Goal: Task Accomplishment & Management: Manage account settings

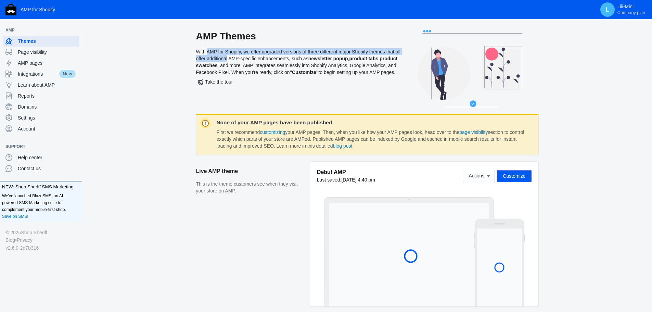
drag, startPoint x: 205, startPoint y: 52, endPoint x: 233, endPoint y: 61, distance: 30.1
click at [233, 61] on div "AMP Themes With AMP for Shopify, we offer upgraded versions of three different …" at bounding box center [298, 72] width 205 height 84
click at [165, 104] on div "AMP Themes With AMP for Shopify, we offer upgraded versions of three different …" at bounding box center [367, 72] width 548 height 84
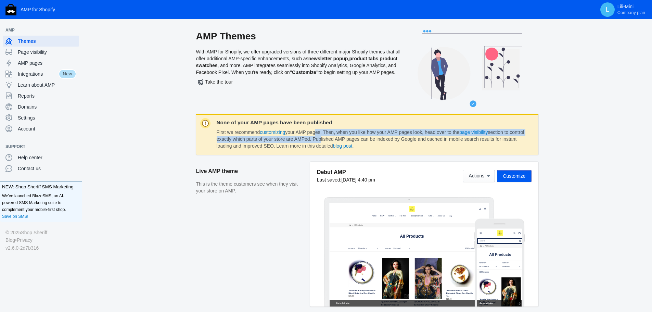
drag, startPoint x: 315, startPoint y: 133, endPoint x: 334, endPoint y: 136, distance: 18.7
click at [334, 136] on dd "First we recommend customizing your AMP pages. Then, when you like how your AMP…" at bounding box center [371, 139] width 309 height 20
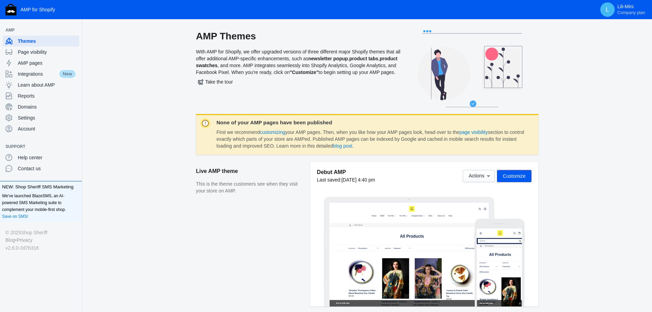
click at [120, 103] on div "AMP Themes With AMP for Shopify, we offer upgraded versions of three different …" at bounding box center [367, 72] width 548 height 84
drag, startPoint x: 47, startPoint y: 53, endPoint x: 55, endPoint y: 53, distance: 7.5
click at [47, 53] on span "Page visibility" at bounding box center [47, 52] width 59 height 7
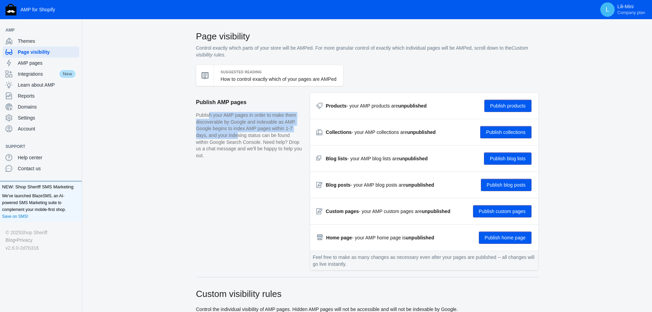
drag, startPoint x: 208, startPoint y: 116, endPoint x: 235, endPoint y: 132, distance: 31.8
click at [235, 132] on p "Publish your AMP pages in order to make them discoverable by Google and indexab…" at bounding box center [249, 135] width 107 height 47
drag, startPoint x: 266, startPoint y: 131, endPoint x: 221, endPoint y: 125, distance: 45.6
click at [230, 132] on p "Publish your AMP pages in order to make them discoverable by Google and indexab…" at bounding box center [249, 135] width 107 height 47
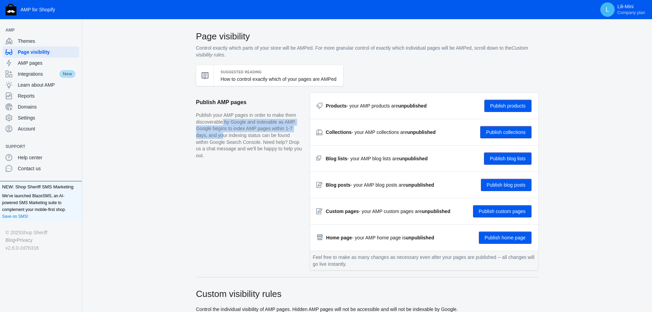
drag, startPoint x: 221, startPoint y: 124, endPoint x: 219, endPoint y: 138, distance: 13.8
click at [219, 138] on p "Publish your AMP pages in order to make them discoverable by Google and indexab…" at bounding box center [249, 135] width 107 height 47
click at [243, 137] on p "Publish your AMP pages in order to make them discoverable by Google and indexab…" at bounding box center [249, 135] width 107 height 47
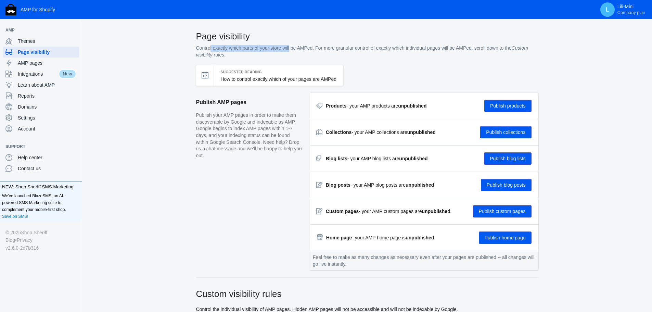
drag, startPoint x: 207, startPoint y: 48, endPoint x: 288, endPoint y: 49, distance: 80.8
click at [288, 49] on p "Control exactly which parts of your store will be AMPed. For more granular cont…" at bounding box center [367, 51] width 342 height 13
click at [340, 46] on p "Control exactly which parts of your store will be AMPed. For more granular cont…" at bounding box center [367, 51] width 342 height 13
drag, startPoint x: 245, startPoint y: 47, endPoint x: 323, endPoint y: 48, distance: 78.0
click at [323, 48] on p "Control exactly which parts of your store will be AMPed. For more granular cont…" at bounding box center [367, 51] width 342 height 13
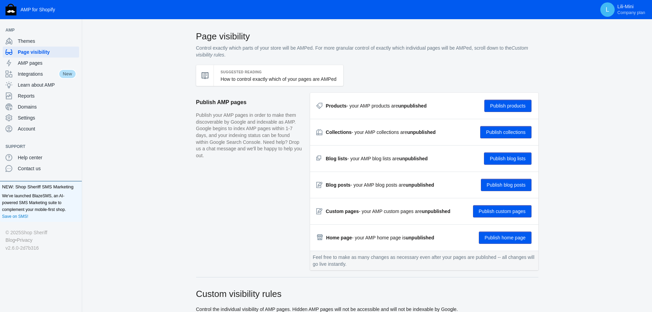
click at [366, 49] on p "Control exactly which parts of your store will be AMPed. For more granular cont…" at bounding box center [367, 51] width 342 height 13
drag, startPoint x: 342, startPoint y: 256, endPoint x: 349, endPoint y: 258, distance: 7.7
click at [349, 258] on div "Feel free to make as many changes as necessary even after your pages are publis…" at bounding box center [424, 260] width 228 height 20
click at [508, 131] on button "Publish collections" at bounding box center [505, 132] width 51 height 12
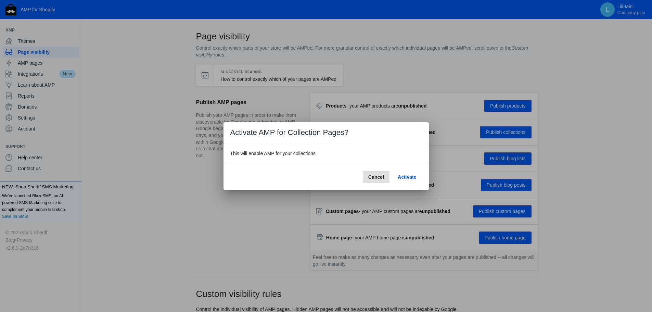
click at [373, 175] on span "Cancel" at bounding box center [376, 176] width 16 height 5
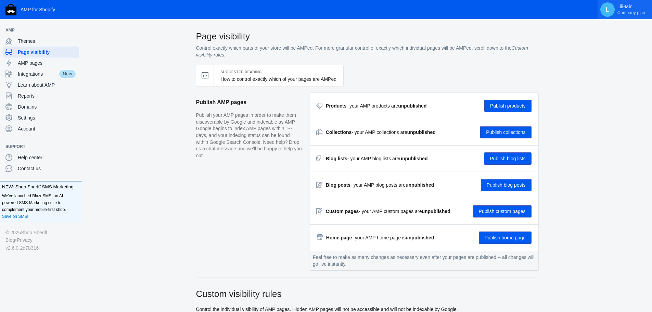
click at [639, 9] on p "Lili-Mini Company plan" at bounding box center [631, 10] width 28 height 12
click at [572, 92] on div at bounding box center [326, 156] width 652 height 312
click at [502, 104] on button "Publish products" at bounding box center [507, 106] width 47 height 12
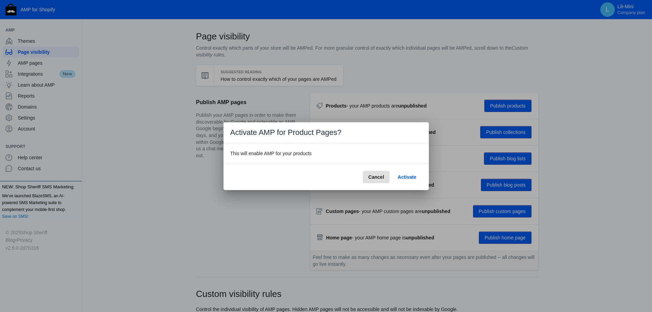
click at [412, 177] on span "Activate" at bounding box center [407, 176] width 18 height 5
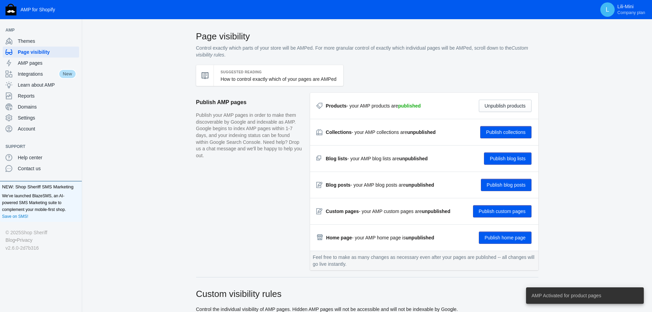
click at [513, 132] on button "Publish collections" at bounding box center [505, 132] width 51 height 12
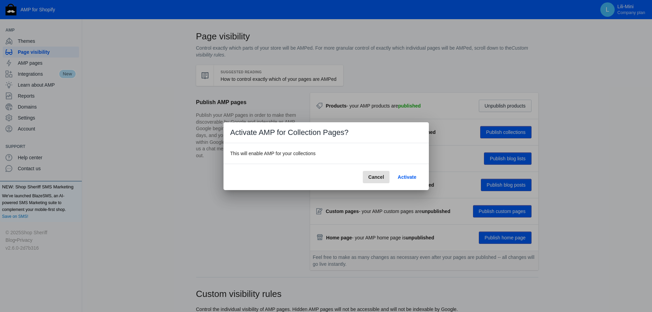
click at [405, 178] on span "Activate" at bounding box center [407, 176] width 18 height 5
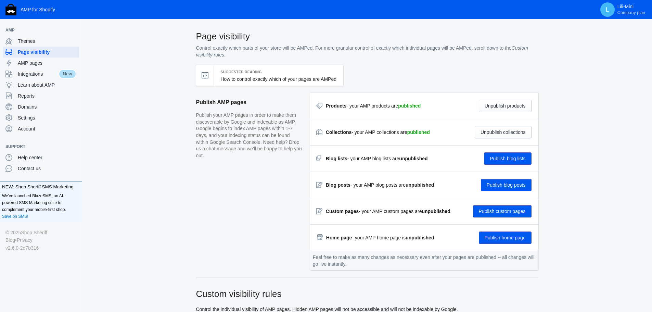
click at [513, 238] on button "Publish home page" at bounding box center [505, 237] width 53 height 12
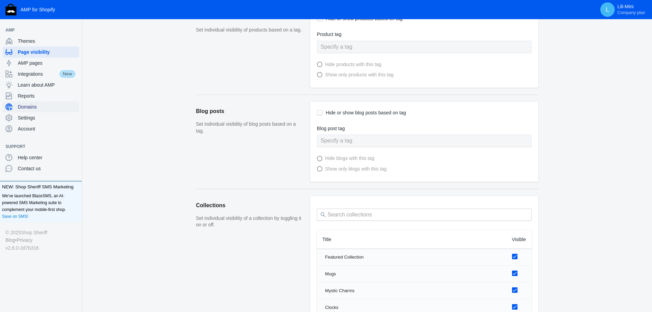
scroll to position [308, 0]
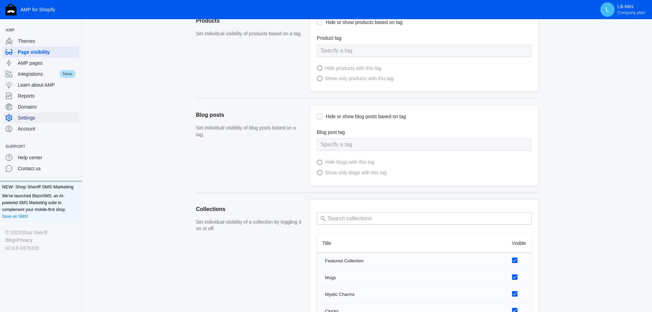
click at [39, 118] on span "Settings" at bounding box center [47, 117] width 59 height 7
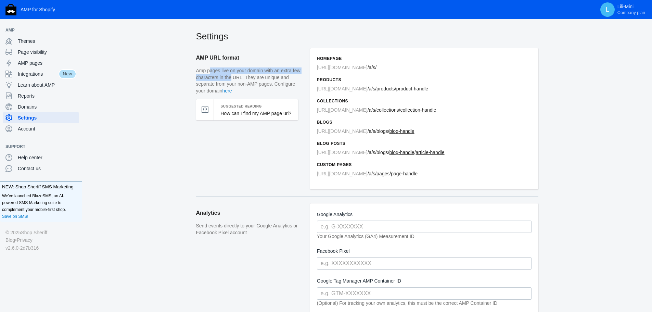
drag, startPoint x: 207, startPoint y: 71, endPoint x: 229, endPoint y: 75, distance: 22.3
click at [229, 75] on p "Amp pages live on your domain with an extra few characters in the URL. They are…" at bounding box center [249, 80] width 107 height 27
click at [246, 75] on p "Amp pages live on your domain with an extra few characters in the URL. They are…" at bounding box center [249, 80] width 107 height 27
drag, startPoint x: 273, startPoint y: 76, endPoint x: 263, endPoint y: 72, distance: 10.9
click at [263, 72] on p "Amp pages live on your domain with an extra few characters in the URL. They are…" at bounding box center [249, 80] width 107 height 27
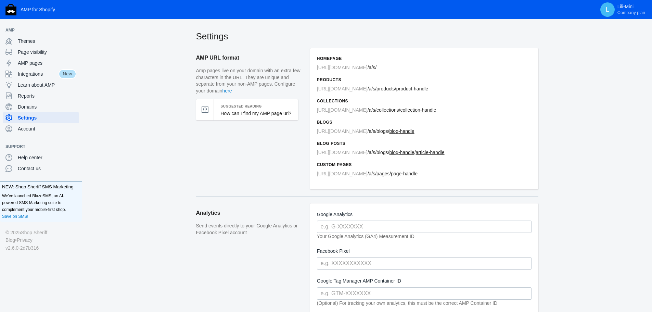
click at [239, 72] on p "Amp pages live on your domain with an extra few characters in the URL. They are…" at bounding box center [249, 80] width 107 height 27
drag, startPoint x: 206, startPoint y: 70, endPoint x: 239, endPoint y: 80, distance: 34.2
click at [204, 78] on p "Amp pages live on your domain with an extra few characters in the URL. They are…" at bounding box center [249, 80] width 107 height 27
click at [240, 80] on p "Amp pages live on your domain with an extra few characters in the URL. They are…" at bounding box center [249, 80] width 107 height 27
drag, startPoint x: 288, startPoint y: 81, endPoint x: 287, endPoint y: 77, distance: 4.6
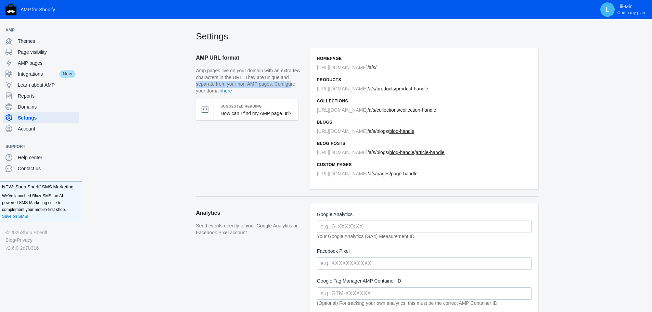
click at [287, 77] on p "Amp pages live on your domain with an extra few characters in the URL. They are…" at bounding box center [249, 80] width 107 height 27
click at [246, 76] on p "Amp pages live on your domain with an extra few characters in the URL. They are…" at bounding box center [249, 80] width 107 height 27
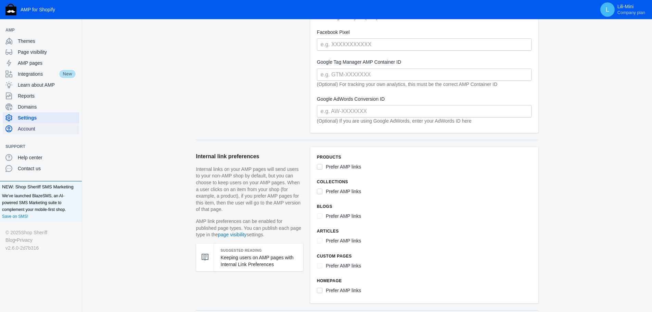
scroll to position [217, 0]
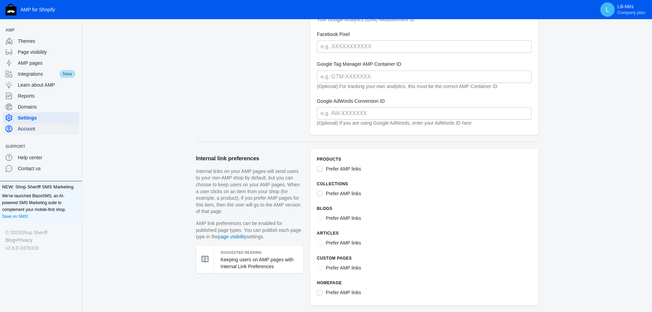
click at [71, 126] on span "Account" at bounding box center [47, 128] width 59 height 7
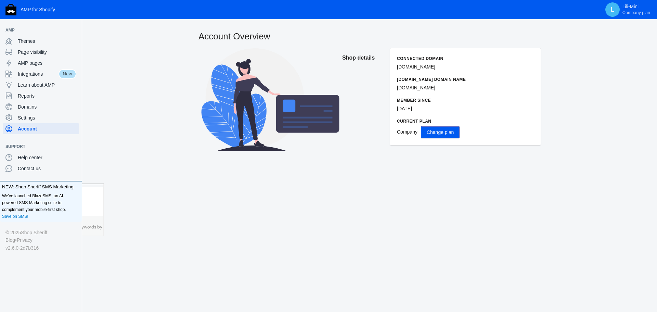
click at [445, 135] on span "Change plan" at bounding box center [440, 131] width 27 height 5
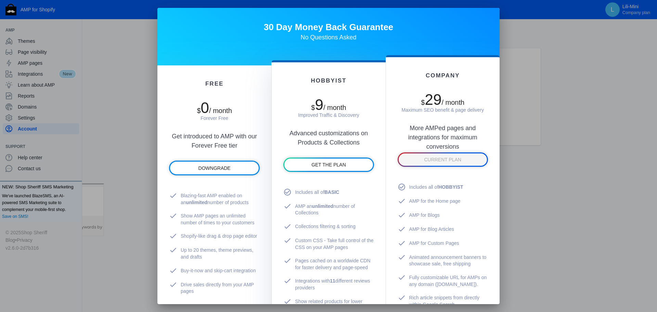
click at [584, 63] on div at bounding box center [328, 156] width 657 height 312
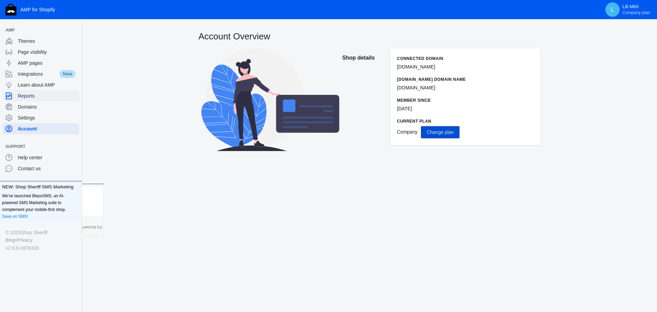
click at [25, 96] on span "Reports" at bounding box center [47, 95] width 59 height 7
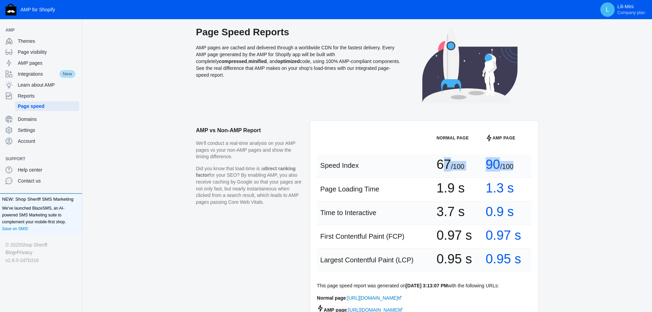
drag, startPoint x: 434, startPoint y: 168, endPoint x: 535, endPoint y: 168, distance: 102.0
click at [514, 168] on tr "Speed Index 67 /100 90 /100" at bounding box center [424, 166] width 215 height 24
click at [577, 163] on div "AMP vs Non-AMP Report We'll conduct a real-time analysis on your AMP pages vs y…" at bounding box center [367, 251] width 570 height 260
drag, startPoint x: 521, startPoint y: 168, endPoint x: 456, endPoint y: 167, distance: 65.0
click at [456, 167] on tr "Speed Index 67 /100 90 /100" at bounding box center [424, 166] width 215 height 24
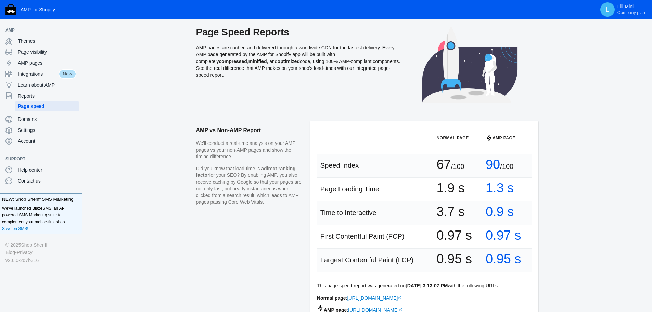
click at [580, 167] on div "AMP vs Non-AMP Report We'll conduct a real-time analysis on your AMP pages vs y…" at bounding box center [367, 251] width 570 height 260
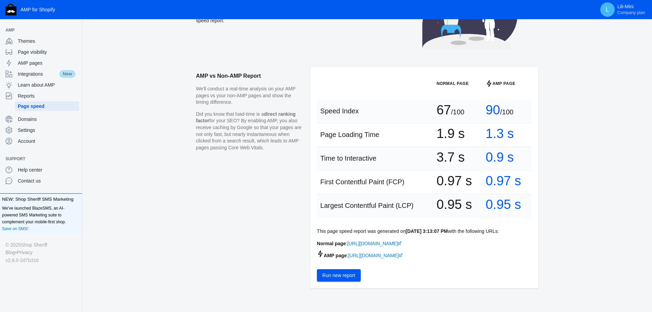
scroll to position [68, 0]
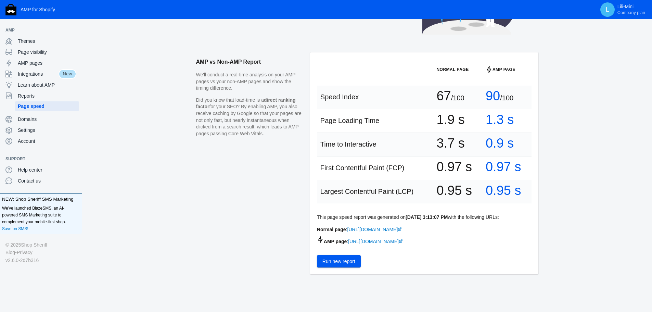
click at [343, 261] on button "Run new report" at bounding box center [339, 261] width 44 height 12
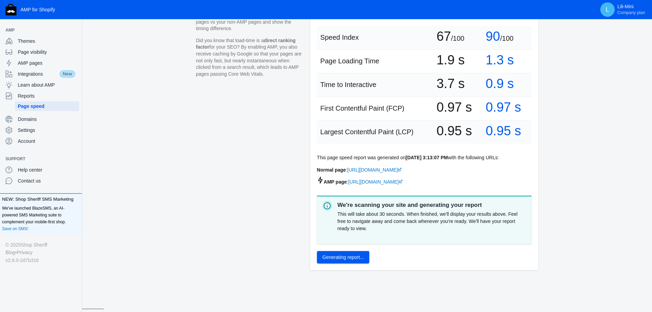
scroll to position [73, 0]
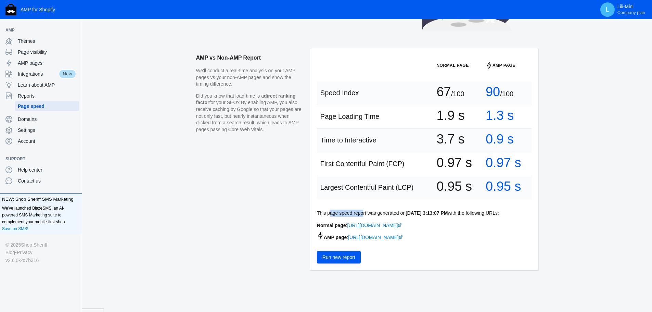
drag, startPoint x: 327, startPoint y: 214, endPoint x: 360, endPoint y: 213, distance: 32.2
click at [360, 213] on p "This page speed report was generated on Jun 13, 2025, 3:13:07 PM with the follo…" at bounding box center [424, 212] width 215 height 7
drag, startPoint x: 482, startPoint y: 215, endPoint x: 471, endPoint y: 216, distance: 11.7
click at [471, 216] on p "This page speed report was generated on Jun 13, 2025, 3:13:07 PM with the follo…" at bounding box center [424, 212] width 215 height 7
click at [376, 216] on p "This page speed report was generated on Jun 13, 2025, 3:13:07 PM with the follo…" at bounding box center [424, 212] width 215 height 7
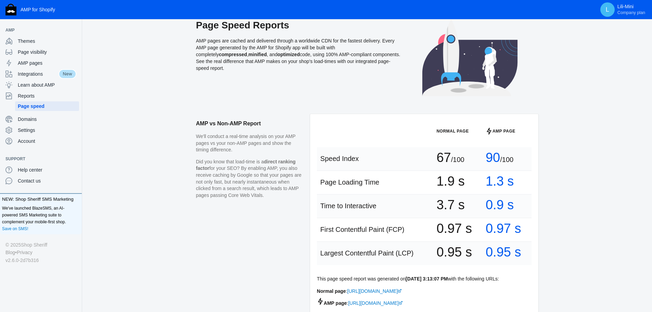
scroll to position [0, 0]
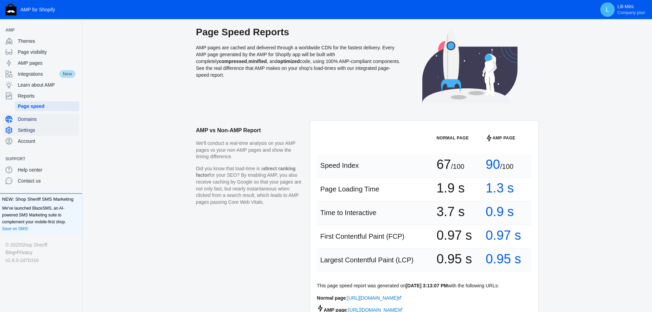
click at [35, 118] on span "Domains" at bounding box center [47, 119] width 59 height 7
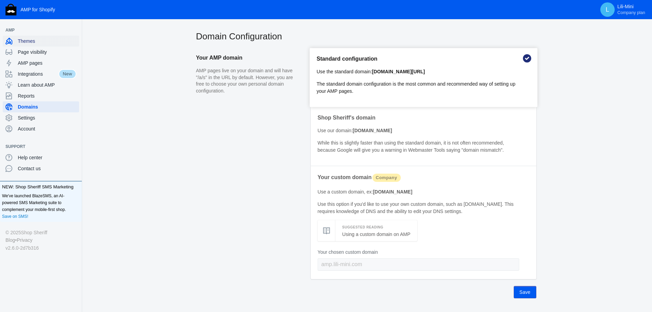
click at [40, 42] on span "Themes" at bounding box center [47, 41] width 59 height 7
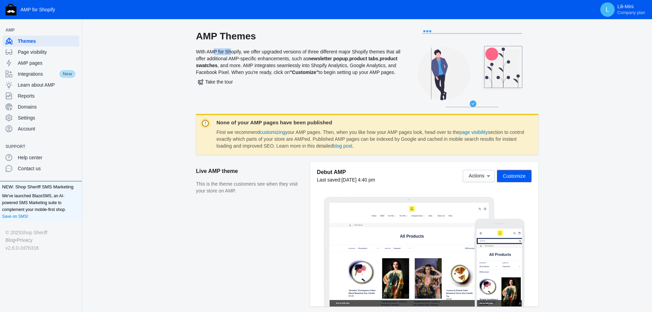
drag, startPoint x: 212, startPoint y: 50, endPoint x: 264, endPoint y: 56, distance: 52.4
click at [229, 53] on div "AMP Themes With AMP for Shopify, we offer upgraded versions of three different …" at bounding box center [298, 72] width 205 height 84
click at [268, 57] on div "AMP Themes With AMP for Shopify, we offer upgraded versions of three different …" at bounding box center [298, 72] width 205 height 84
drag, startPoint x: 218, startPoint y: 57, endPoint x: 241, endPoint y: 57, distance: 22.9
click at [241, 57] on div "AMP Themes With AMP for Shopify, we offer upgraded versions of three different …" at bounding box center [298, 72] width 205 height 84
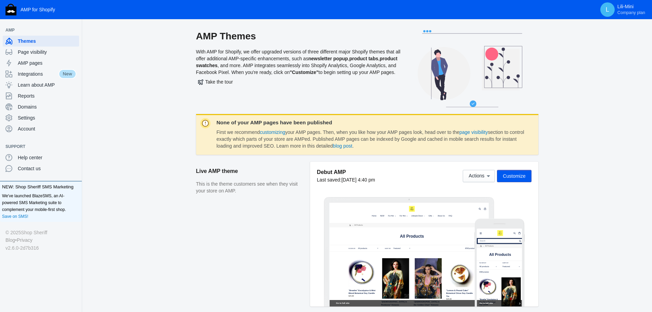
click at [282, 59] on div "AMP Themes With AMP for Shopify, we offer upgraded versions of three different …" at bounding box center [298, 72] width 205 height 84
drag, startPoint x: 378, startPoint y: 60, endPoint x: 320, endPoint y: 62, distance: 58.9
click at [320, 62] on div "AMP Themes With AMP for Shopify, we offer upgraded versions of three different …" at bounding box center [298, 72] width 205 height 84
click at [288, 53] on div "AMP Themes With AMP for Shopify, we offer upgraded versions of three different …" at bounding box center [298, 72] width 205 height 84
drag, startPoint x: 383, startPoint y: 70, endPoint x: 354, endPoint y: 70, distance: 28.4
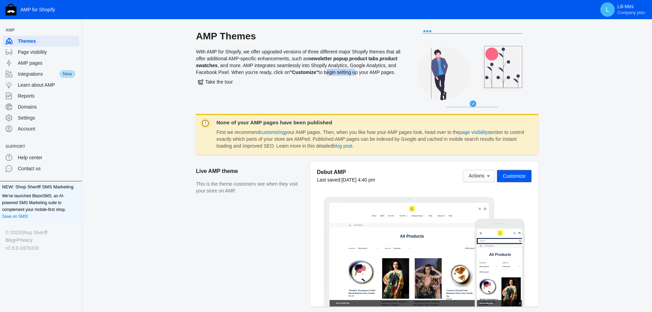
click at [354, 70] on div "AMP Themes With AMP for Shopify, we offer upgraded versions of three different …" at bounding box center [298, 72] width 205 height 84
click at [294, 68] on div "AMP Themes With AMP for Shopify, we offer upgraded versions of three different …" at bounding box center [298, 72] width 205 height 84
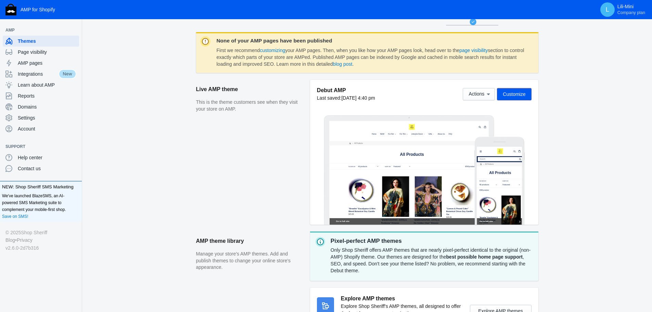
scroll to position [68, 0]
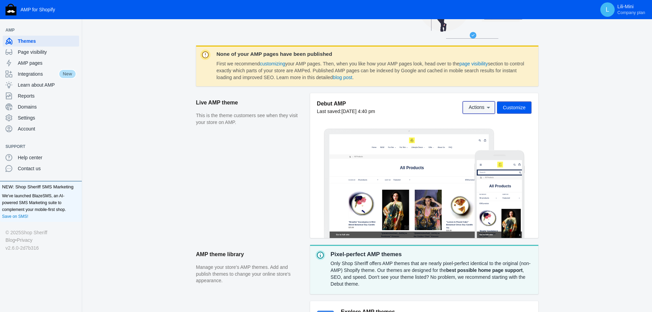
click at [489, 108] on icon at bounding box center [488, 108] width 3 height 2
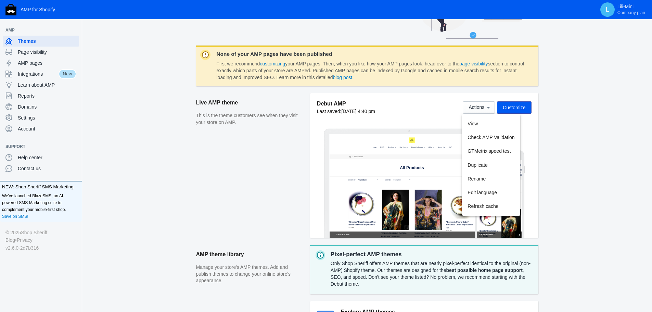
click at [575, 141] on div at bounding box center [326, 156] width 652 height 312
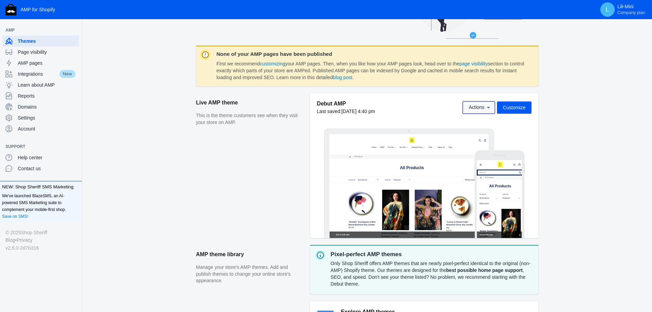
click at [482, 110] on span "Actions" at bounding box center [476, 107] width 16 height 5
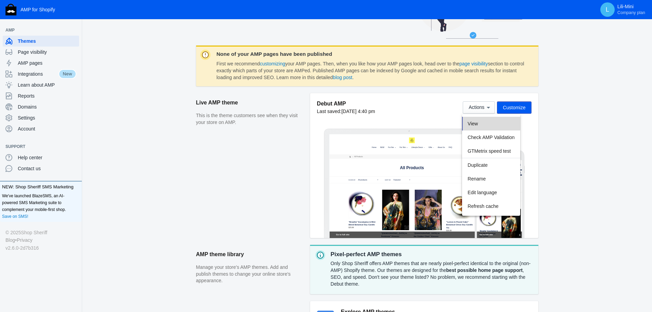
click at [486, 124] on button "View" at bounding box center [491, 124] width 58 height 14
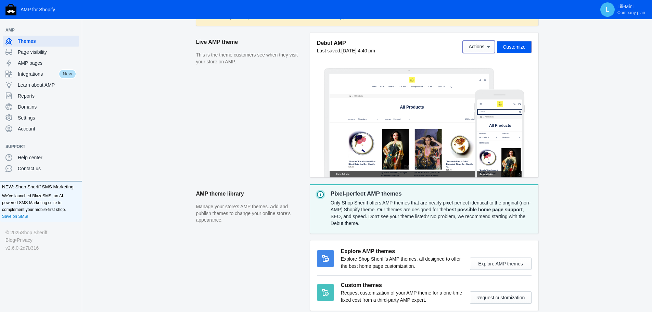
scroll to position [166, 0]
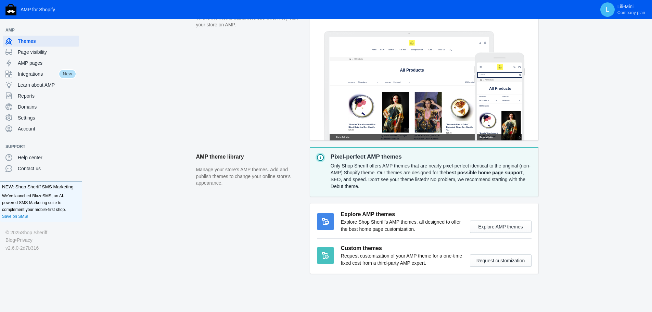
drag, startPoint x: 357, startPoint y: 223, endPoint x: 382, endPoint y: 229, distance: 24.9
click at [382, 229] on p "Explore Shop Sheriff's AMP themes, all designed to offer the best home page cus…" at bounding box center [402, 225] width 122 height 14
click at [399, 229] on p "Explore Shop Sheriff's AMP themes, all designed to offer the best home page cus…" at bounding box center [402, 225] width 122 height 14
drag, startPoint x: 357, startPoint y: 226, endPoint x: 376, endPoint y: 225, distance: 19.2
click at [372, 226] on p "Explore Shop Sheriff's AMP themes, all designed to offer the best home page cus…" at bounding box center [402, 225] width 122 height 14
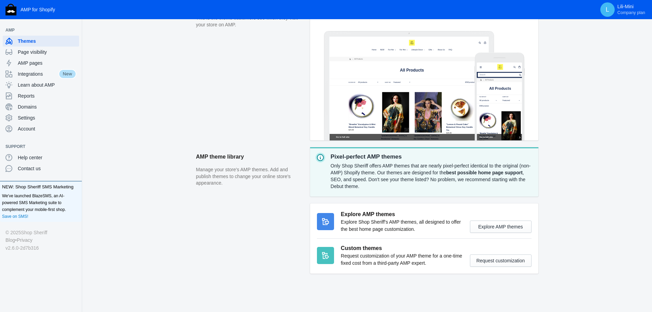
click at [388, 225] on p "Explore Shop Sheriff's AMP themes, all designed to offer the best home page cus…" at bounding box center [402, 225] width 122 height 14
click at [503, 226] on button "Explore AMP themes" at bounding box center [501, 226] width 62 height 12
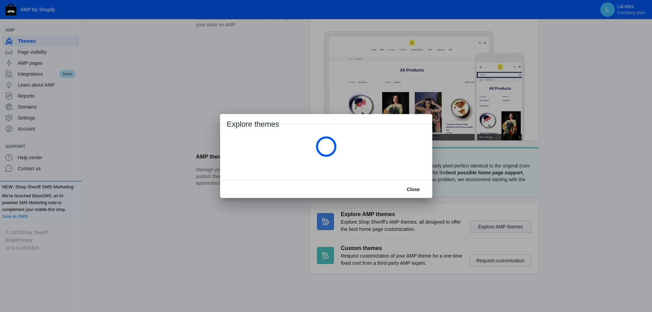
scroll to position [0, 0]
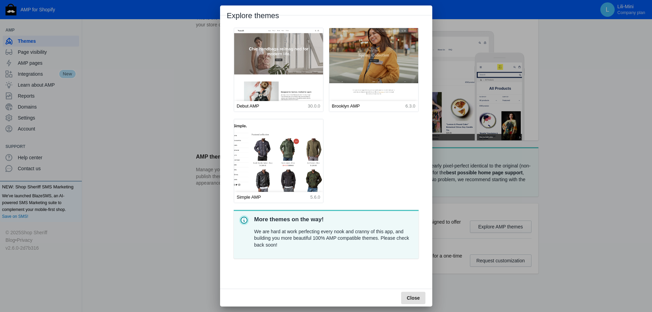
click at [282, 154] on img at bounding box center [279, 174] width 98 height 122
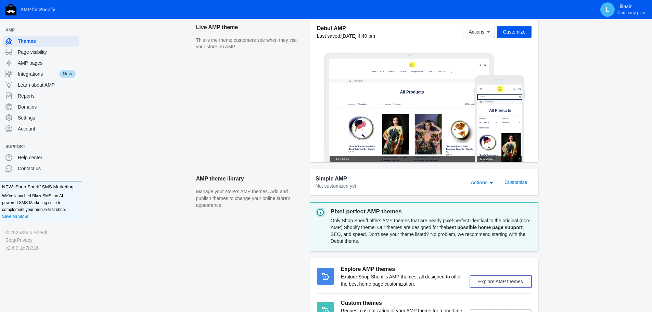
scroll to position [176, 0]
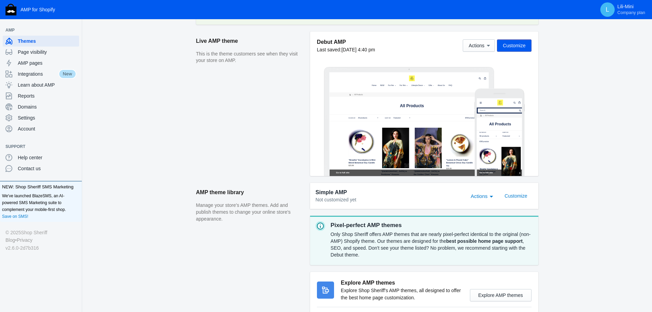
click at [493, 196] on div "Actions" at bounding box center [491, 196] width 3 height 2
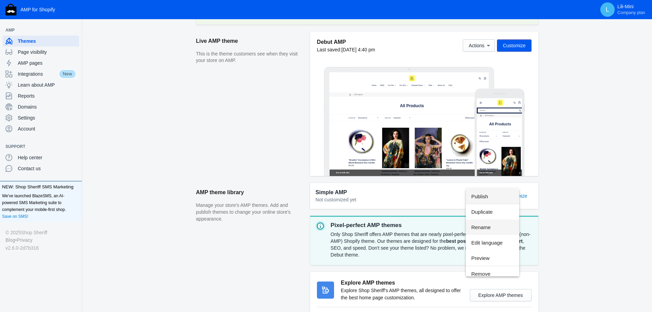
scroll to position [5, 0]
click at [481, 256] on span "Preview" at bounding box center [492, 252] width 42 height 15
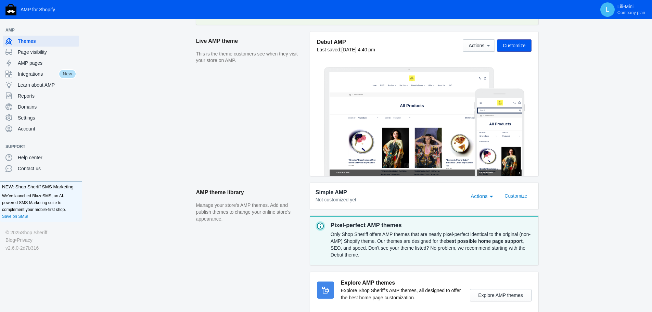
click at [492, 197] on div "Actions" at bounding box center [491, 196] width 3 height 2
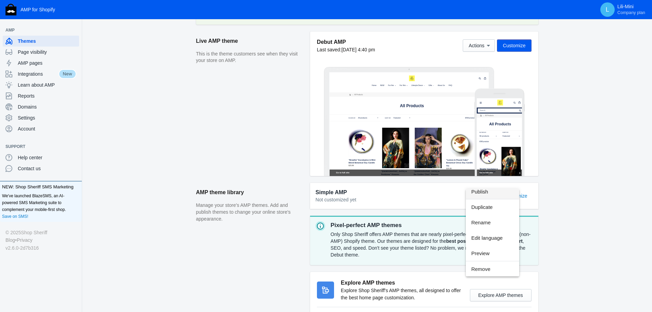
click at [591, 201] on div at bounding box center [326, 156] width 652 height 312
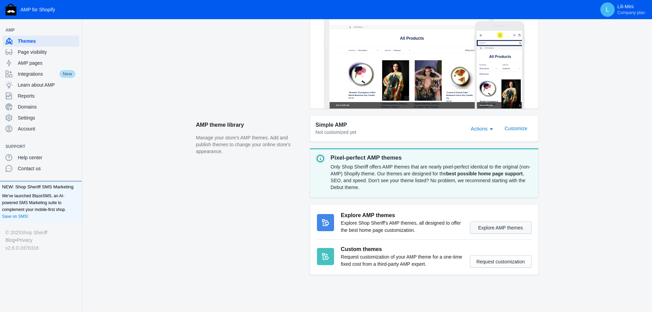
scroll to position [244, 0]
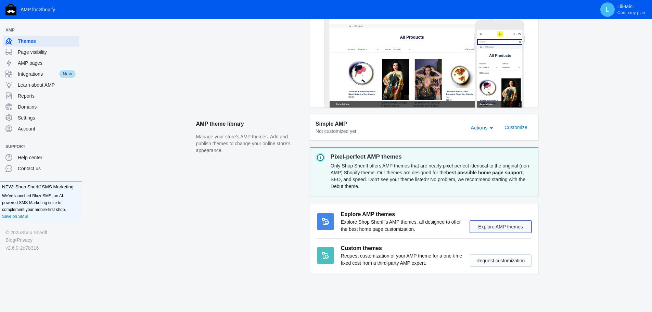
click at [512, 226] on button "Explore AMP themes" at bounding box center [501, 226] width 62 height 12
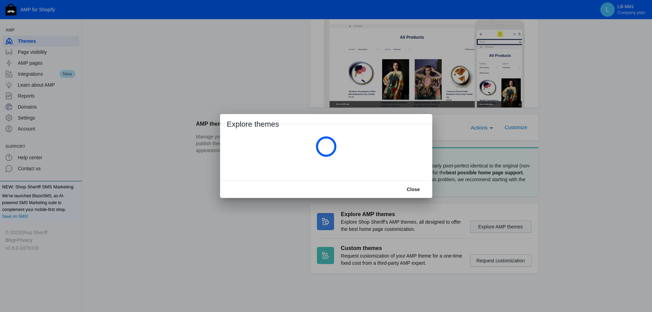
scroll to position [0, 0]
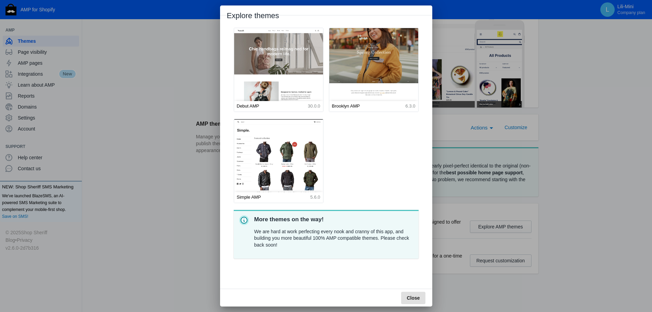
click at [375, 53] on img at bounding box center [374, 83] width 98 height 122
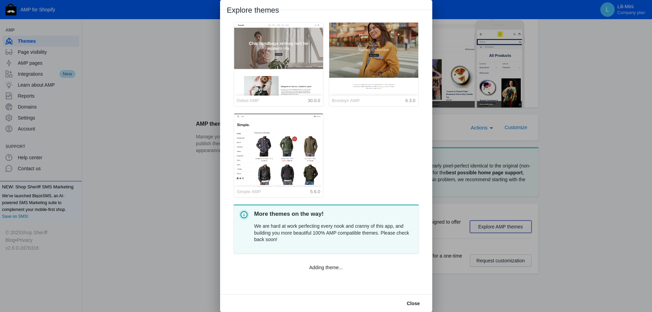
scroll to position [244, 0]
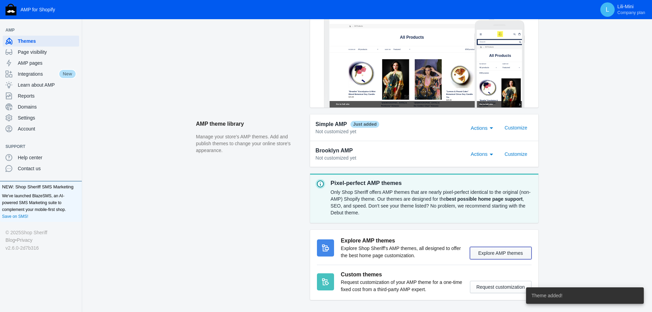
click at [496, 253] on button "Explore AMP themes" at bounding box center [501, 253] width 62 height 12
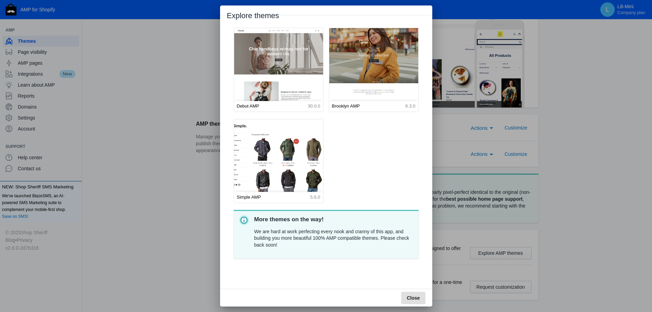
click at [283, 166] on img at bounding box center [279, 174] width 98 height 122
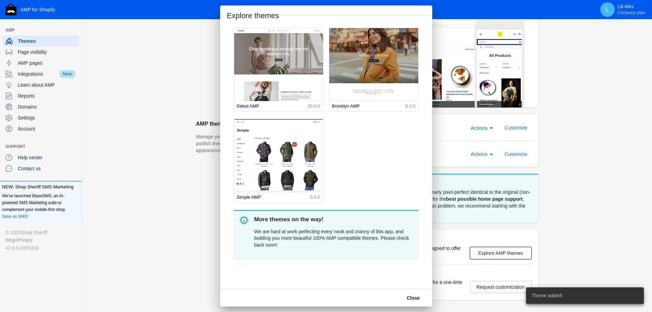
scroll to position [244, 0]
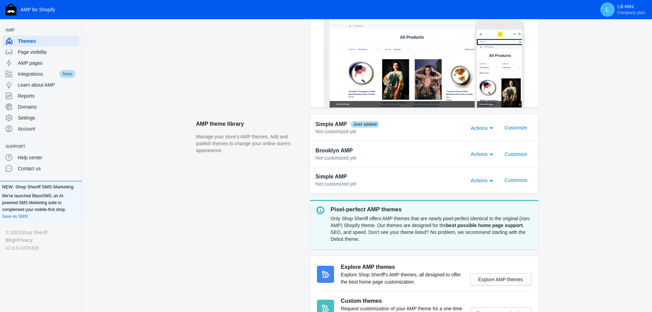
click at [491, 153] on div "Actions" at bounding box center [491, 154] width 6 height 8
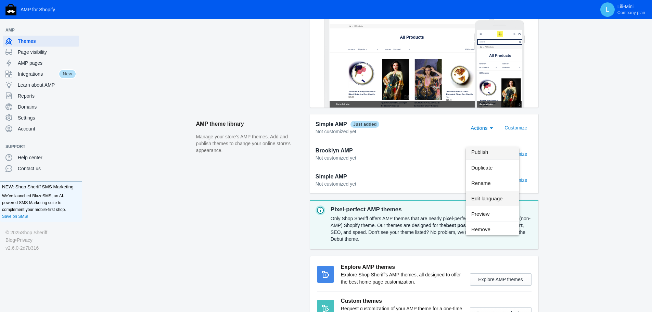
scroll to position [5, 0]
click at [483, 209] on span "Preview" at bounding box center [492, 211] width 42 height 15
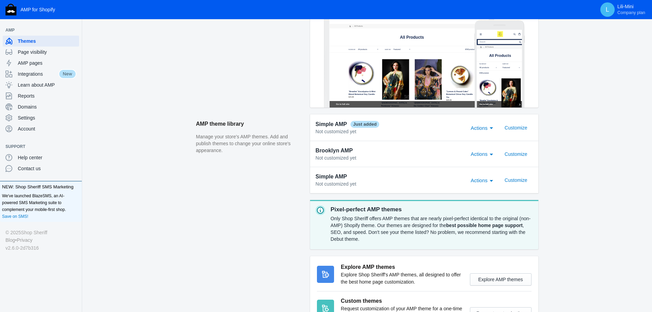
click at [491, 126] on div "Actions" at bounding box center [491, 127] width 6 height 8
click at [484, 191] on span "Preview" at bounding box center [492, 189] width 42 height 15
click at [34, 100] on div "Reports" at bounding box center [40, 95] width 71 height 11
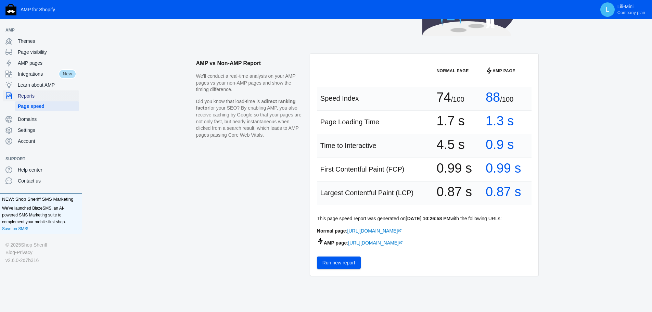
scroll to position [68, 0]
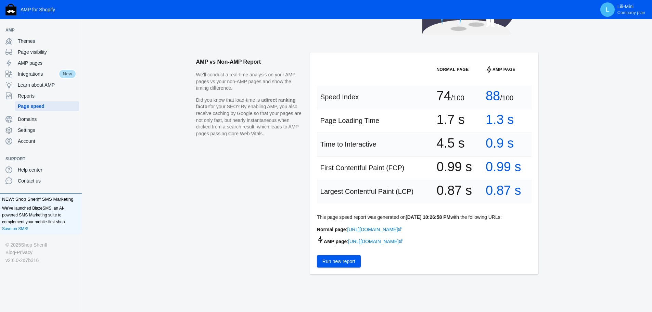
drag, startPoint x: 321, startPoint y: 218, endPoint x: 369, endPoint y: 219, distance: 47.9
click at [369, 219] on p "This page speed report was generated on Sep 2, 2025, 10:26:58 PM with the follo…" at bounding box center [424, 217] width 215 height 7
click at [392, 219] on p "This page speed report was generated on Sep 2, 2025, 10:26:58 PM with the follo…" at bounding box center [424, 217] width 215 height 7
click at [44, 127] on span "Settings" at bounding box center [47, 130] width 59 height 7
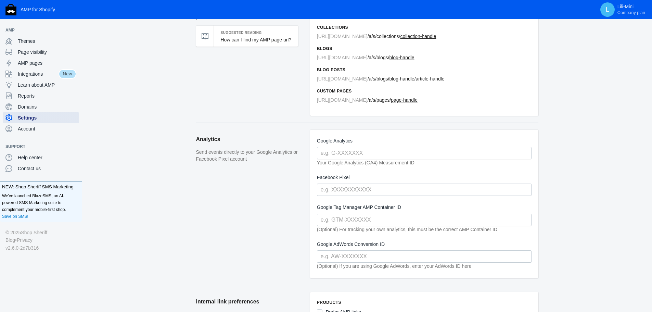
scroll to position [103, 0]
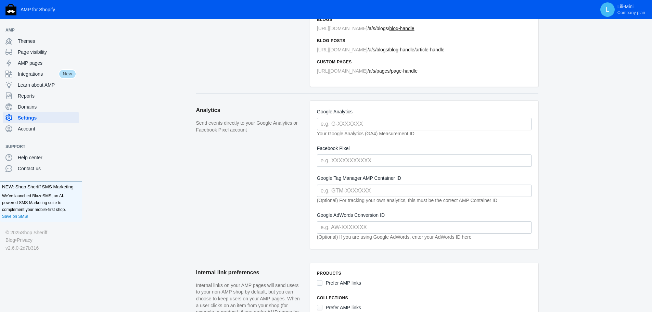
drag, startPoint x: 322, startPoint y: 133, endPoint x: 371, endPoint y: 134, distance: 49.3
click at [360, 134] on em "Your Google Analytics (GA4) Measurement ID" at bounding box center [366, 133] width 98 height 5
click at [386, 134] on em "Your Google Analytics (GA4) Measurement ID" at bounding box center [366, 133] width 98 height 5
drag, startPoint x: 191, startPoint y: 124, endPoint x: 216, endPoint y: 130, distance: 24.9
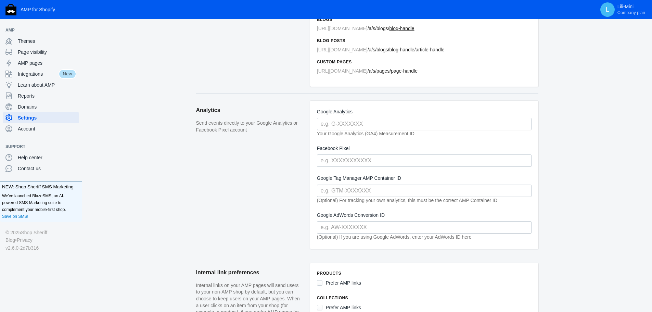
click at [226, 130] on p "Send events directly to your Google Analytics or Facebook Pixel account" at bounding box center [249, 126] width 107 height 13
drag, startPoint x: 289, startPoint y: 129, endPoint x: 194, endPoint y: 127, distance: 95.1
click at [203, 127] on p "Send events directly to your Google Analytics or Facebook Pixel account" at bounding box center [249, 126] width 107 height 13
click at [245, 131] on p "Send events directly to your Google Analytics or Facebook Pixel account" at bounding box center [249, 126] width 107 height 13
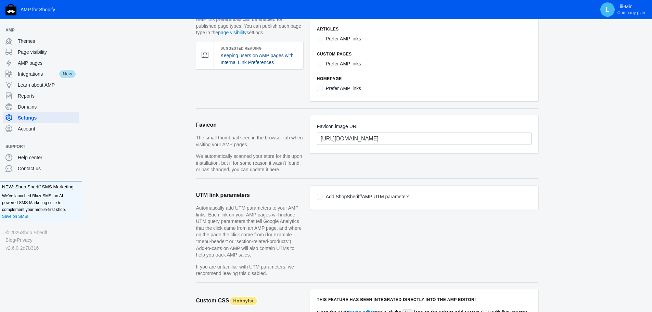
scroll to position [445, 0]
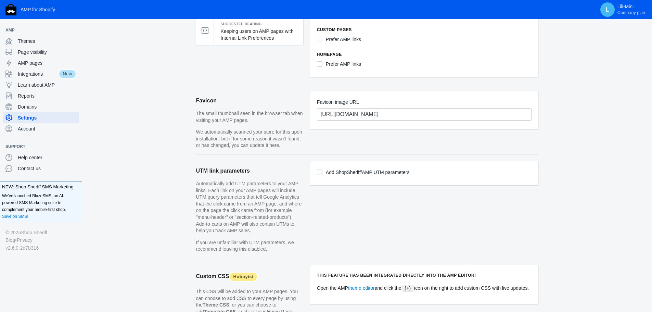
drag, startPoint x: 196, startPoint y: 180, endPoint x: 213, endPoint y: 198, distance: 25.2
click at [213, 198] on aside "UTM link parameters Automatically add UTM parameters to your AMP links. Each li…" at bounding box center [253, 209] width 114 height 96
click at [248, 213] on p "Automatically add UTM parameters to your AMP links. Each link on your AMP pages…" at bounding box center [249, 207] width 107 height 54
drag, startPoint x: 258, startPoint y: 213, endPoint x: 210, endPoint y: 191, distance: 53.0
click at [224, 218] on p "Automatically add UTM parameters to your AMP links. Each link on your AMP pages…" at bounding box center [249, 207] width 107 height 54
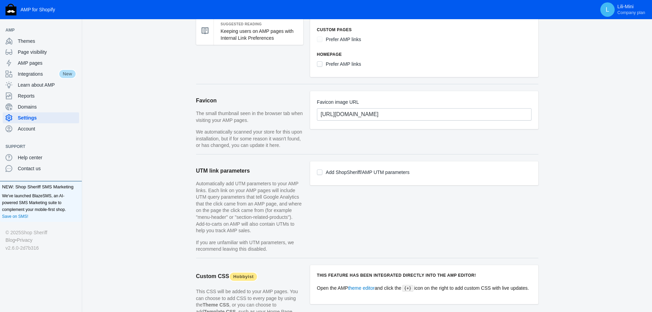
drag, startPoint x: 210, startPoint y: 184, endPoint x: 222, endPoint y: 197, distance: 17.4
click at [222, 197] on p "Automatically add UTM parameters to your AMP links. Each link on your AMP pages…" at bounding box center [249, 207] width 107 height 54
drag, startPoint x: 226, startPoint y: 220, endPoint x: 220, endPoint y: 199, distance: 21.0
click at [227, 224] on p "Automatically add UTM parameters to your AMP links. Each link on your AMP pages…" at bounding box center [249, 207] width 107 height 54
drag, startPoint x: 218, startPoint y: 190, endPoint x: 217, endPoint y: 202, distance: 11.7
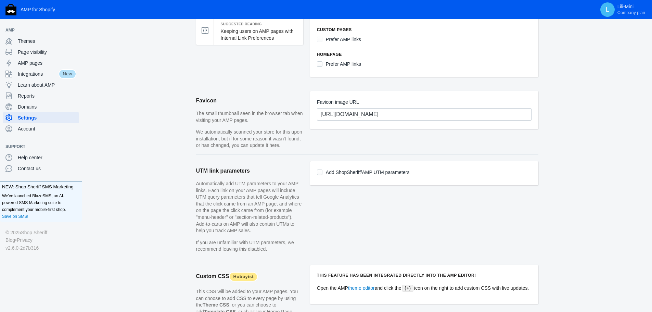
click at [217, 202] on p "Automatically add UTM parameters to your AMP links. Each link on your AMP pages…" at bounding box center [249, 207] width 107 height 54
click at [243, 226] on p "Automatically add UTM parameters to your AMP links. Each link on your AMP pages…" at bounding box center [249, 207] width 107 height 54
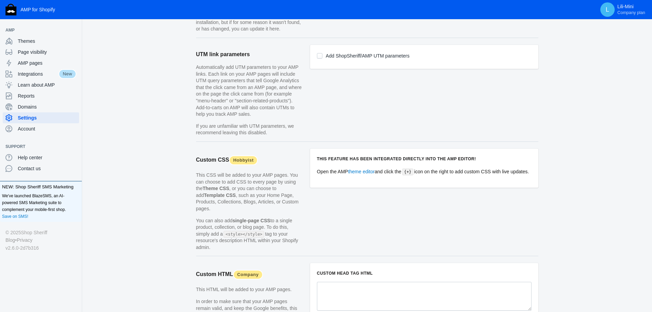
scroll to position [582, 0]
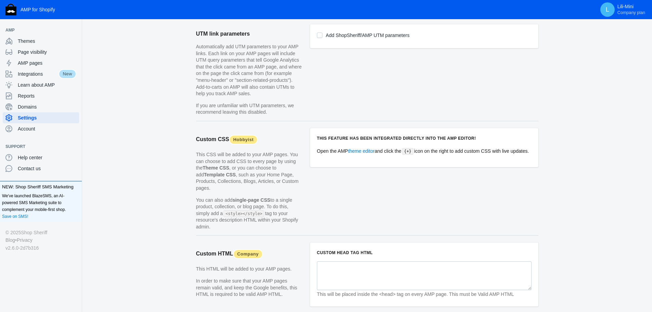
drag, startPoint x: 320, startPoint y: 151, endPoint x: 345, endPoint y: 151, distance: 25.3
click at [345, 151] on p "Open the AMP theme editor and click the {+} icon on the right to add custom CSS…" at bounding box center [424, 151] width 215 height 8
drag, startPoint x: 500, startPoint y: 153, endPoint x: 478, endPoint y: 151, distance: 21.3
click at [478, 151] on p "Open the AMP theme editor and click the {+} icon on the right to add custom CSS…" at bounding box center [424, 151] width 215 height 8
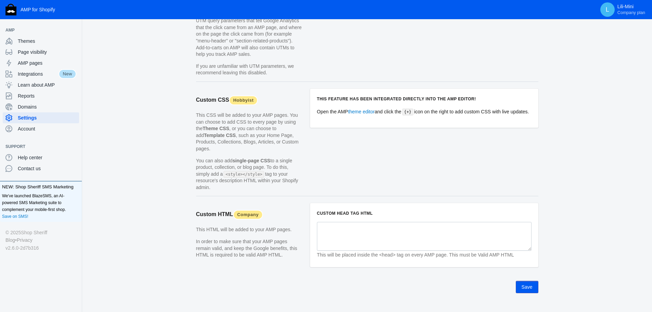
scroll to position [627, 0]
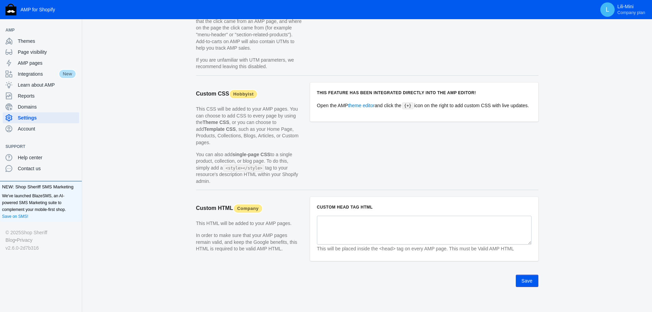
drag, startPoint x: 201, startPoint y: 215, endPoint x: 199, endPoint y: 231, distance: 16.8
click at [199, 231] on aside "Custom HTML Company This HTML will be added to your AMP pages. In order to make…" at bounding box center [253, 232] width 114 height 71
click at [220, 235] on p "In order to make sure that your AMP pages remain valid, and keep the Google ben…" at bounding box center [249, 242] width 107 height 20
drag, startPoint x: 350, startPoint y: 240, endPoint x: 406, endPoint y: 245, distance: 56.7
click at [387, 245] on div "This will be placed inside the <head> tag on every AMP page. This must be Valid…" at bounding box center [424, 235] width 215 height 38
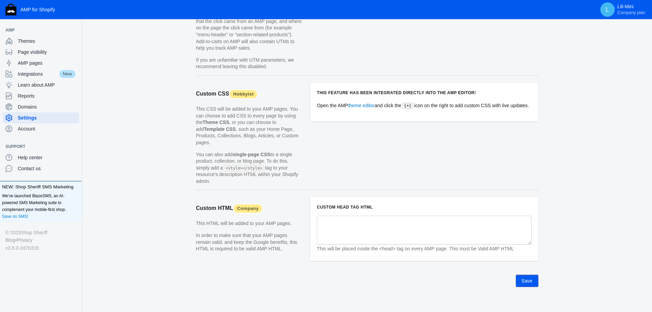
drag, startPoint x: 482, startPoint y: 245, endPoint x: 467, endPoint y: 243, distance: 15.2
click at [467, 246] on em "This will be placed inside the <head> tag on every AMP page. This must be Valid…" at bounding box center [415, 249] width 197 height 6
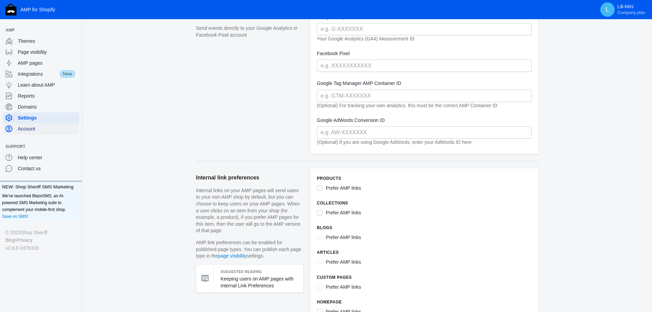
scroll to position [182, 0]
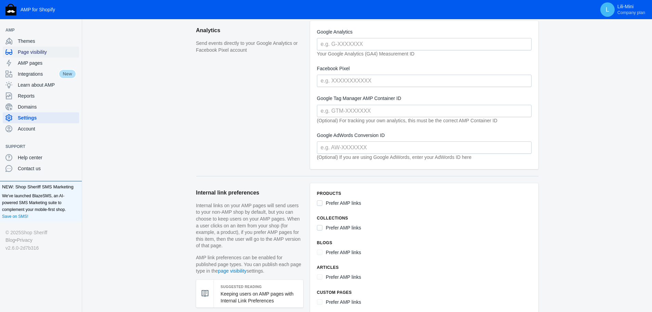
click at [30, 48] on div "Page visibility" at bounding box center [40, 52] width 71 height 11
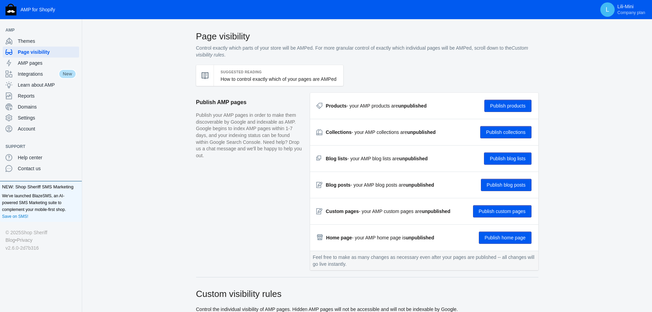
drag, startPoint x: 330, startPoint y: 105, endPoint x: 435, endPoint y: 105, distance: 104.7
click at [435, 105] on div "Products - your AMP products are unpublished Publish products" at bounding box center [424, 106] width 215 height 12
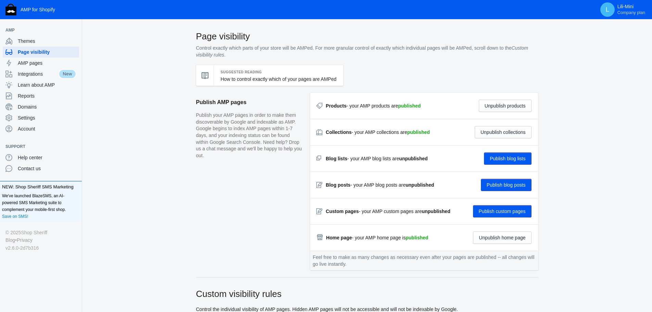
drag, startPoint x: 223, startPoint y: 48, endPoint x: 248, endPoint y: 48, distance: 24.6
click at [248, 48] on p "Control exactly which parts of your store will be AMPed. For more granular cont…" at bounding box center [367, 51] width 342 height 13
drag, startPoint x: 442, startPoint y: 48, endPoint x: 292, endPoint y: 47, distance: 150.5
click at [292, 47] on p "Control exactly which parts of your store will be AMPed. For more granular cont…" at bounding box center [367, 51] width 342 height 13
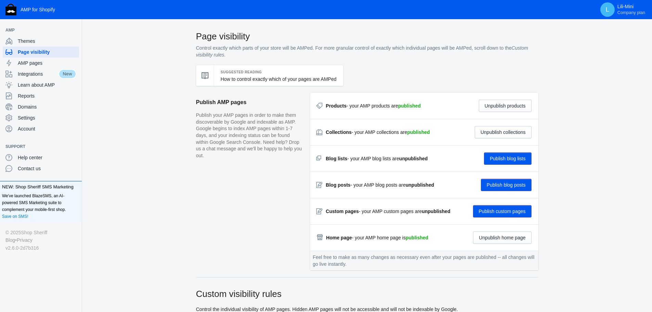
click at [271, 47] on p "Control exactly which parts of your store will be AMPed. For more granular cont…" at bounding box center [367, 51] width 342 height 13
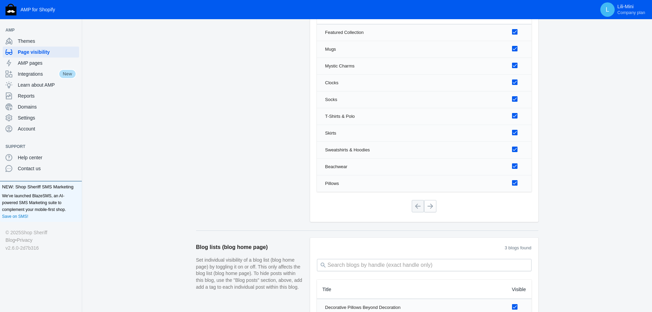
scroll to position [547, 0]
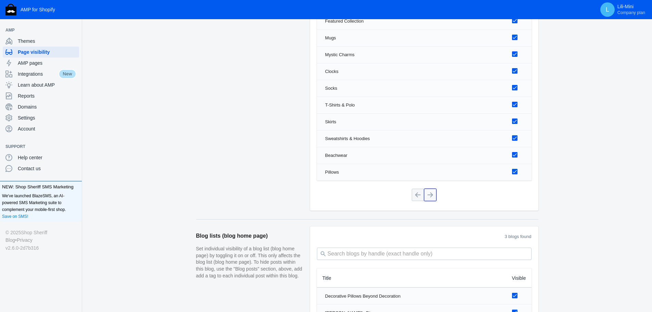
click at [429, 196] on button at bounding box center [430, 195] width 12 height 12
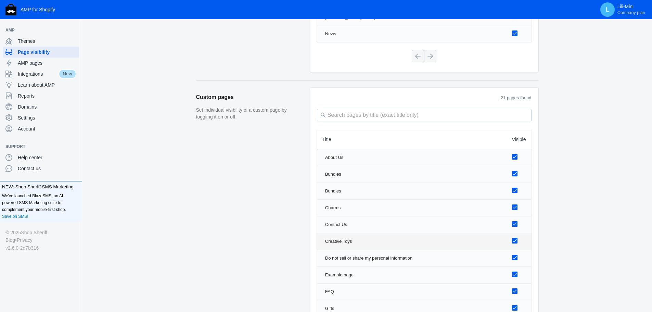
scroll to position [841, 0]
click at [516, 177] on input "checkbox" at bounding box center [514, 175] width 5 height 5
checkbox input "false"
click at [517, 192] on input "checkbox" at bounding box center [514, 192] width 5 height 5
checkbox input "false"
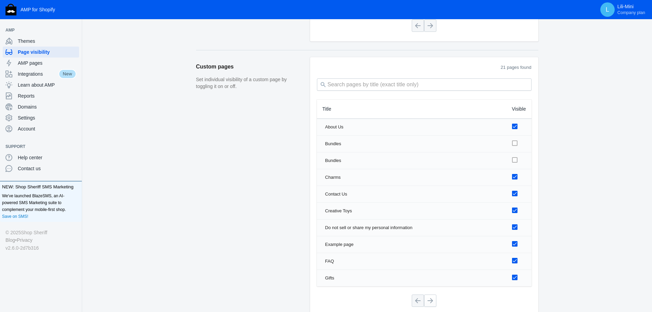
scroll to position [875, 0]
click at [516, 208] on input "checkbox" at bounding box center [514, 208] width 5 height 5
checkbox input "false"
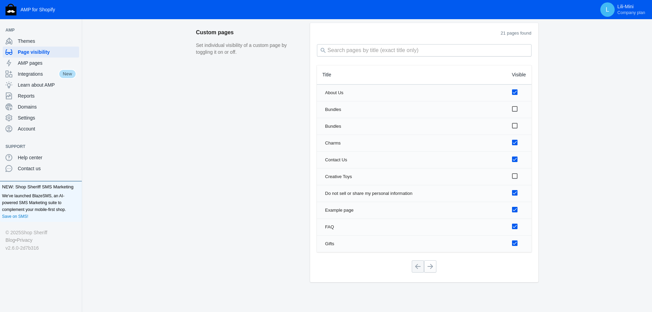
scroll to position [909, 0]
click at [514, 208] on input "checkbox" at bounding box center [514, 207] width 5 height 5
checkbox input "false"
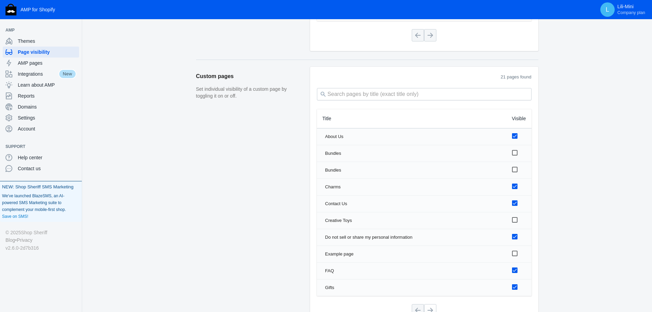
scroll to position [807, 0]
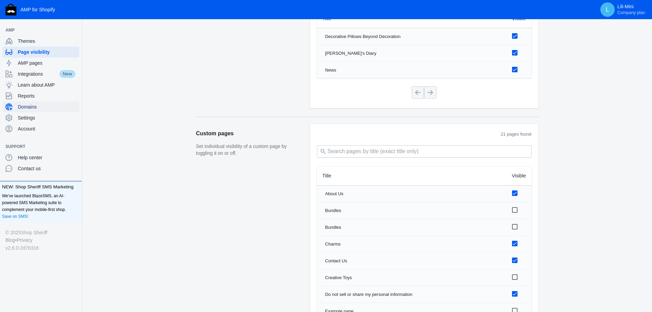
click at [37, 110] on span "Domains" at bounding box center [47, 106] width 59 height 7
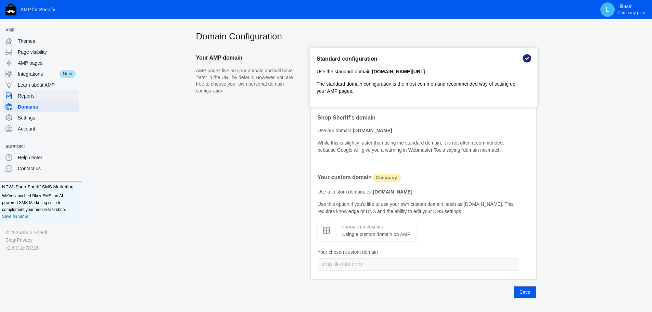
click at [26, 98] on span "Reports" at bounding box center [47, 95] width 59 height 7
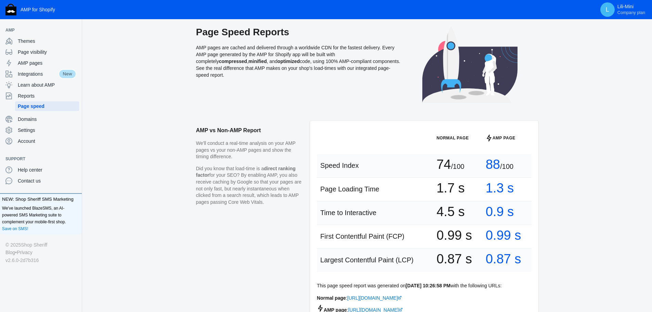
drag, startPoint x: 521, startPoint y: 166, endPoint x: 555, endPoint y: 167, distance: 33.9
click at [555, 167] on div "AMP vs Non-AMP Report We'll conduct a real-time analysis on your AMP pages vs y…" at bounding box center [367, 251] width 570 height 260
click at [556, 167] on div "AMP vs Non-AMP Report We'll conduct a real-time analysis on your AMP pages vs y…" at bounding box center [367, 251] width 570 height 260
drag, startPoint x: 479, startPoint y: 191, endPoint x: 551, endPoint y: 191, distance: 71.9
click at [548, 191] on div "AMP vs Non-AMP Report We'll conduct a real-time analysis on your AMP pages vs y…" at bounding box center [367, 251] width 570 height 260
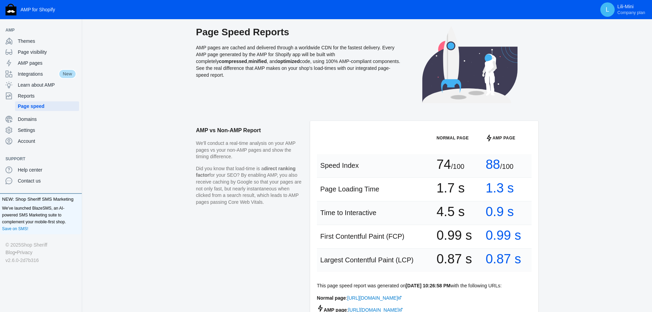
click at [554, 191] on div "AMP vs Non-AMP Report We'll conduct a real-time analysis on your AMP pages vs y…" at bounding box center [367, 251] width 570 height 260
drag, startPoint x: 515, startPoint y: 214, endPoint x: 486, endPoint y: 217, distance: 29.9
click at [486, 217] on td "0.9 s" at bounding box center [506, 213] width 49 height 24
click at [572, 194] on div "AMP vs Non-AMP Report We'll conduct a real-time analysis on your AMP pages vs y…" at bounding box center [367, 251] width 570 height 260
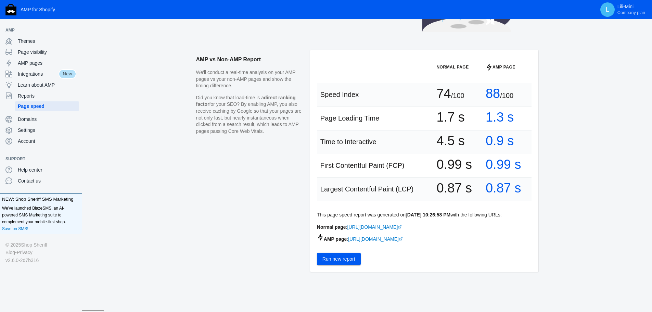
scroll to position [73, 0]
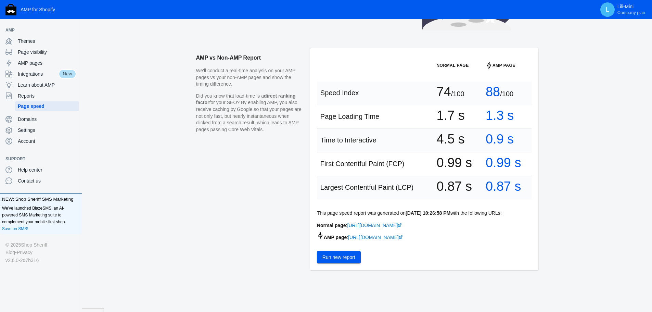
drag, startPoint x: 333, startPoint y: 143, endPoint x: 453, endPoint y: 144, distance: 120.4
click at [453, 144] on tr "Time to Interactive 4.5 s 0.9 s" at bounding box center [424, 141] width 215 height 24
click at [573, 144] on div "AMP vs Non-AMP Report We'll conduct a real-time analysis on your AMP pages vs y…" at bounding box center [367, 178] width 570 height 260
drag, startPoint x: 339, startPoint y: 217, endPoint x: 324, endPoint y: 217, distance: 15.4
click at [321, 217] on p "This page speed report was generated on Sep 2, 2025, 10:26:58 PM with the follo…" at bounding box center [424, 212] width 215 height 7
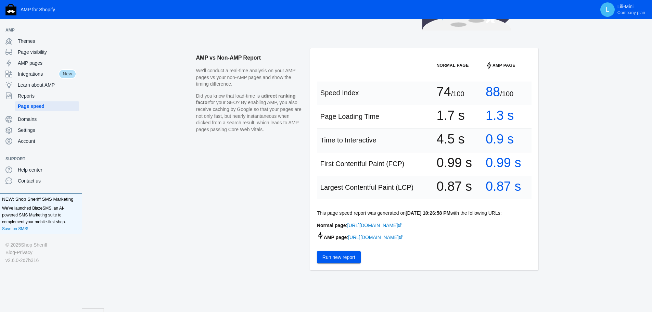
click at [403, 217] on p "This page speed report was generated on Sep 2, 2025, 10:26:58 PM with the follo…" at bounding box center [424, 212] width 215 height 7
click at [228, 224] on aside "AMP vs Non-AMP Report We'll conduct a real-time analysis on your AMP pages vs y…" at bounding box center [253, 162] width 114 height 229
click at [403, 240] on link "[URL][DOMAIN_NAME]" at bounding box center [375, 236] width 55 height 5
drag, startPoint x: 338, startPoint y: 217, endPoint x: 395, endPoint y: 216, distance: 56.8
click at [357, 217] on p "This page speed report was generated on Sep 2, 2025, 10:26:58 PM with the follo…" at bounding box center [424, 212] width 215 height 7
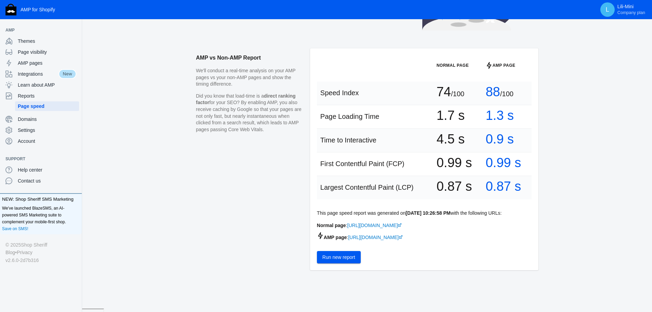
click at [395, 216] on p "This page speed report was generated on Sep 2, 2025, 10:26:58 PM with the follo…" at bounding box center [424, 212] width 215 height 7
click at [369, 240] on link "[URL][DOMAIN_NAME]" at bounding box center [375, 236] width 55 height 5
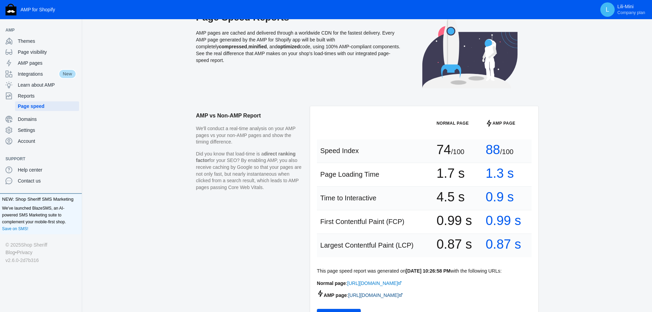
scroll to position [0, 0]
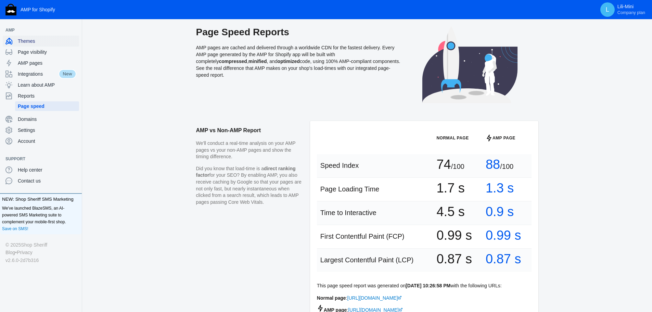
drag, startPoint x: 39, startPoint y: 40, endPoint x: 69, endPoint y: 40, distance: 30.1
click at [39, 40] on span "Themes" at bounding box center [47, 41] width 59 height 7
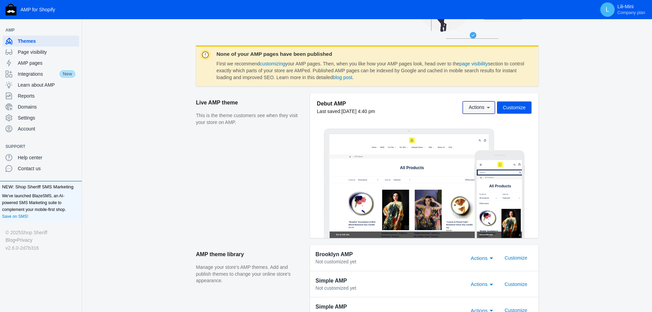
click at [487, 110] on icon at bounding box center [488, 107] width 7 height 7
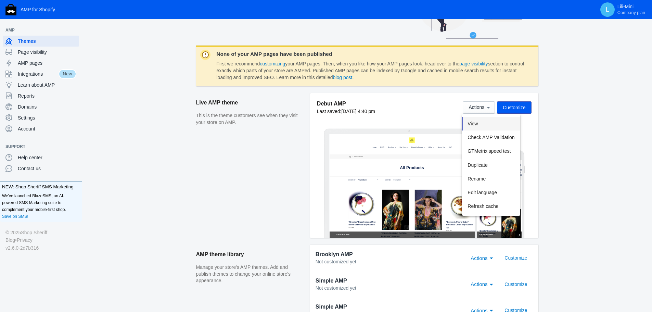
click at [490, 123] on button "View" at bounding box center [491, 124] width 58 height 14
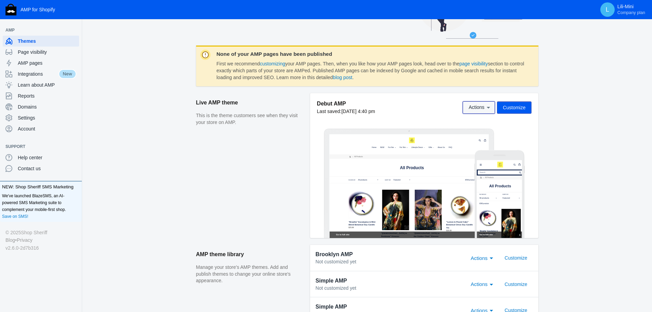
click at [489, 107] on icon at bounding box center [488, 108] width 3 height 2
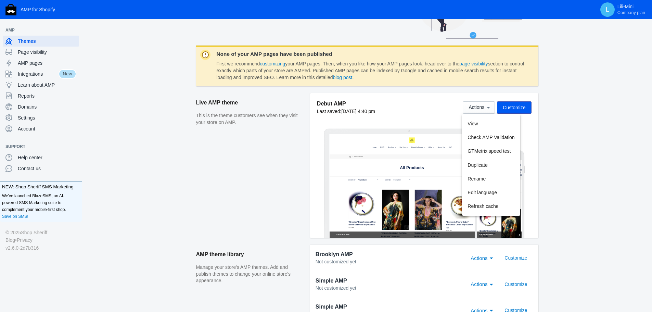
click at [519, 105] on div at bounding box center [326, 156] width 652 height 312
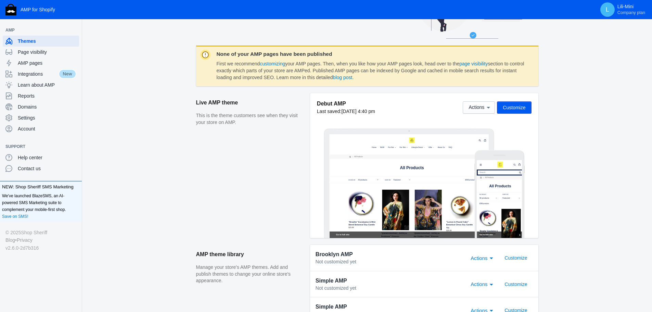
click at [518, 108] on span "Customize" at bounding box center [514, 107] width 23 height 5
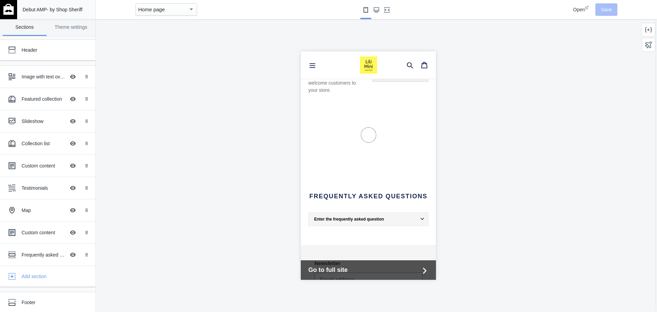
scroll to position [2420, 0]
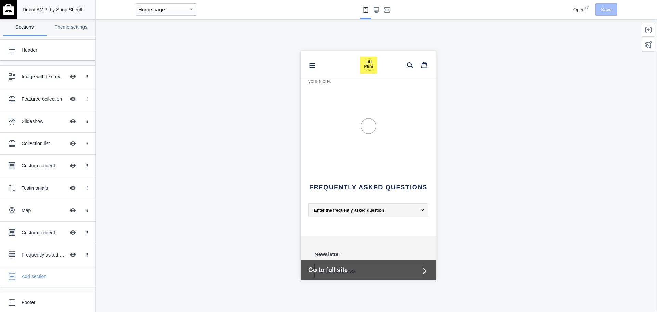
drag, startPoint x: 433, startPoint y: 137, endPoint x: 739, endPoint y: 299, distance: 346.5
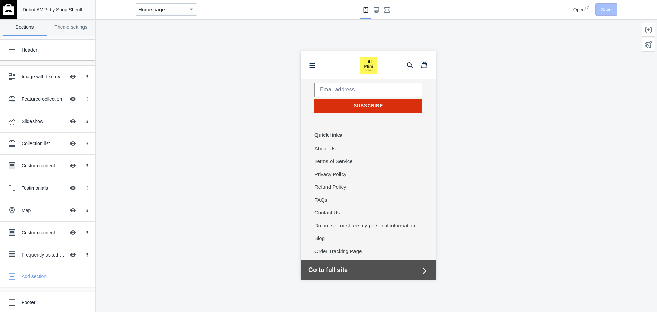
scroll to position [0, 0]
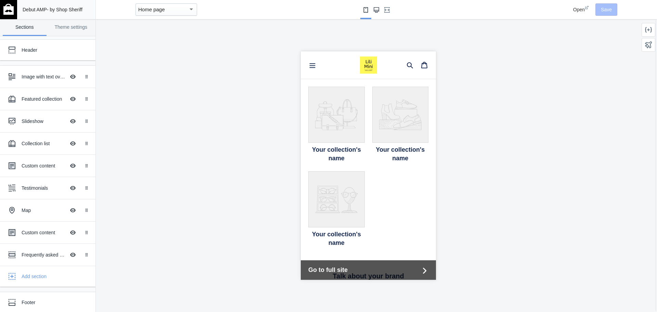
click at [377, 8] on use "Large screen" at bounding box center [376, 9] width 5 height 5
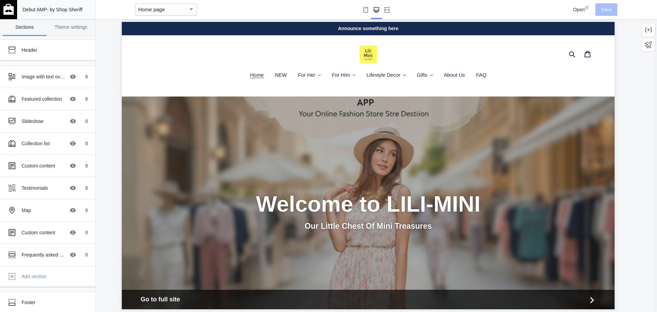
click at [368, 33] on div "Announce something here" at bounding box center [368, 28] width 493 height 13
click at [427, 33] on div "Announce something here" at bounding box center [368, 28] width 493 height 13
click at [63, 49] on div "Header" at bounding box center [51, 50] width 59 height 7
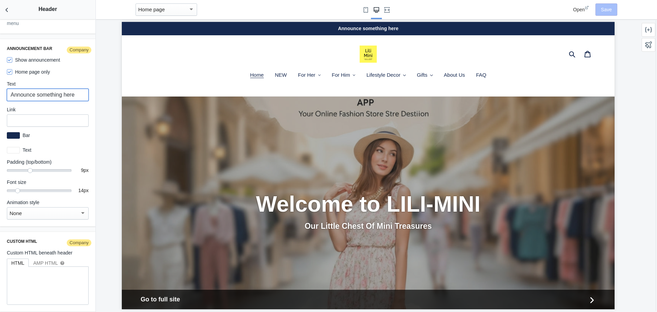
click at [39, 92] on input "Announce something here" at bounding box center [48, 95] width 82 height 12
click at [68, 89] on input "FREE DELIVERY FOR ORDERS OVERS $100" at bounding box center [48, 95] width 82 height 12
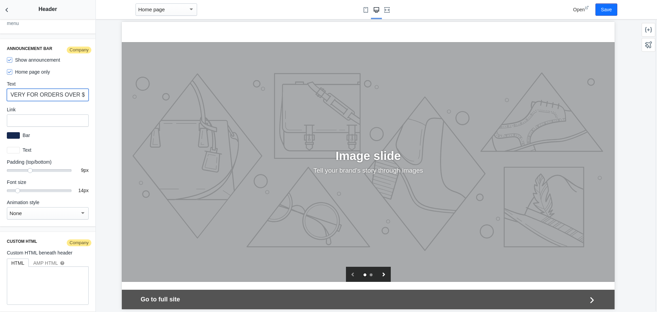
type input "FREE DELIVERY FOR ORDERS OVER $100"
click at [382, 272] on icon "Next slide" at bounding box center [384, 274] width 4 height 4
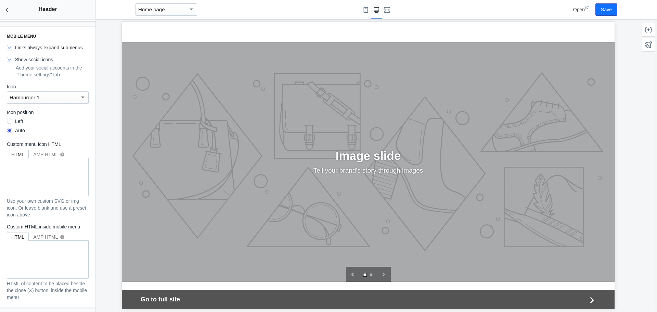
click at [420, 42] on div "slideshow" at bounding box center [368, 42] width 493 height 0
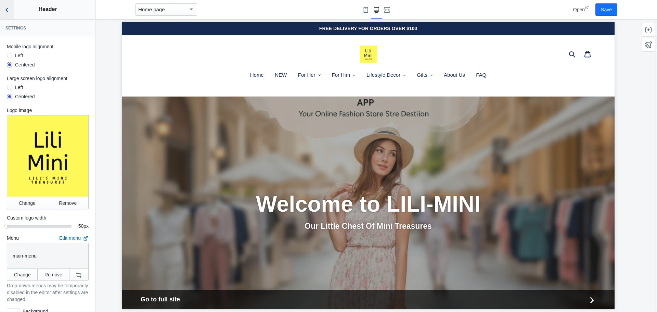
click at [8, 10] on icon "Back to sections" at bounding box center [6, 10] width 7 height 7
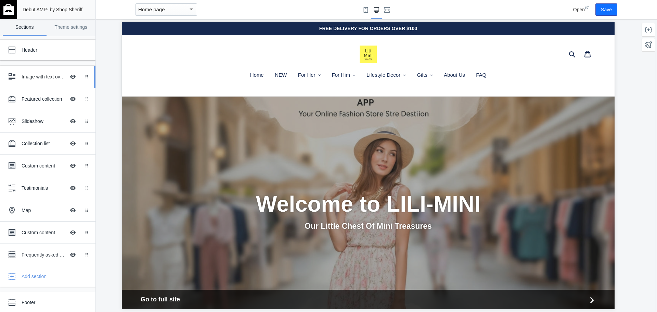
click at [43, 76] on div "Image with text overlay" at bounding box center [44, 76] width 44 height 7
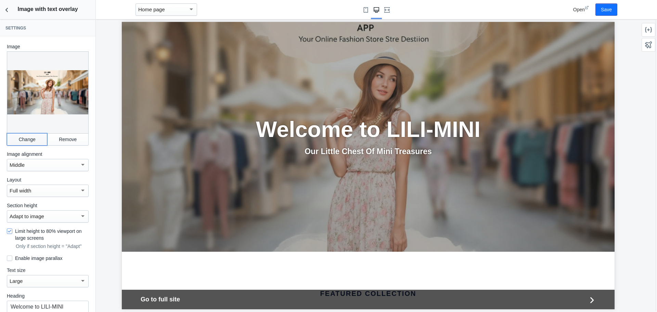
click at [33, 137] on button "Change" at bounding box center [27, 139] width 40 height 12
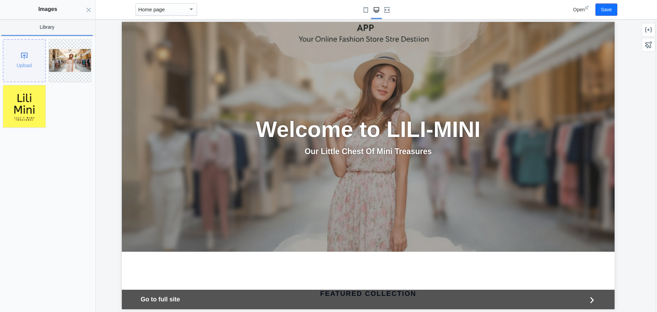
click at [43, 82] on div "Upload" at bounding box center [24, 60] width 43 height 43
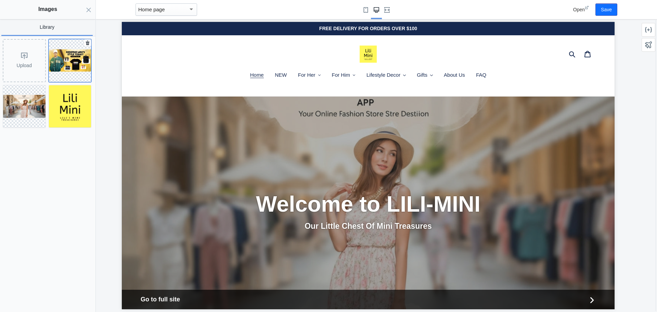
click at [64, 60] on img at bounding box center [70, 60] width 42 height 22
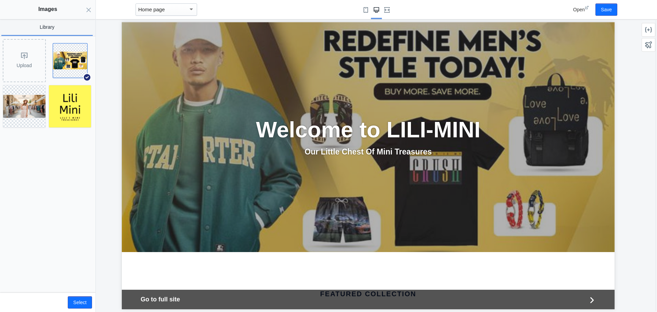
scroll to position [68, 0]
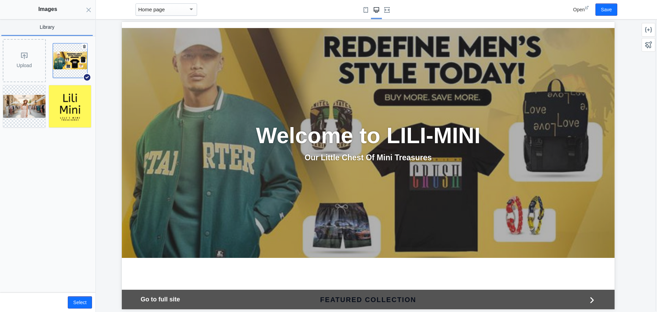
click at [76, 70] on button at bounding box center [70, 60] width 34 height 34
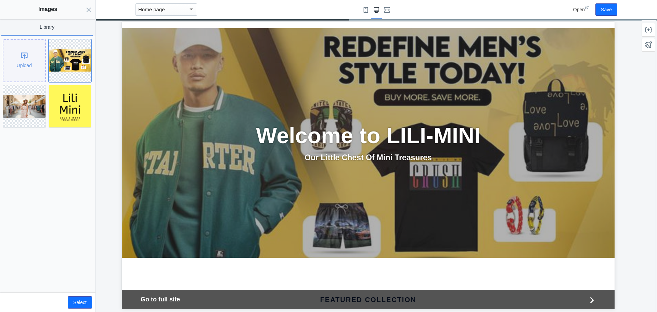
scroll to position [0, 15]
click at [21, 60] on div "Upload" at bounding box center [24, 61] width 42 height 42
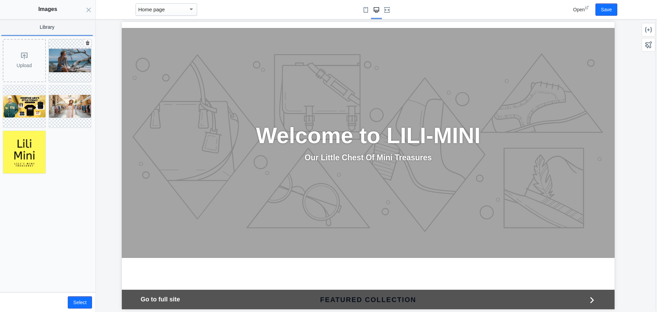
scroll to position [0, 0]
click at [65, 54] on img at bounding box center [70, 61] width 42 height 24
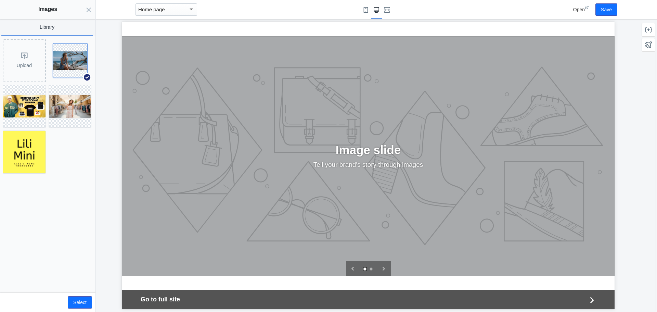
scroll to position [1334, 0]
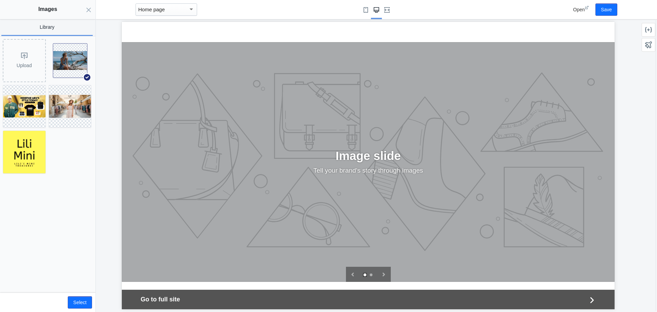
click at [405, 42] on div "slideshow" at bounding box center [368, 42] width 493 height 0
click at [89, 12] on icon "Close panel" at bounding box center [88, 9] width 5 height 5
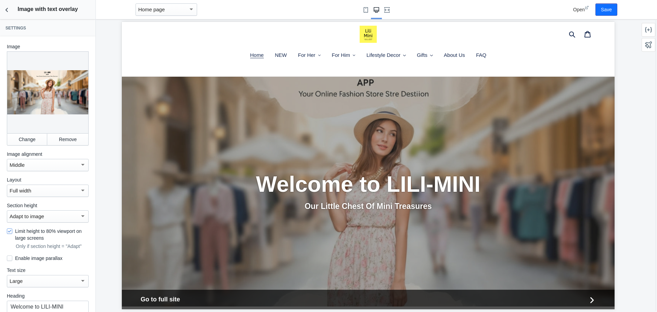
scroll to position [74, 0]
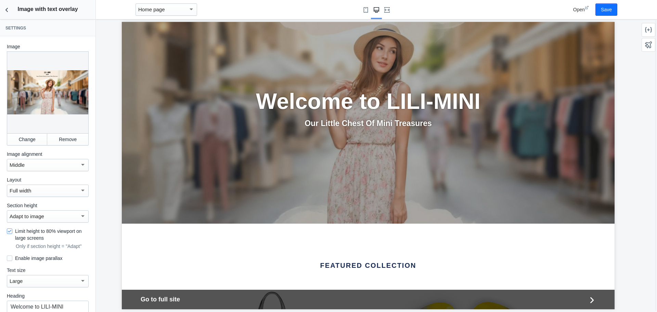
click at [30, 98] on div at bounding box center [48, 92] width 82 height 82
click at [34, 134] on button "Change" at bounding box center [27, 139] width 40 height 12
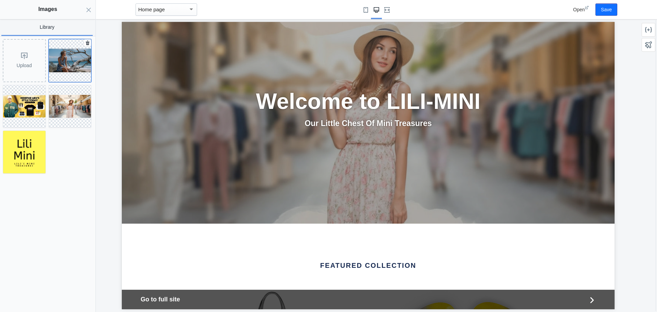
click at [69, 61] on img at bounding box center [70, 61] width 42 height 24
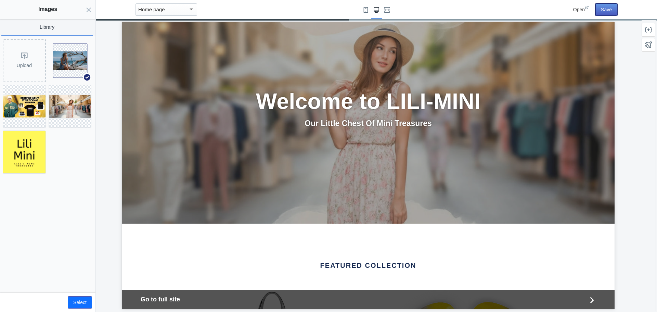
click at [606, 11] on button "Save" at bounding box center [606, 9] width 22 height 12
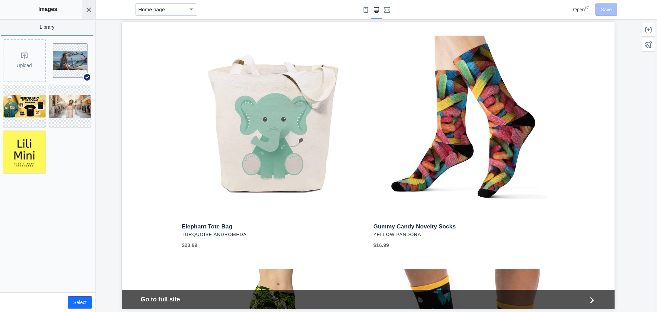
click at [87, 9] on icon "Close panel" at bounding box center [88, 9] width 5 height 5
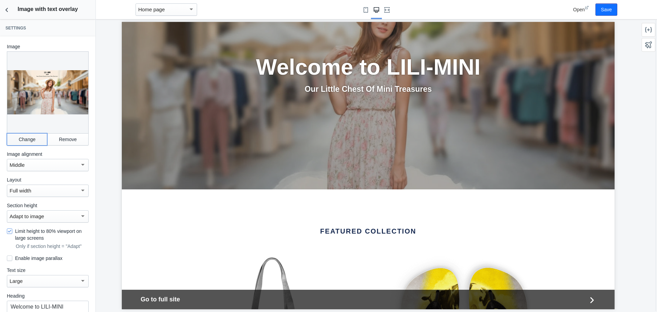
click at [31, 135] on button "Change" at bounding box center [27, 139] width 40 height 12
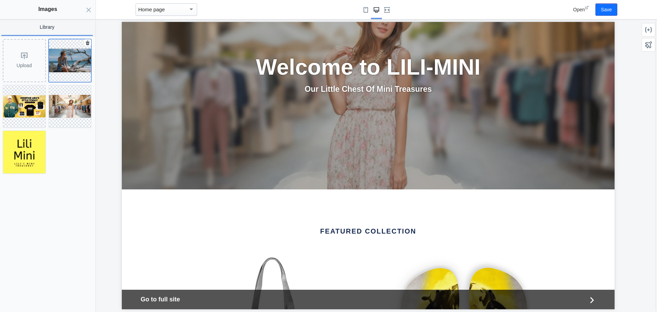
click at [67, 55] on img at bounding box center [70, 61] width 42 height 24
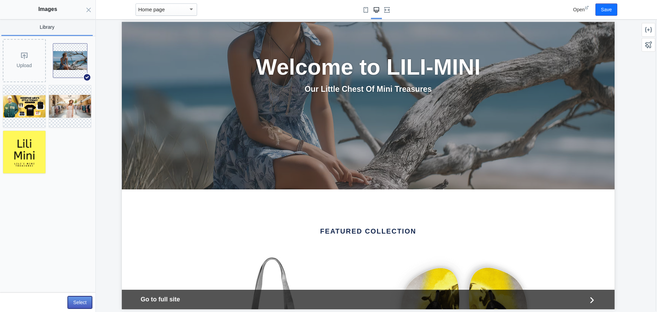
click at [78, 301] on button "Select" at bounding box center [80, 302] width 24 height 12
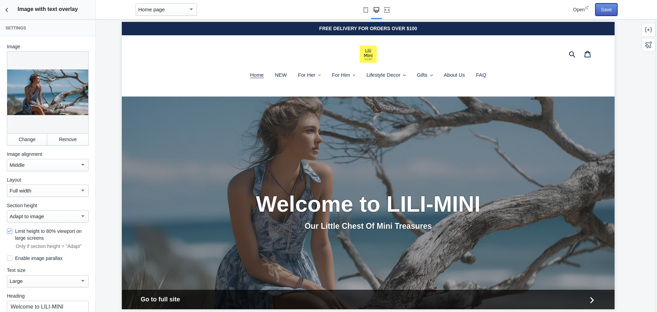
click at [608, 8] on button "Save" at bounding box center [606, 9] width 22 height 12
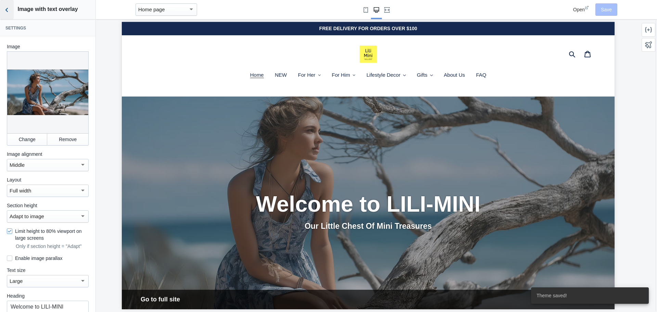
click at [6, 10] on use "Back to sections" at bounding box center [6, 10] width 2 height 4
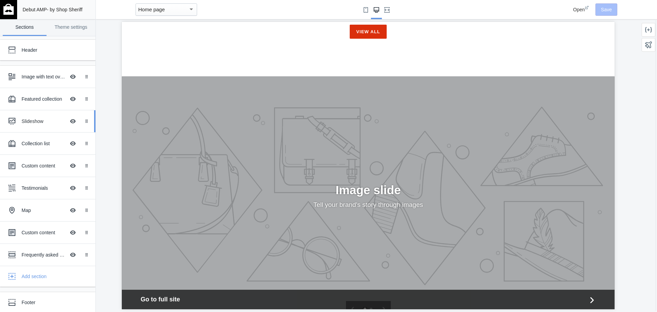
click at [32, 122] on div "Slideshow" at bounding box center [44, 121] width 44 height 7
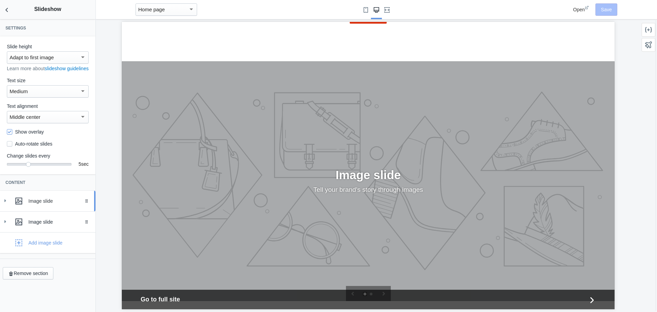
click at [45, 204] on div "Image slide" at bounding box center [59, 200] width 62 height 7
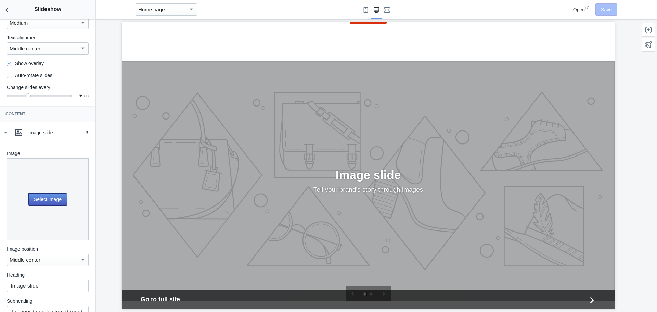
click at [48, 204] on button "Select image" at bounding box center [47, 199] width 39 height 12
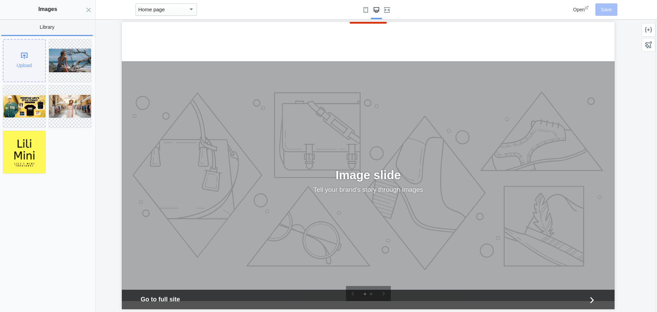
click at [23, 58] on div "Upload" at bounding box center [24, 61] width 42 height 42
click at [16, 66] on div "Upload" at bounding box center [24, 61] width 42 height 42
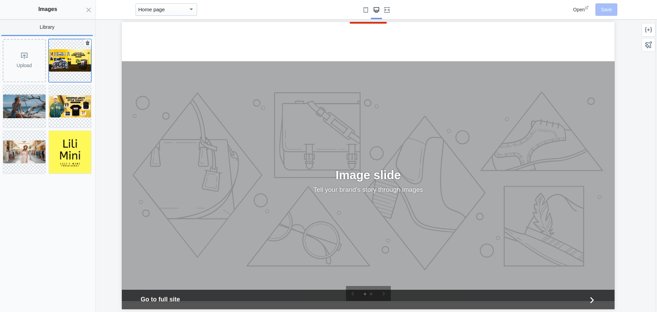
click at [69, 58] on img at bounding box center [70, 60] width 42 height 22
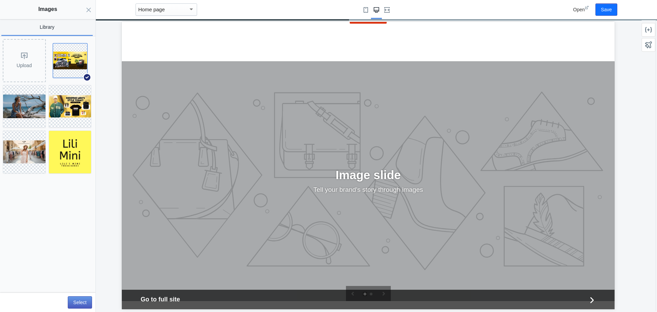
scroll to position [0, 0]
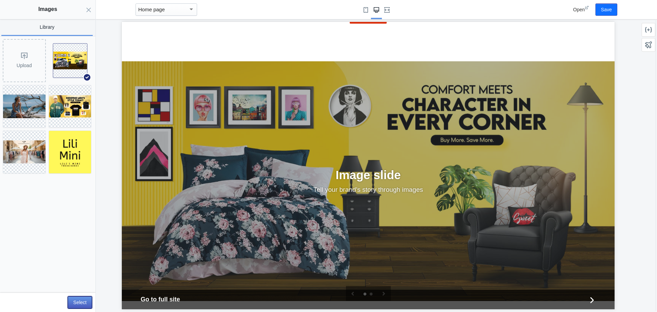
click at [82, 299] on button "Select" at bounding box center [80, 302] width 24 height 12
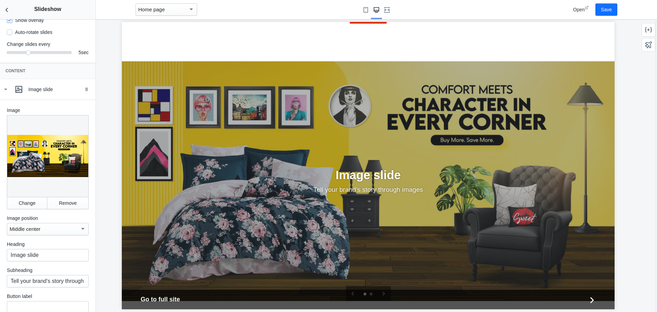
scroll to position [34, 0]
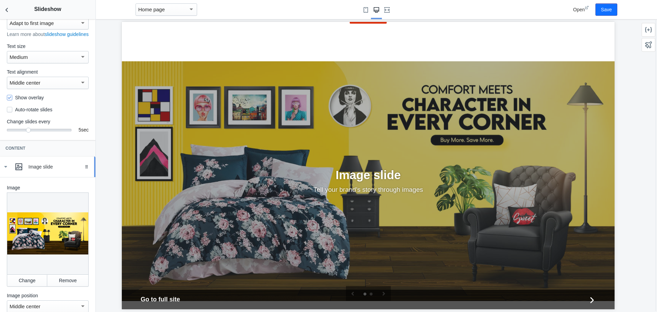
click at [4, 170] on icon at bounding box center [5, 166] width 7 height 7
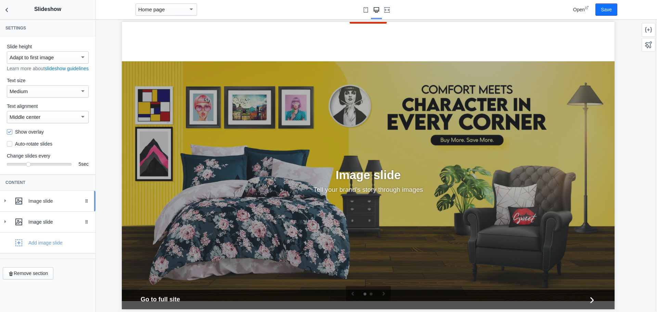
scroll to position [0, 0]
click at [56, 225] on div "Image slide" at bounding box center [59, 221] width 62 height 7
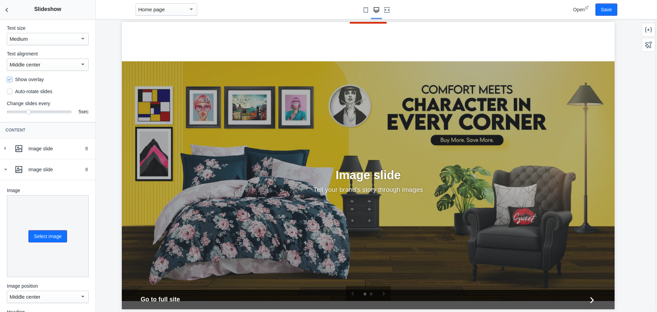
scroll to position [68, 0]
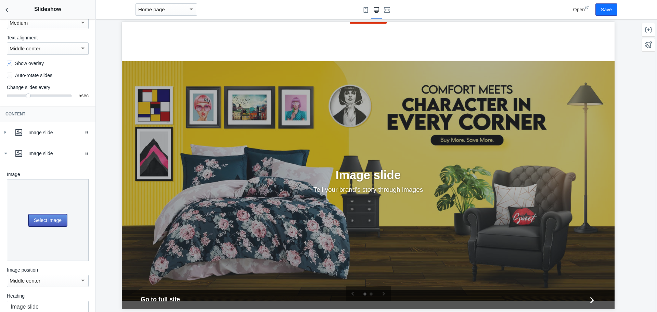
click at [49, 226] on button "Select image" at bounding box center [47, 220] width 39 height 12
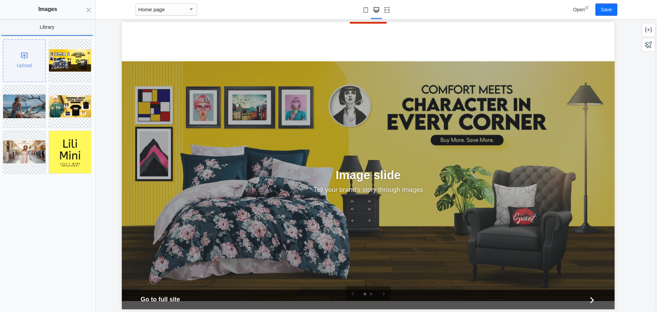
click at [21, 55] on div "Upload" at bounding box center [24, 61] width 42 height 42
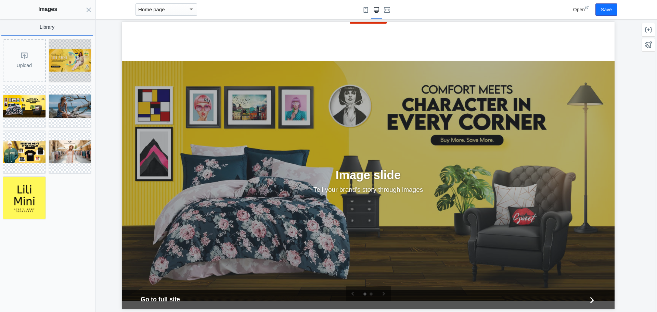
scroll to position [0, 373]
click at [65, 68] on img at bounding box center [70, 60] width 42 height 22
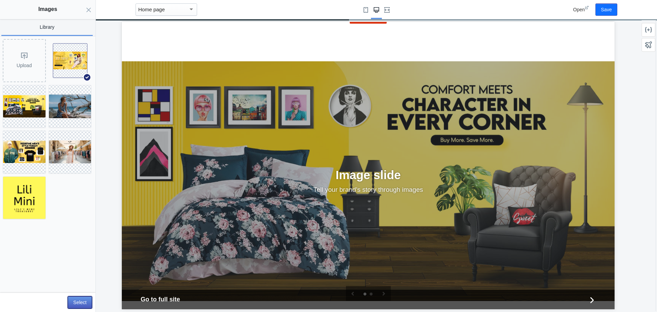
click at [79, 302] on button "Select" at bounding box center [80, 302] width 24 height 12
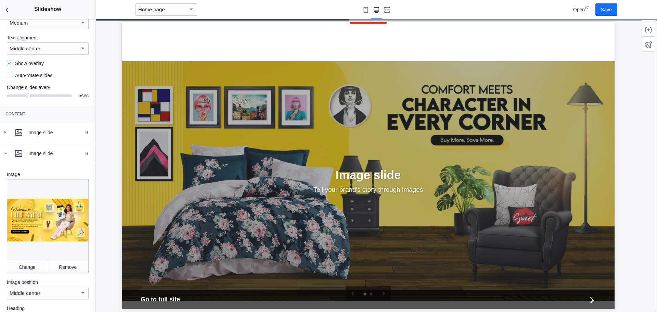
scroll to position [0, 0]
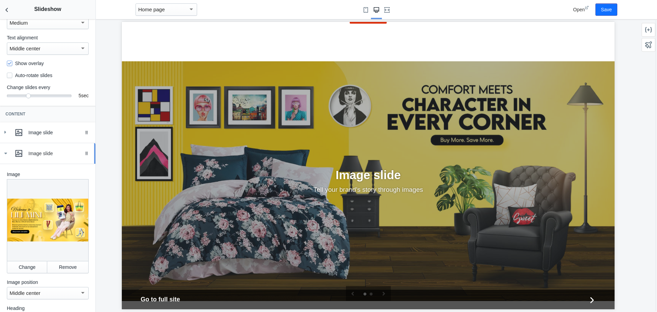
click at [8, 157] on icon at bounding box center [5, 153] width 7 height 7
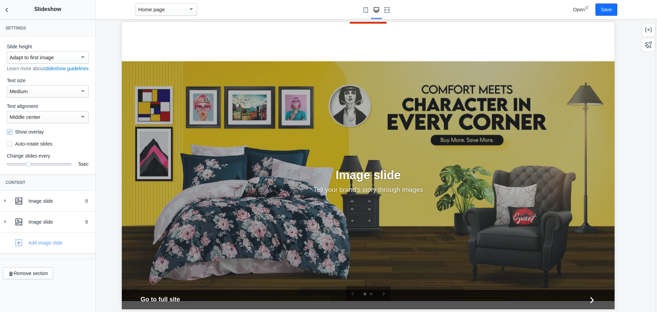
scroll to position [0, 373]
click at [607, 14] on button "Save" at bounding box center [606, 9] width 22 height 12
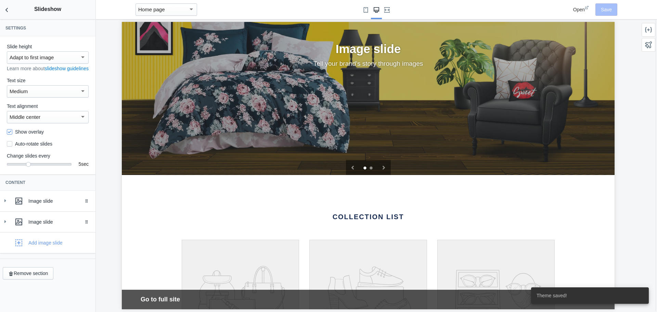
scroll to position [1418, 0]
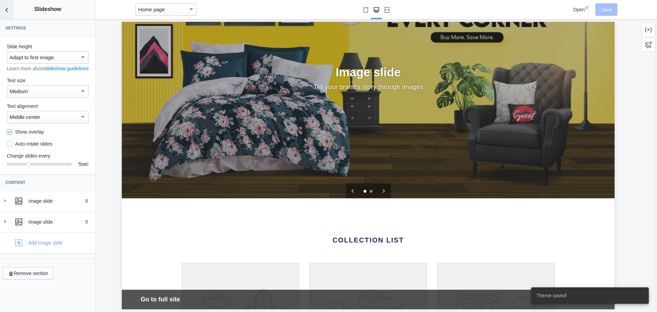
click at [8, 11] on use "Back to sections" at bounding box center [6, 10] width 2 height 4
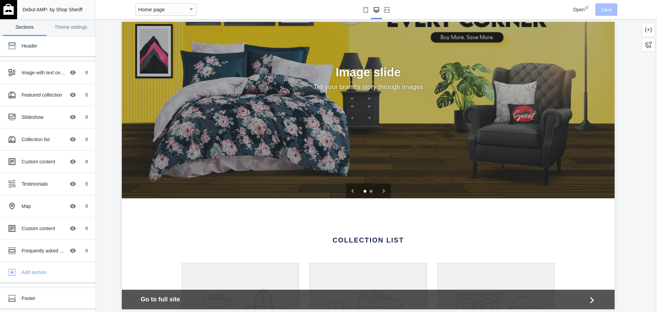
scroll to position [0, 0]
click at [46, 142] on div "Collection list" at bounding box center [44, 139] width 44 height 7
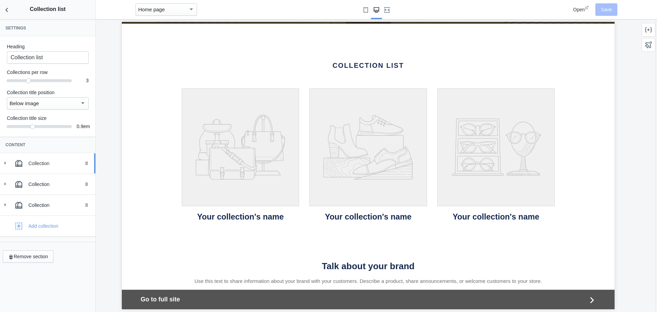
scroll to position [0, 373]
click at [47, 164] on div "Collection" at bounding box center [59, 163] width 62 height 7
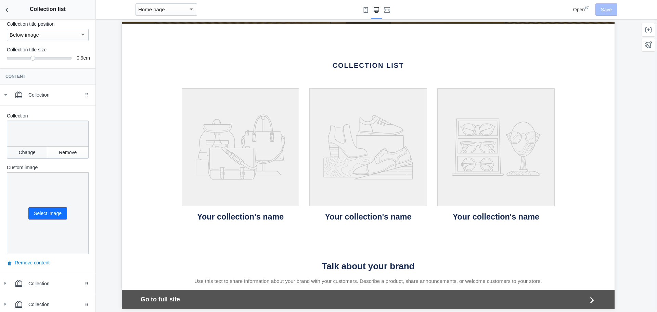
scroll to position [0, 0]
click at [30, 150] on button "Change" at bounding box center [27, 152] width 40 height 12
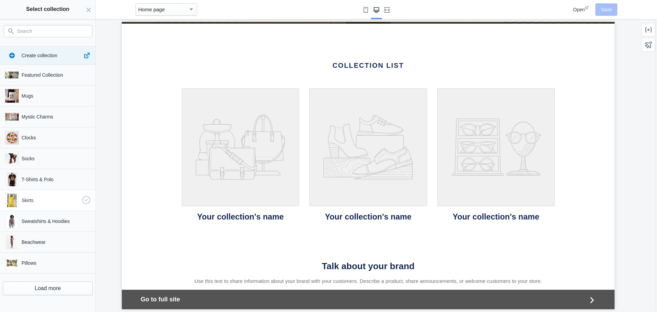
scroll to position [103, 0]
click at [48, 240] on p "Beachwear" at bounding box center [51, 241] width 58 height 7
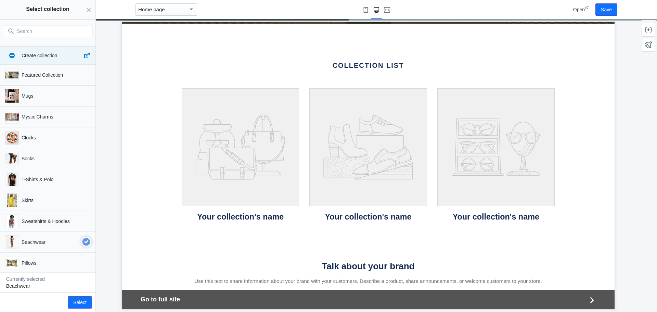
scroll to position [0, 0]
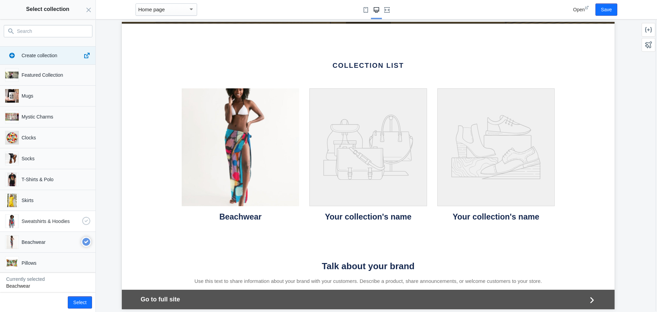
click at [39, 222] on p "Sweatshirts & Hoodies" at bounding box center [51, 221] width 58 height 7
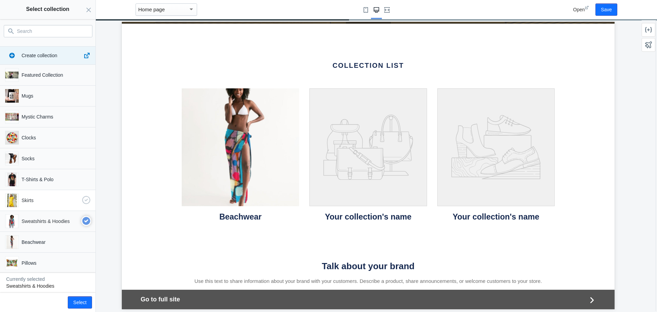
scroll to position [0, 373]
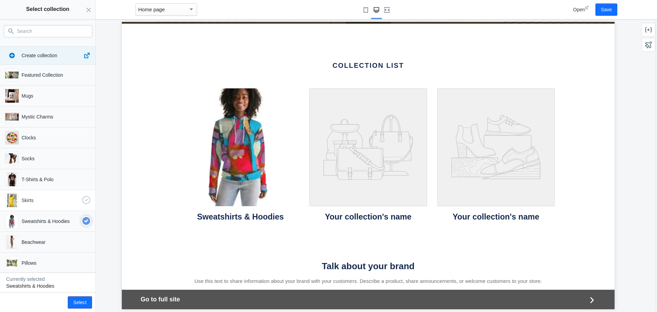
click at [46, 201] on p "Skirts" at bounding box center [51, 200] width 58 height 7
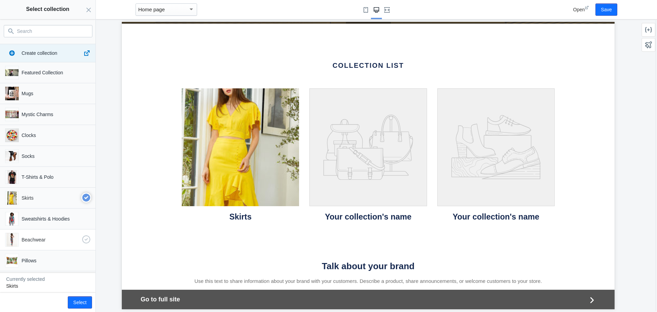
scroll to position [0, 0]
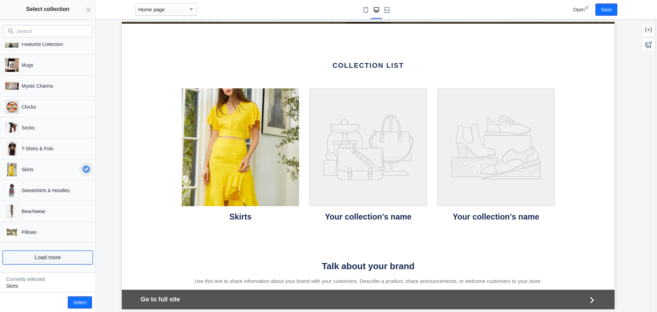
click at [47, 255] on button "Load more" at bounding box center [48, 257] width 90 height 14
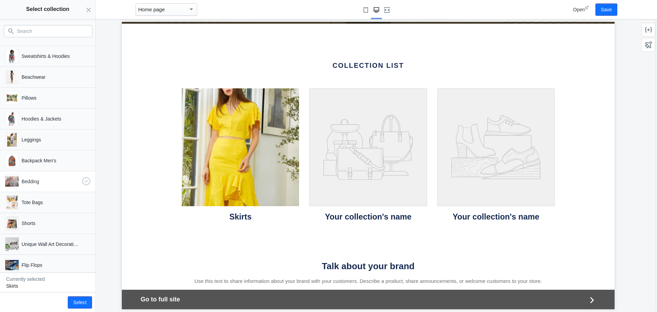
scroll to position [168, 0]
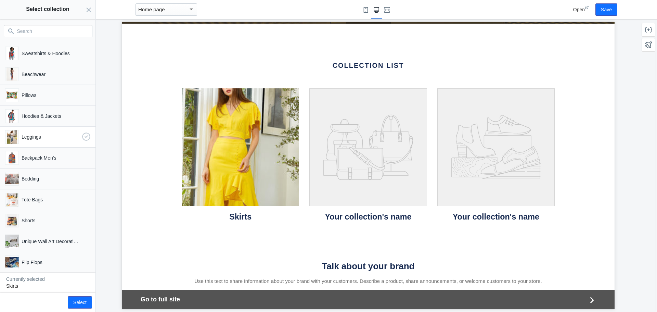
click at [54, 137] on p "Leggings" at bounding box center [51, 136] width 58 height 7
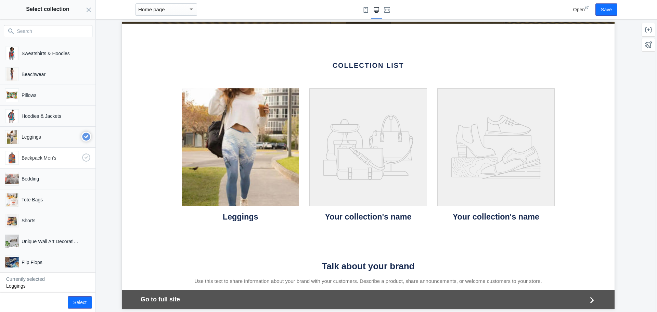
scroll to position [0, 0]
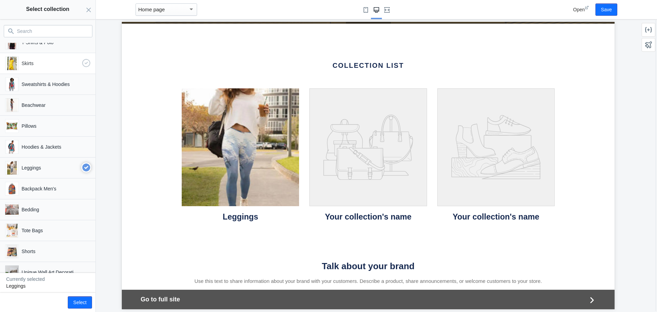
click at [58, 65] on p "Skirts" at bounding box center [51, 63] width 58 height 7
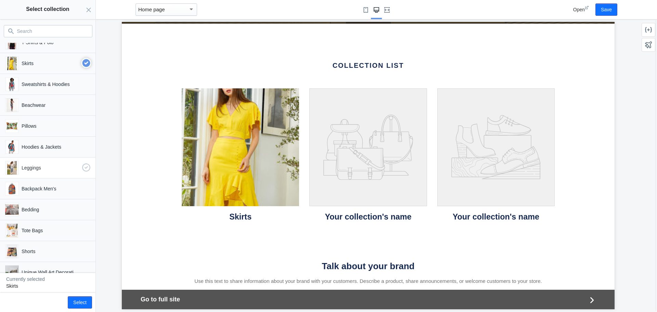
click at [53, 167] on p "Leggings" at bounding box center [51, 167] width 58 height 7
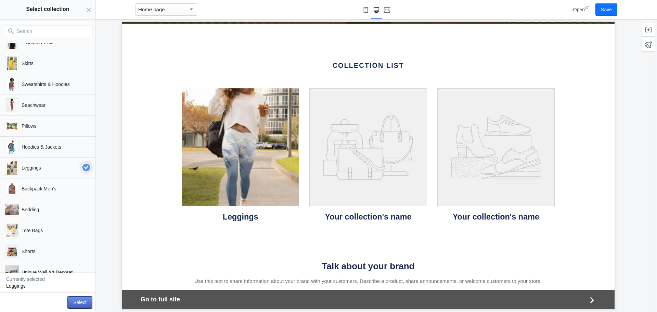
click at [78, 306] on button "Select" at bounding box center [80, 302] width 24 height 12
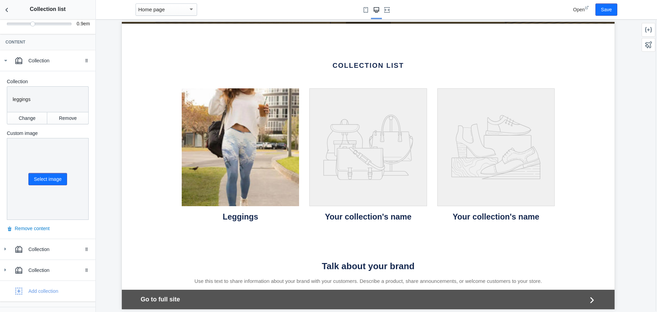
scroll to position [0, 15]
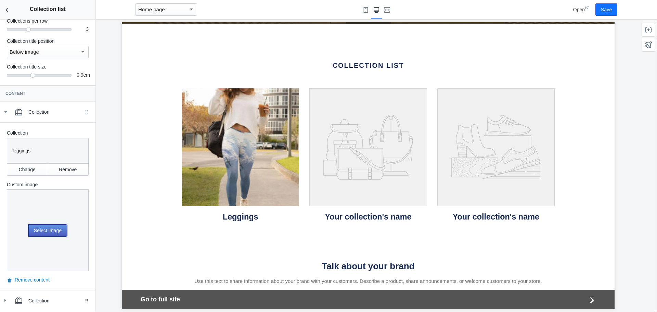
click at [49, 227] on button "Select image" at bounding box center [47, 230] width 39 height 12
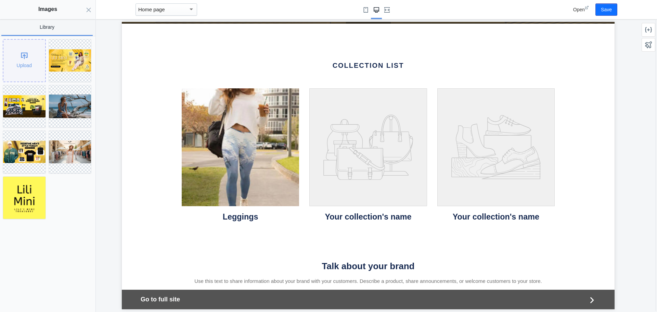
scroll to position [0, 373]
click at [22, 62] on div "Upload" at bounding box center [24, 61] width 42 height 42
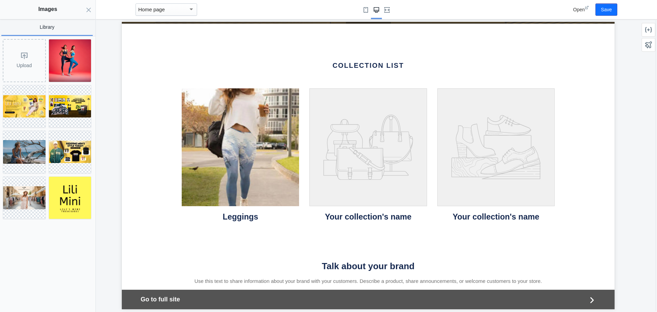
scroll to position [0, 0]
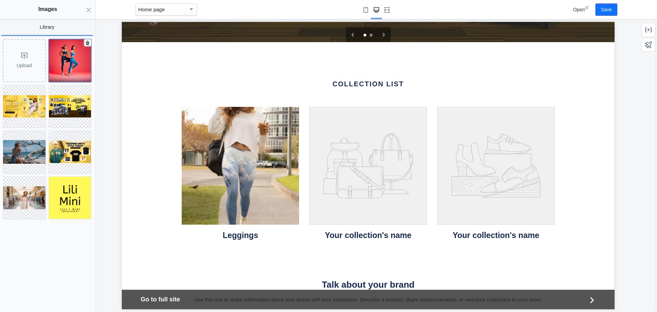
click at [77, 63] on img at bounding box center [70, 60] width 42 height 42
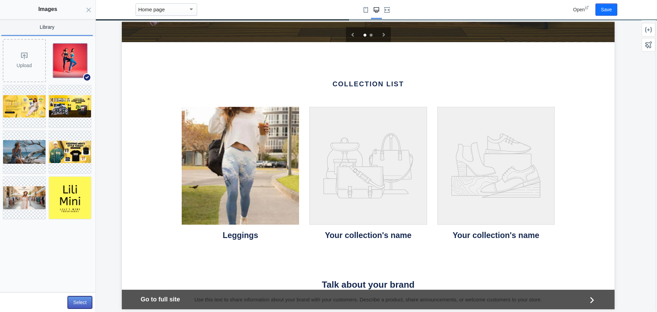
click at [79, 305] on button "Select" at bounding box center [80, 302] width 24 height 12
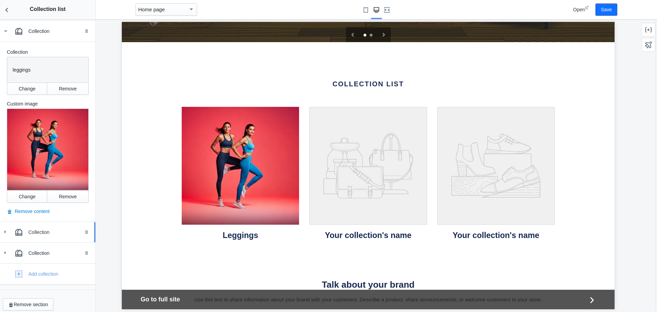
click at [51, 229] on div "Collection" at bounding box center [59, 232] width 62 height 7
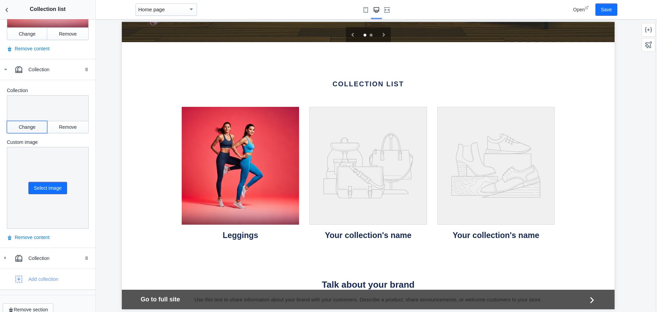
click at [25, 121] on button "Change" at bounding box center [27, 127] width 40 height 12
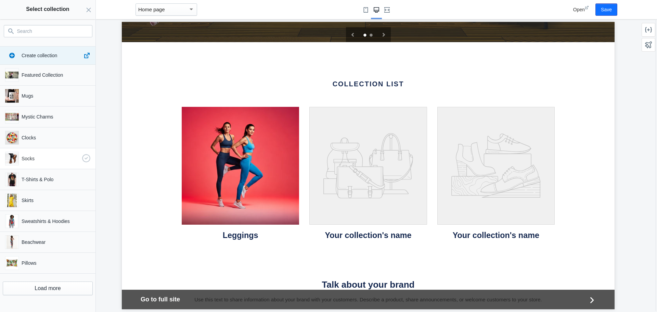
click at [13, 156] on span "button" at bounding box center [12, 159] width 14 height 14
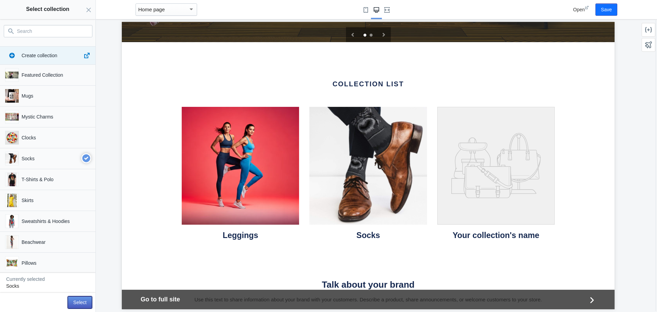
click at [77, 302] on button "Select" at bounding box center [80, 302] width 24 height 12
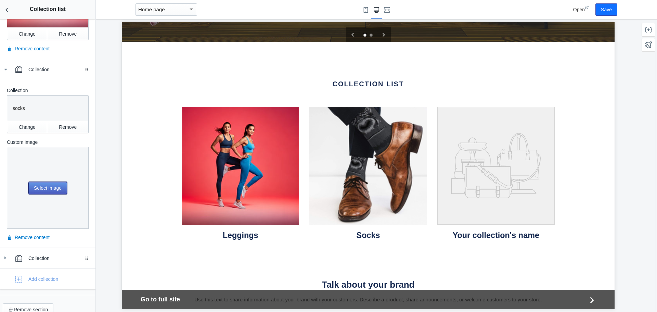
click at [50, 182] on button "Select image" at bounding box center [47, 188] width 39 height 12
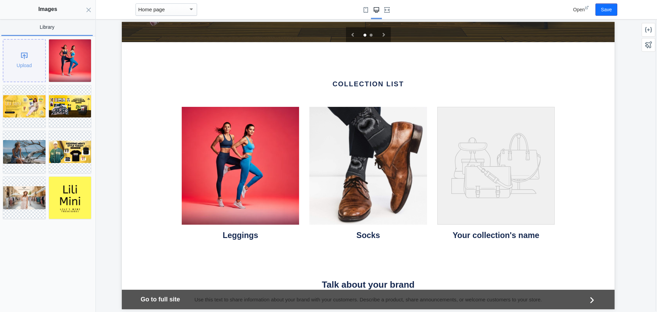
click at [24, 64] on div "Upload" at bounding box center [24, 61] width 42 height 42
click at [90, 9] on use "Close panel" at bounding box center [89, 10] width 4 height 4
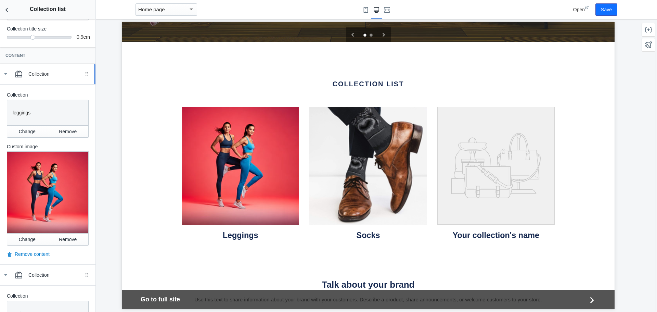
click at [5, 76] on icon at bounding box center [5, 73] width 7 height 7
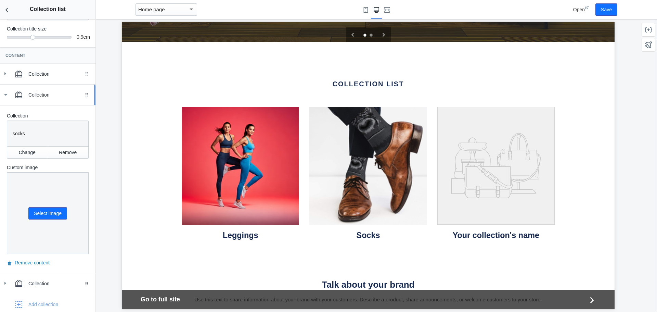
click at [4, 94] on icon at bounding box center [5, 94] width 7 height 7
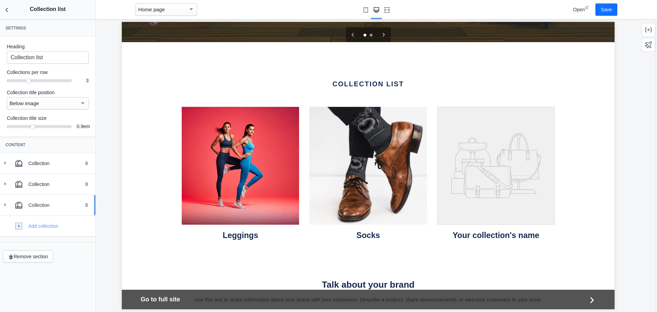
click at [45, 203] on div "Collection" at bounding box center [59, 205] width 62 height 7
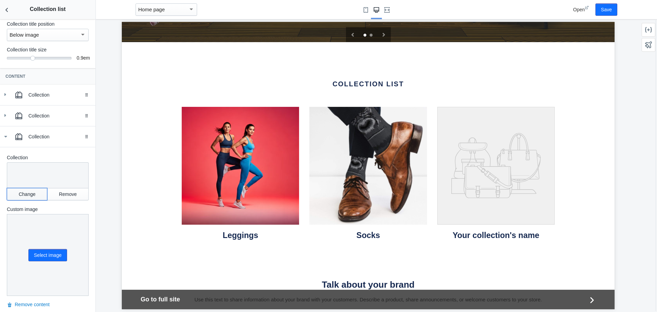
click at [30, 198] on button "Change" at bounding box center [27, 194] width 40 height 12
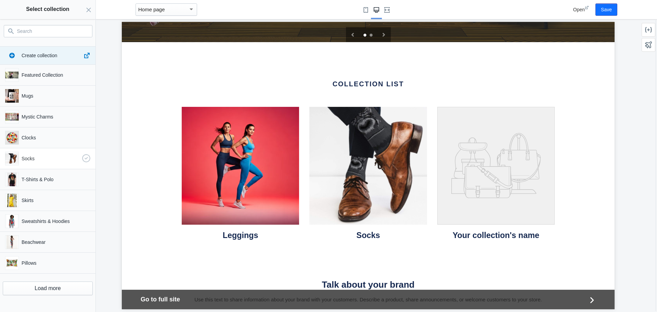
scroll to position [0, 77]
click at [68, 294] on button "Load more" at bounding box center [48, 288] width 90 height 14
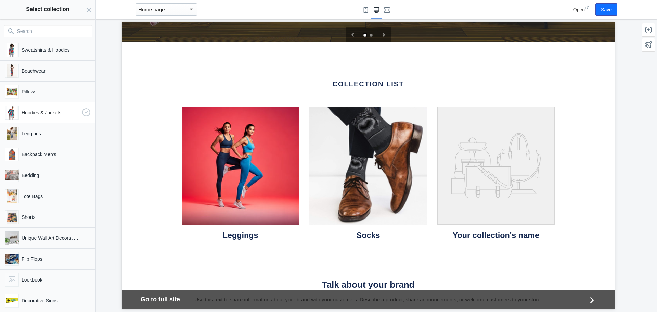
click at [52, 112] on p "Hoodies & Jackets" at bounding box center [51, 112] width 58 height 7
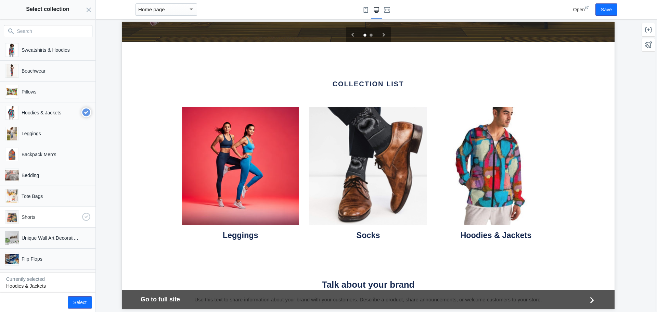
click at [49, 216] on p "Shorts" at bounding box center [51, 217] width 58 height 7
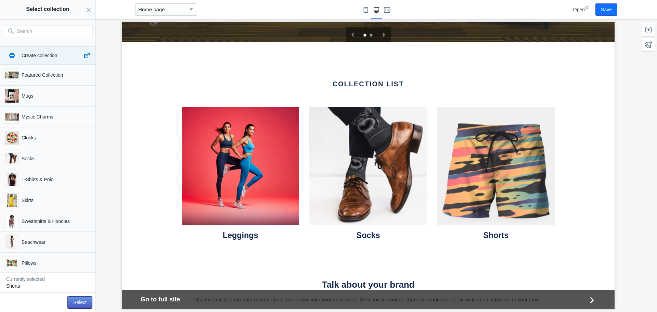
click at [80, 302] on button "Select" at bounding box center [80, 302] width 24 height 12
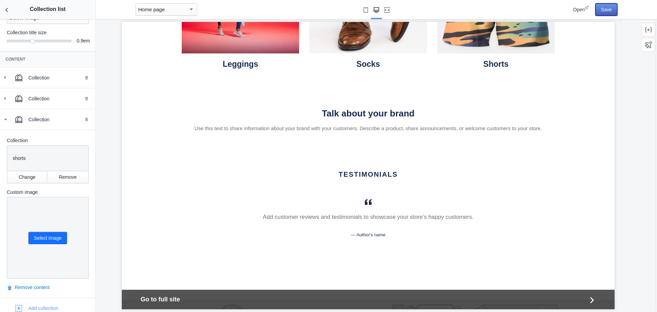
click at [602, 10] on button "Save" at bounding box center [606, 9] width 22 height 12
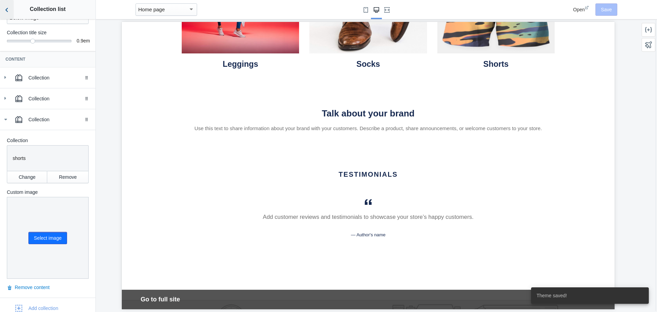
click at [6, 11] on use "Back to sections" at bounding box center [6, 10] width 2 height 4
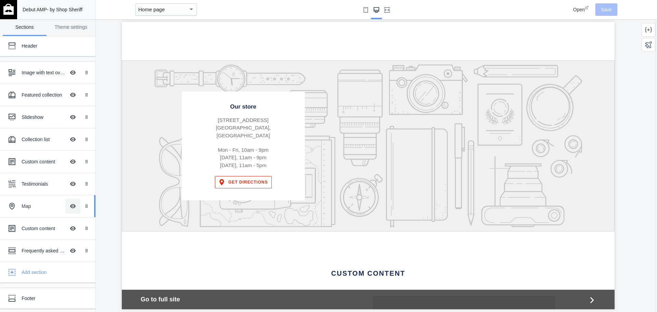
click at [65, 207] on button "Hide Image with text overlay" at bounding box center [72, 205] width 15 height 15
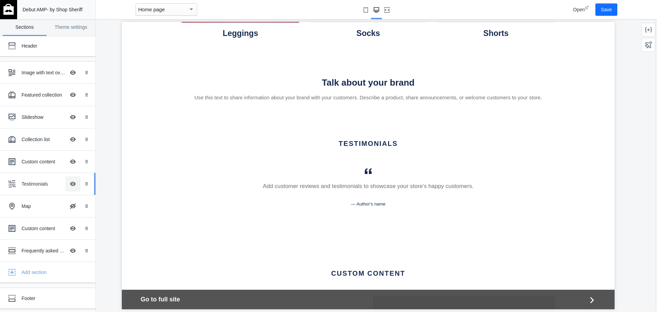
click at [68, 185] on button "Hide Image with text overlay" at bounding box center [72, 183] width 15 height 15
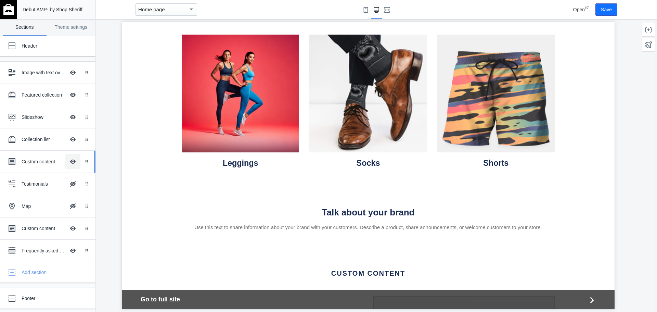
click at [67, 161] on button "Hide Image with text overlay" at bounding box center [72, 161] width 15 height 15
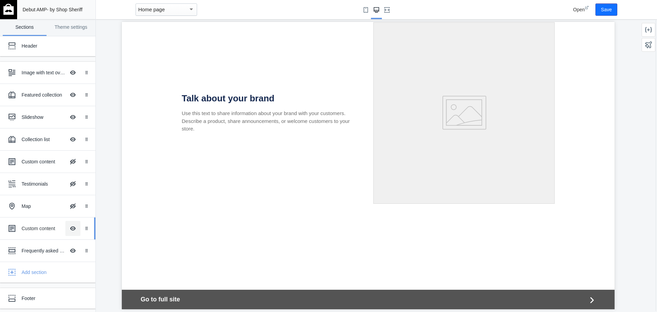
click at [67, 228] on button "Hide Image with text overlay" at bounding box center [72, 228] width 15 height 15
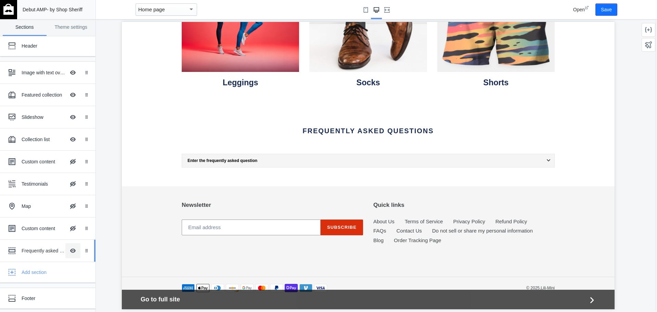
click at [67, 251] on button "Hide Image with text overlay" at bounding box center [72, 250] width 15 height 15
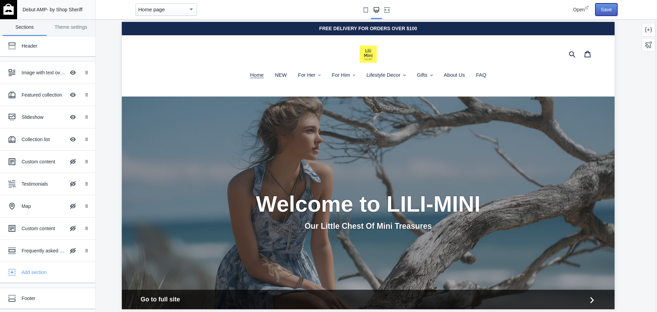
click at [604, 10] on button "Save" at bounding box center [606, 9] width 22 height 12
click at [158, 13] on div "Home page" at bounding box center [163, 9] width 50 height 8
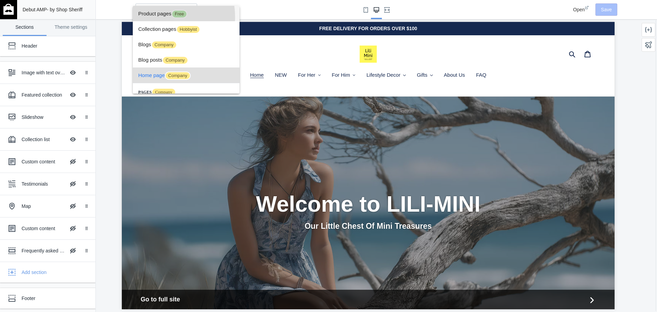
click at [155, 17] on span "Product pages Free" at bounding box center [186, 13] width 96 height 15
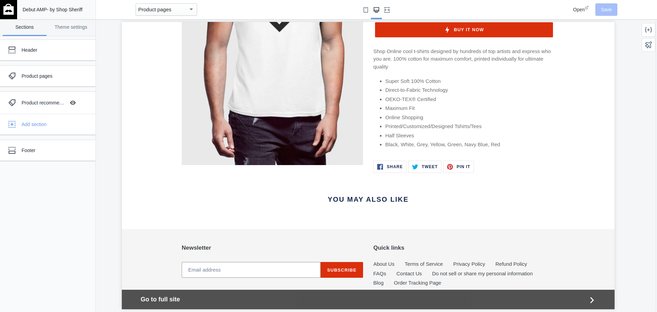
scroll to position [195, 0]
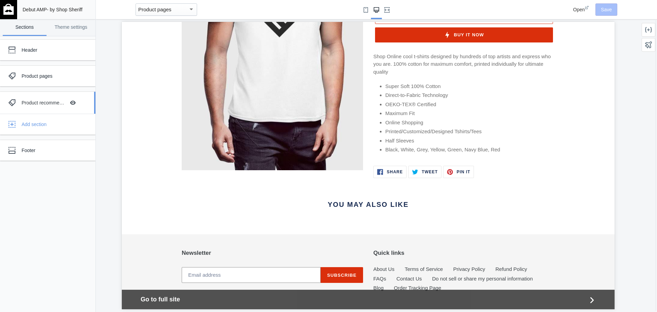
click at [44, 101] on div "Product recommendations" at bounding box center [44, 102] width 44 height 7
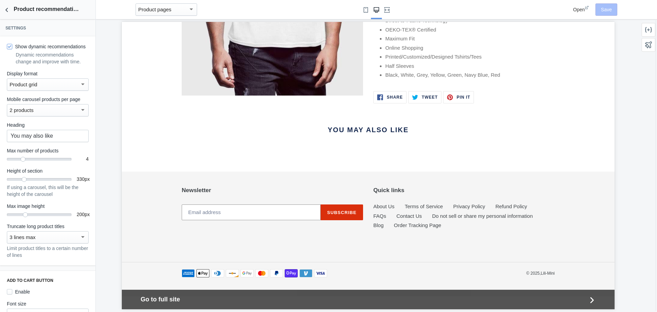
scroll to position [263, 0]
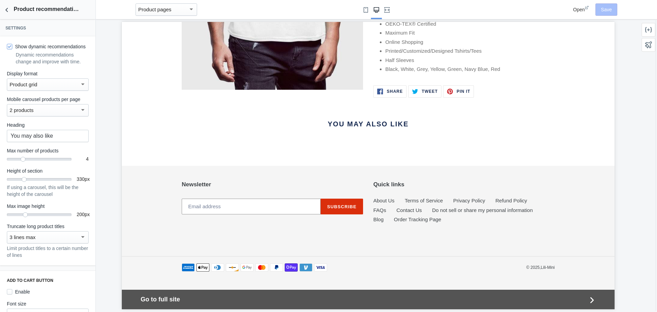
click at [65, 114] on div "2 products" at bounding box center [45, 110] width 70 height 8
click at [53, 115] on span "2 products" at bounding box center [45, 117] width 71 height 15
drag, startPoint x: 22, startPoint y: 168, endPoint x: 36, endPoint y: 169, distance: 14.7
click at [36, 163] on div at bounding box center [39, 159] width 7 height 7
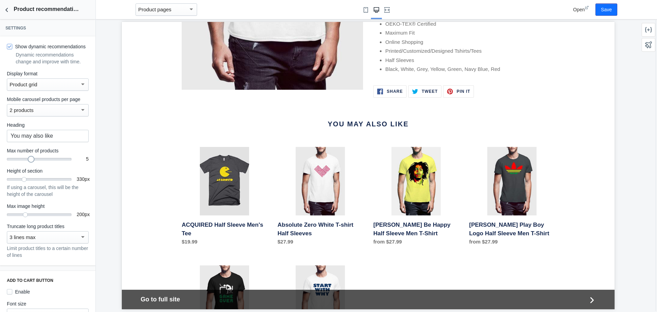
drag, startPoint x: 37, startPoint y: 166, endPoint x: 30, endPoint y: 167, distance: 6.2
click at [30, 163] on div at bounding box center [31, 159] width 7 height 7
drag, startPoint x: 28, startPoint y: 167, endPoint x: 24, endPoint y: 167, distance: 3.8
click at [24, 163] on div at bounding box center [23, 159] width 7 height 7
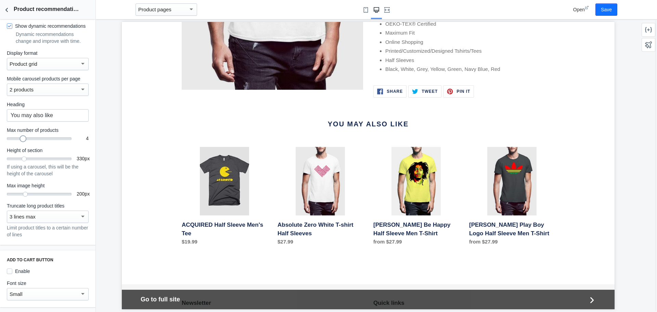
scroll to position [0, 0]
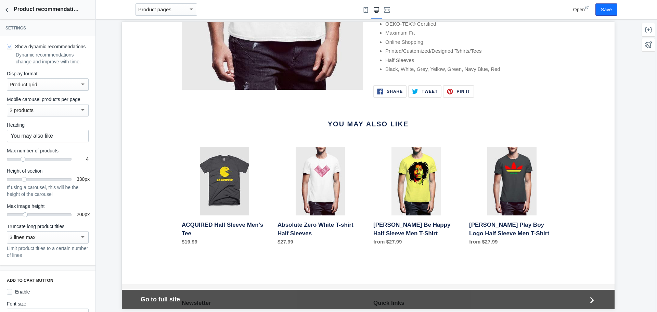
click at [69, 89] on div "Product grid" at bounding box center [45, 84] width 70 height 8
click at [91, 78] on div at bounding box center [328, 156] width 657 height 312
click at [66, 88] on div "Product grid" at bounding box center [45, 84] width 70 height 8
click at [42, 107] on span "Product carousel" at bounding box center [45, 107] width 71 height 15
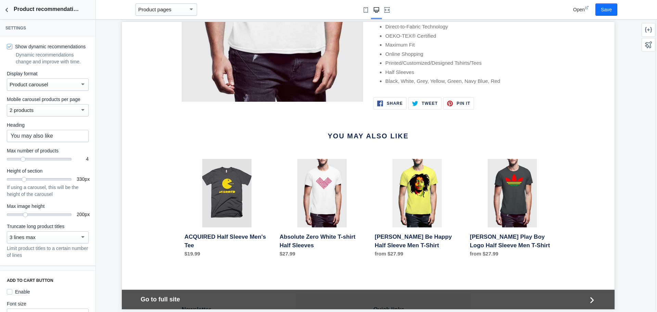
scroll to position [275, 0]
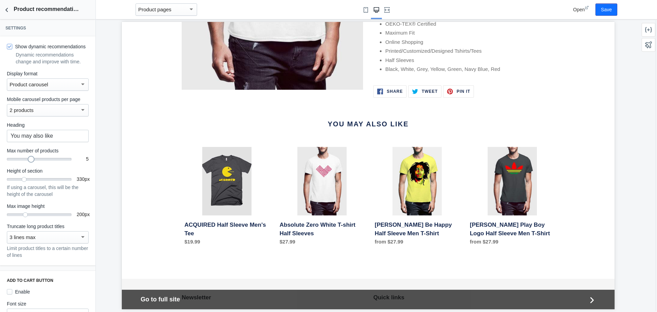
drag, startPoint x: 22, startPoint y: 167, endPoint x: 30, endPoint y: 167, distance: 7.5
click at [30, 163] on div at bounding box center [31, 159] width 7 height 7
drag, startPoint x: 30, startPoint y: 167, endPoint x: 65, endPoint y: 167, distance: 35.2
click at [68, 163] on div at bounding box center [71, 159] width 7 height 7
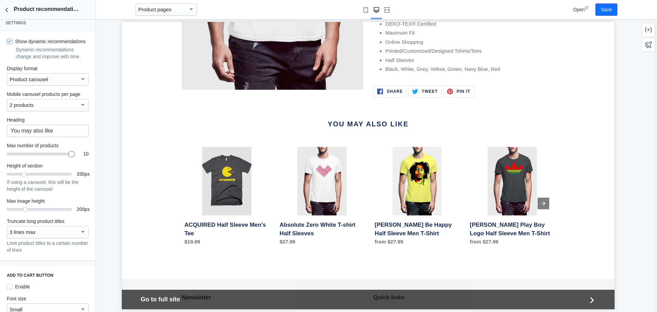
scroll to position [0, 0]
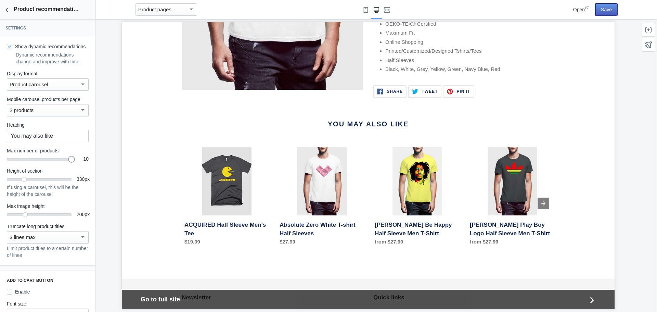
click at [611, 8] on button "Save" at bounding box center [606, 9] width 22 height 12
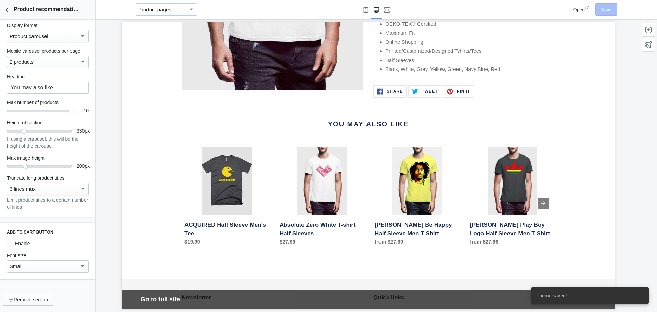
scroll to position [56, 0]
click at [23, 242] on label "Enable" at bounding box center [18, 243] width 23 height 7
click at [12, 242] on input "Enable" at bounding box center [9, 243] width 5 height 5
checkbox input "true"
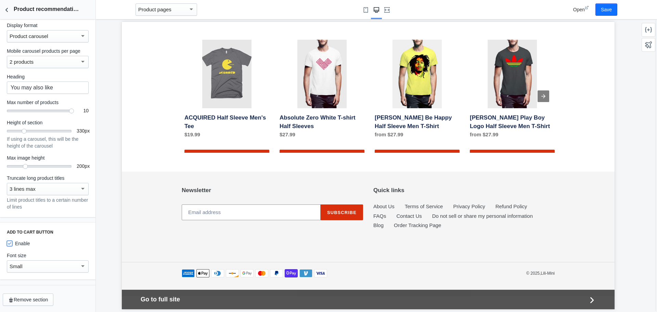
scroll to position [388, 0]
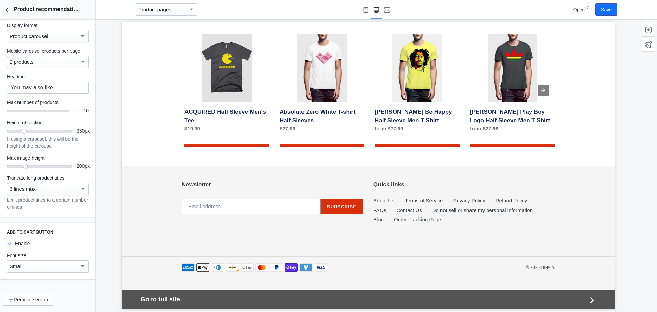
click at [56, 187] on div "3 lines max" at bounding box center [45, 189] width 70 height 8
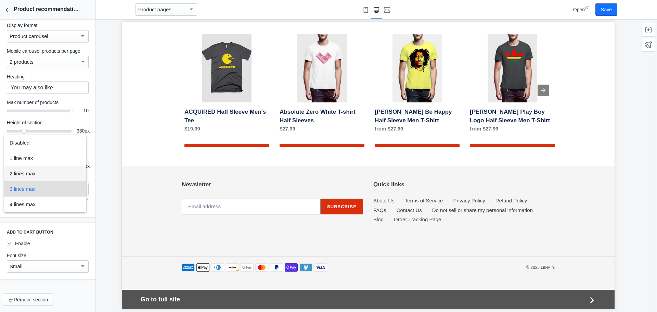
click at [45, 177] on span "2 lines max" at bounding box center [45, 173] width 71 height 15
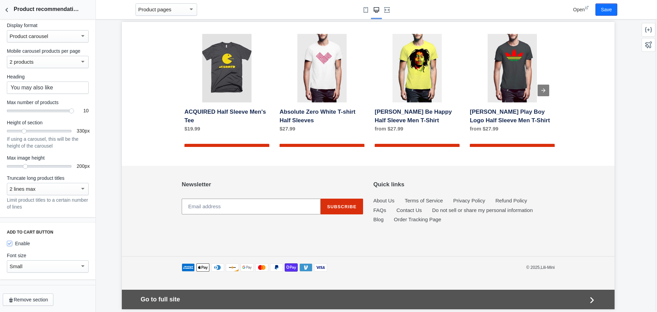
click at [48, 190] on div "2 lines max" at bounding box center [45, 189] width 70 height 8
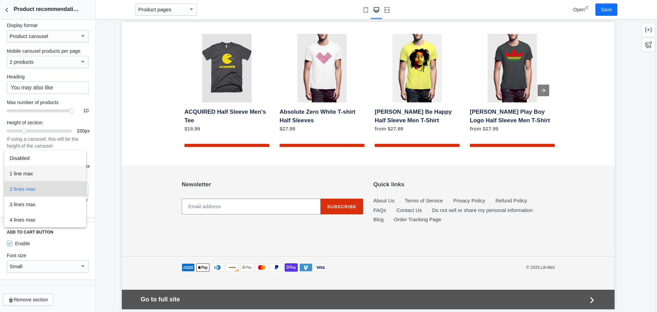
click at [49, 176] on span "1 line max" at bounding box center [45, 173] width 71 height 15
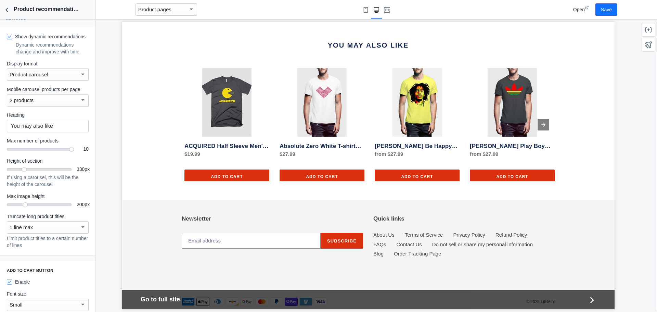
scroll to position [0, 0]
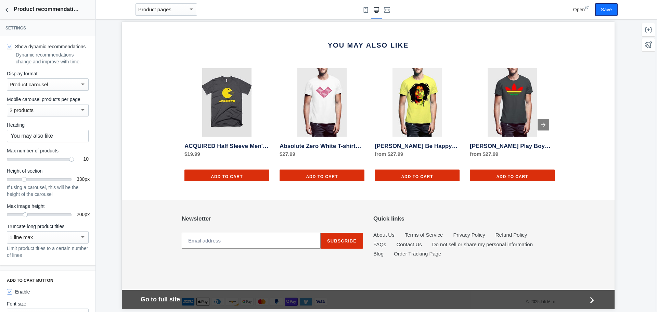
click at [607, 9] on button "Save" at bounding box center [606, 9] width 22 height 12
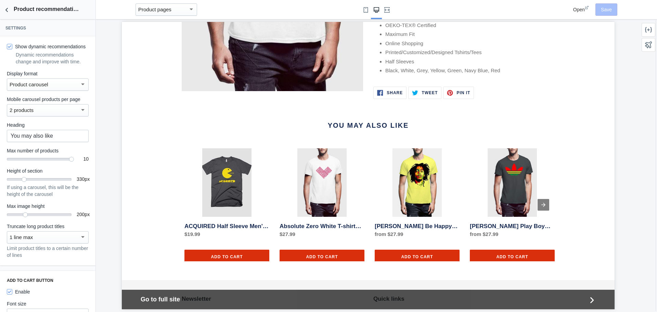
scroll to position [388, 0]
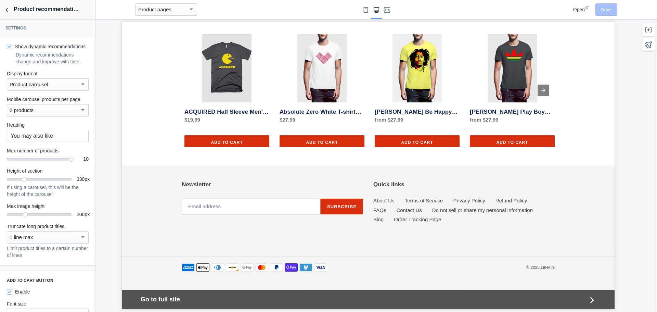
click at [167, 7] on mat-select-trigger "Product pages" at bounding box center [154, 10] width 33 height 6
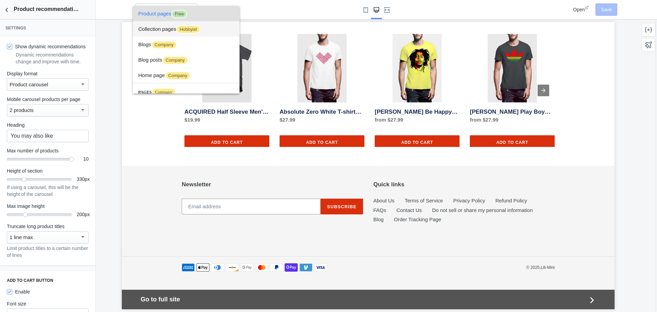
click at [162, 29] on span "Collection pages Hobbyist" at bounding box center [186, 28] width 96 height 15
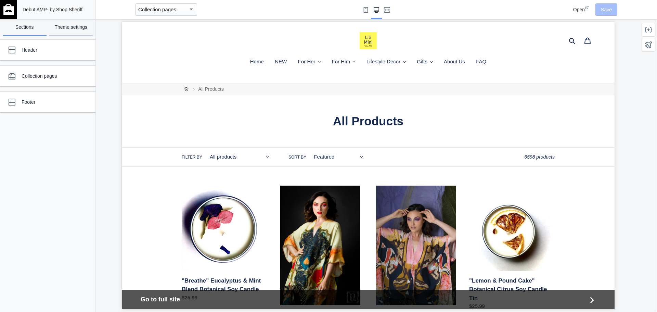
click at [71, 33] on link "Theme settings" at bounding box center [71, 27] width 44 height 17
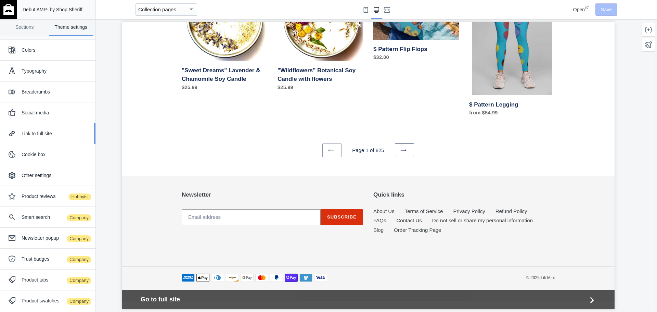
click at [60, 134] on div "Link to full site" at bounding box center [56, 133] width 69 height 7
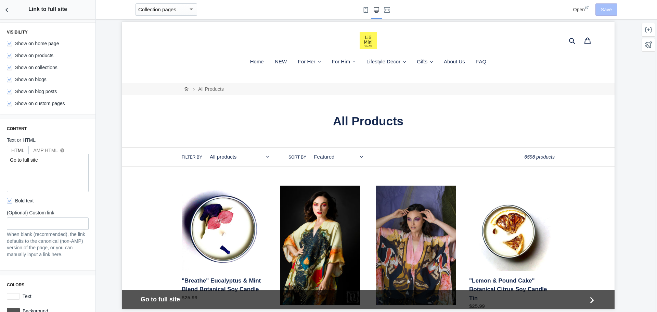
drag, startPoint x: 366, startPoint y: 9, endPoint x: 372, endPoint y: 13, distance: 7.3
click at [366, 9] on use "Small screen" at bounding box center [366, 9] width 4 height 5
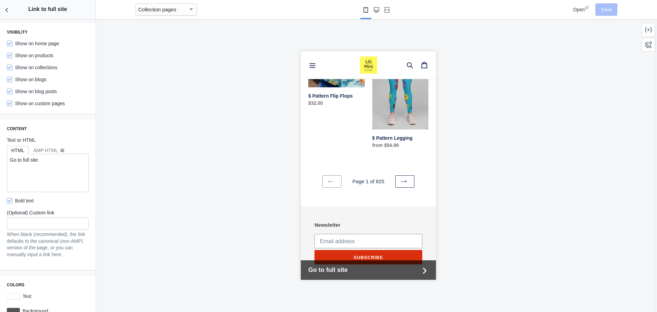
scroll to position [719, 0]
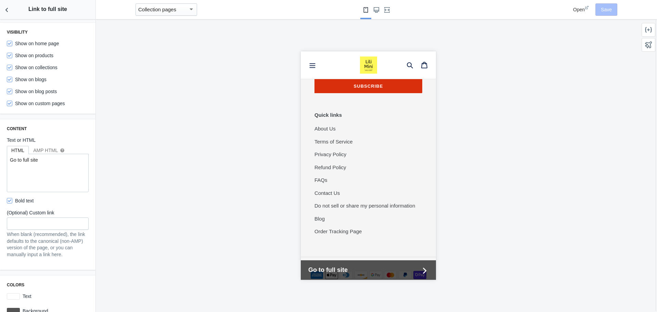
click at [159, 11] on mat-select-trigger "Collection pages" at bounding box center [157, 10] width 38 height 6
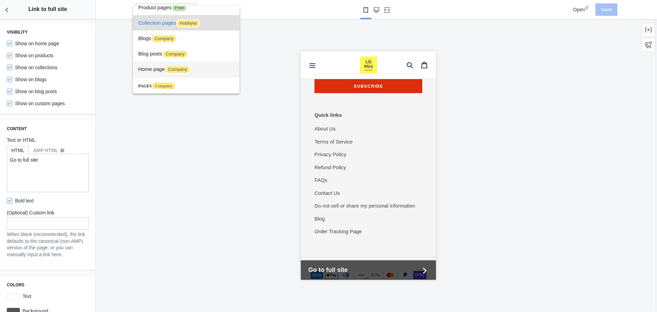
scroll to position [0, 0]
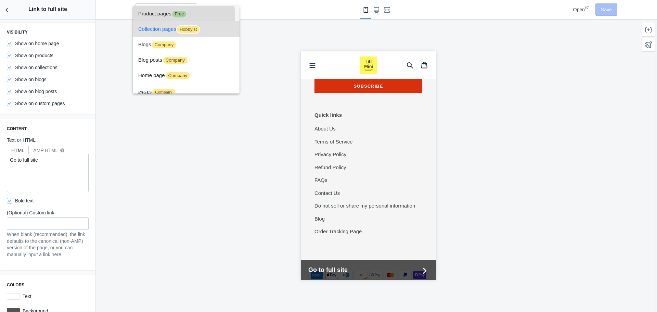
click at [163, 16] on span "Product pages Free" at bounding box center [186, 13] width 96 height 15
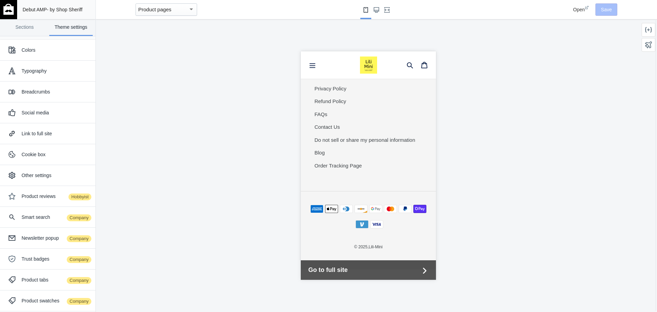
scroll to position [862, 0]
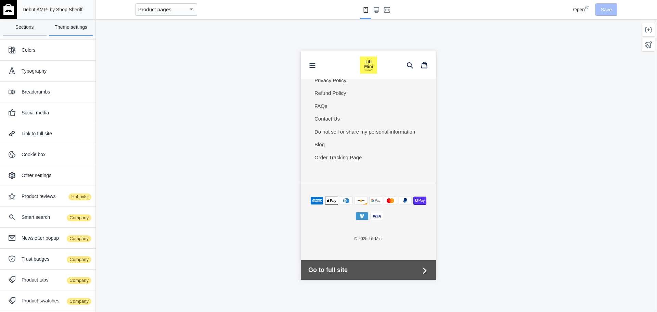
click at [29, 24] on link "Sections" at bounding box center [25, 27] width 44 height 17
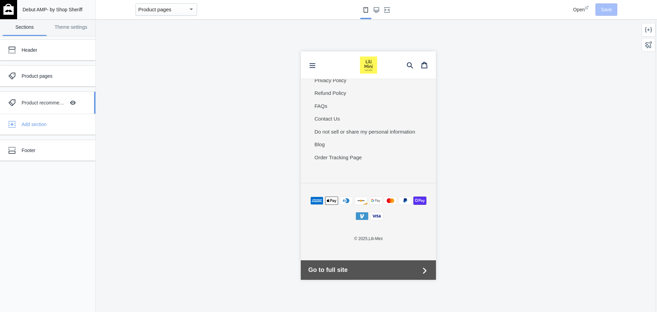
click at [49, 99] on div "Product recommendations" at bounding box center [44, 102] width 44 height 7
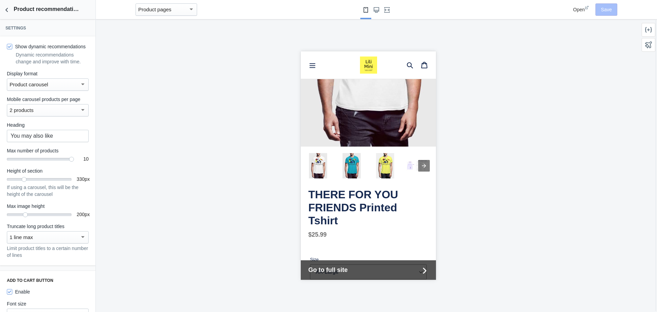
scroll to position [137, 0]
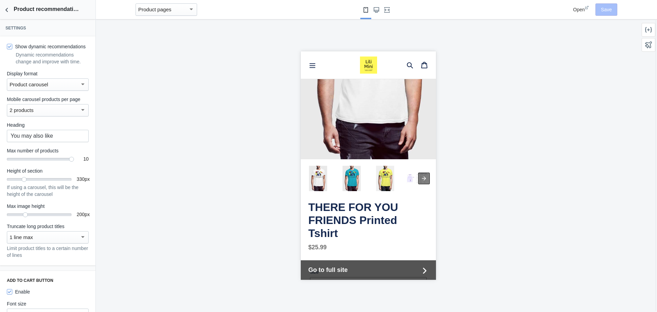
click at [419, 172] on div at bounding box center [424, 178] width 12 height 12
click at [419, 172] on img "Go to slide 4" at bounding box center [418, 178] width 25 height 25
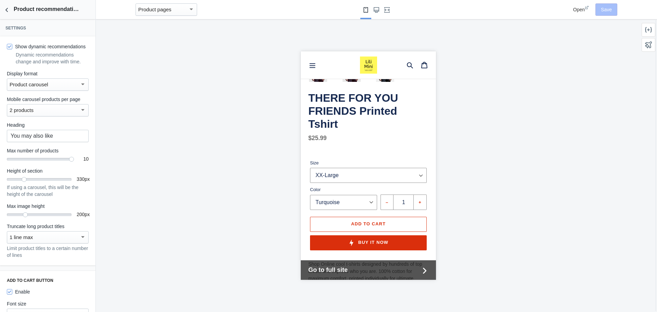
scroll to position [7, 0]
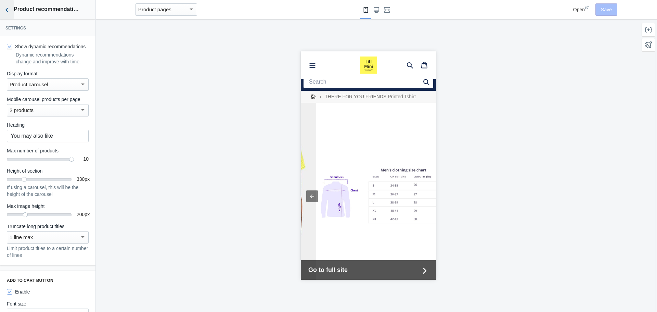
click at [7, 11] on icon "Back to sections" at bounding box center [6, 10] width 7 height 7
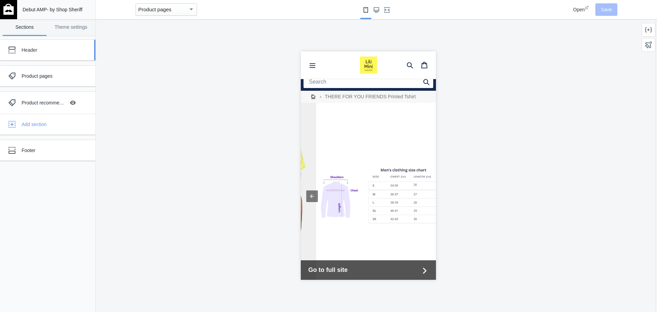
click at [60, 55] on div "Header" at bounding box center [42, 50] width 75 height 14
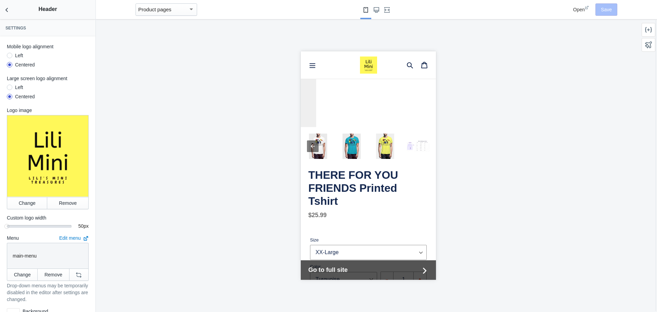
scroll to position [0, 0]
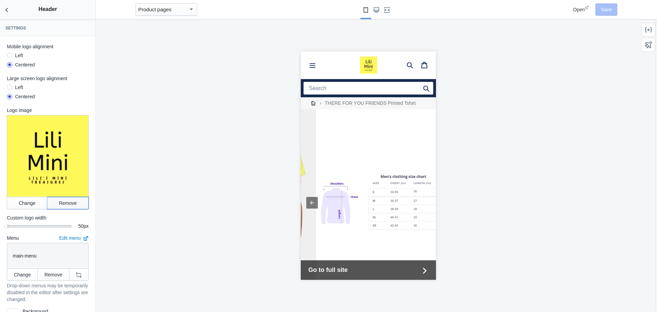
click at [69, 197] on button "Remove" at bounding box center [67, 203] width 41 height 12
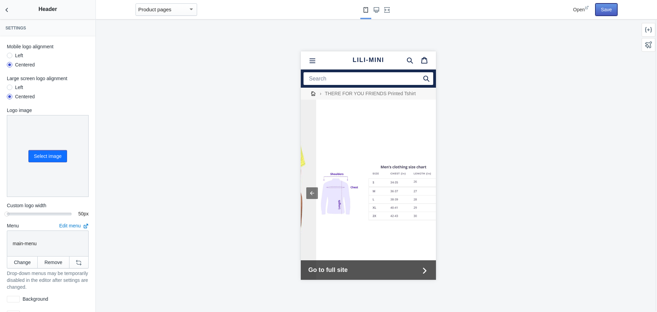
click at [608, 9] on button "Save" at bounding box center [606, 9] width 22 height 12
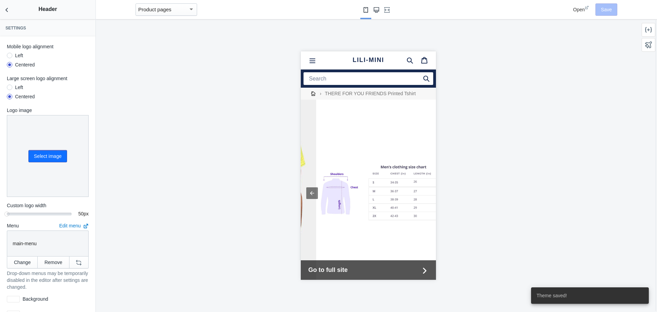
click at [377, 11] on use "Large screen" at bounding box center [376, 9] width 5 height 5
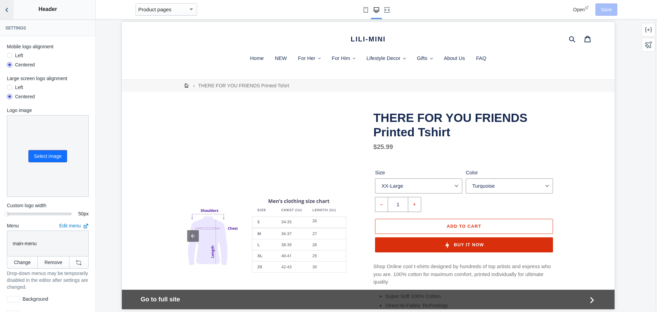
click at [8, 12] on use "Back to sections" at bounding box center [6, 10] width 2 height 4
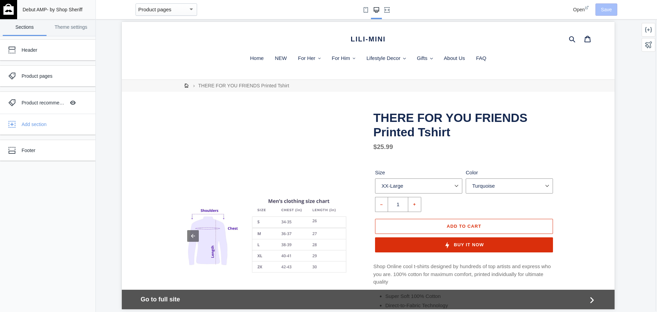
click at [169, 12] on mat-select-trigger "Product pages" at bounding box center [154, 10] width 33 height 6
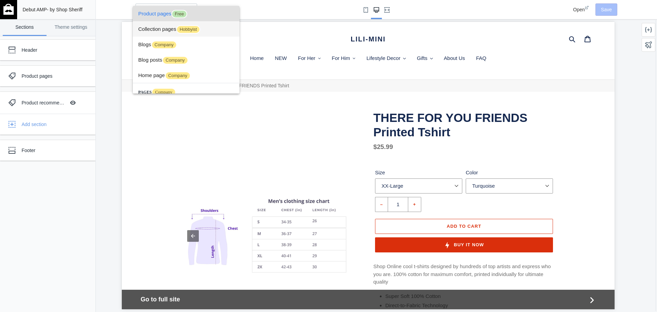
click at [161, 29] on span "Collection pages Hobbyist" at bounding box center [186, 28] width 96 height 15
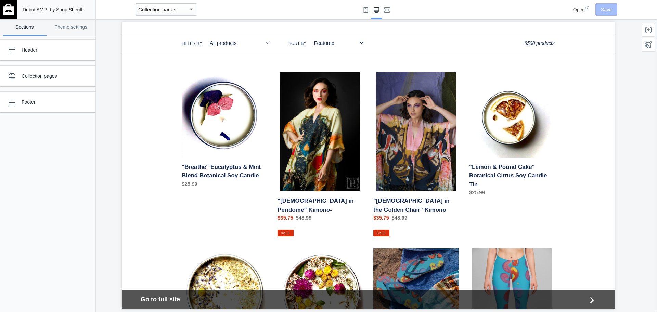
scroll to position [137, 0]
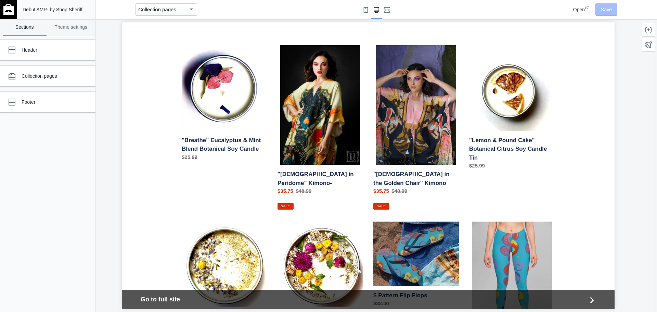
click at [184, 175] on li ""Breathe" Eucalyptus & Mint Blend Botanical Soy Candle "Breathe" Eucalyptus & M…" at bounding box center [219, 133] width 96 height 176
click at [73, 75] on div "Collection pages" at bounding box center [51, 76] width 59 height 7
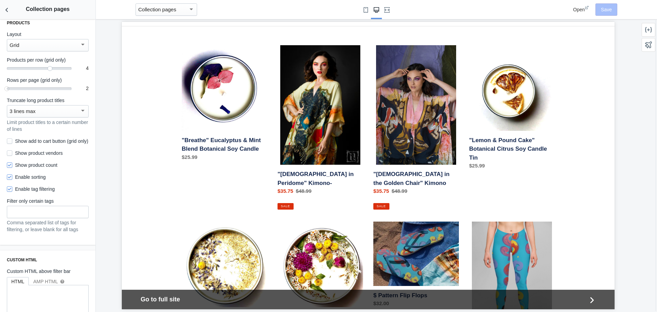
scroll to position [378, 0]
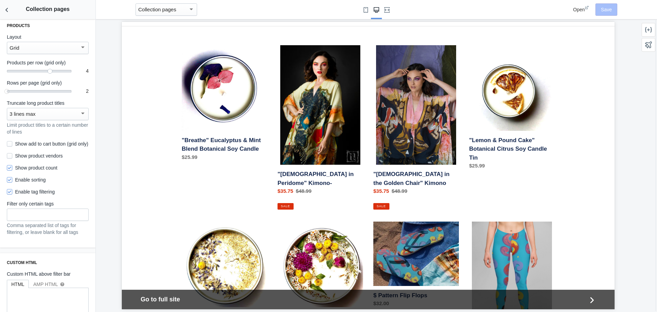
click at [37, 147] on label "Show add to cart button (grid only)" at bounding box center [47, 143] width 81 height 7
click at [12, 146] on input "Show add to cart button (grid only)" at bounding box center [9, 143] width 5 height 5
checkbox input "true"
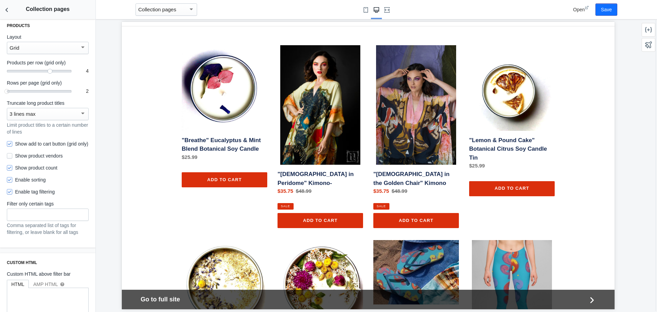
click at [48, 118] on div "3 lines max" at bounding box center [45, 114] width 70 height 8
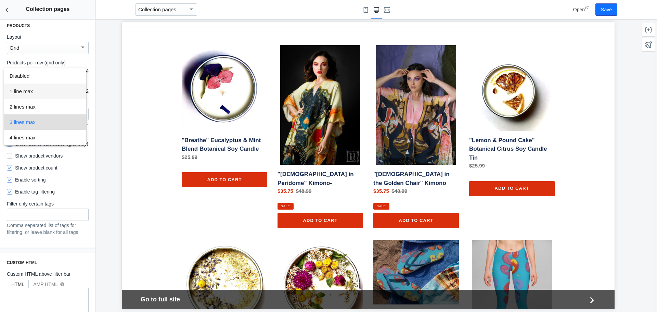
click at [41, 93] on span "1 line max" at bounding box center [45, 90] width 71 height 15
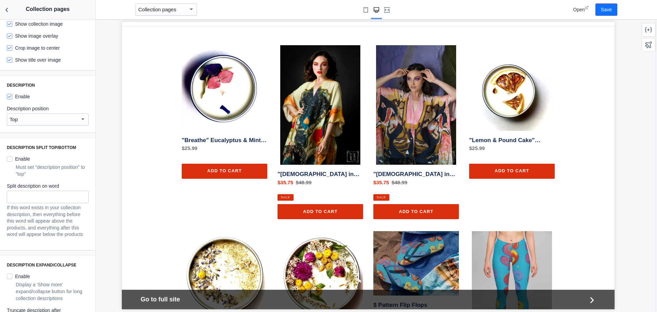
scroll to position [34, 0]
click at [54, 124] on div "Top" at bounding box center [48, 118] width 82 height 12
click at [60, 118] on span "Top" at bounding box center [45, 118] width 71 height 15
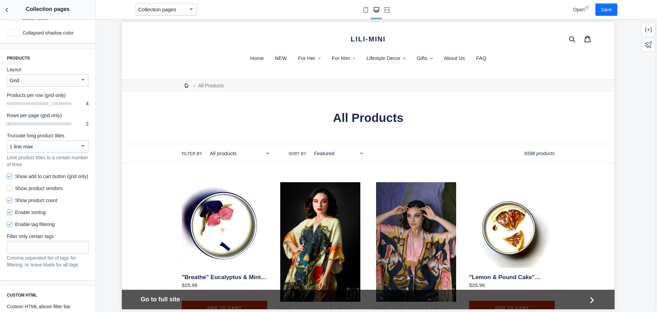
scroll to position [344, 0]
click at [49, 86] on div "Grid" at bounding box center [45, 82] width 70 height 8
click at [106, 65] on div at bounding box center [328, 156] width 657 height 312
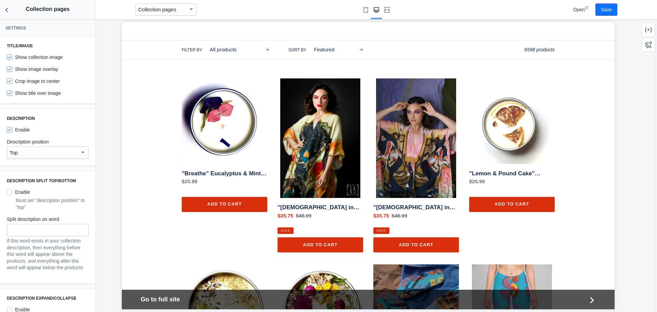
scroll to position [103, 0]
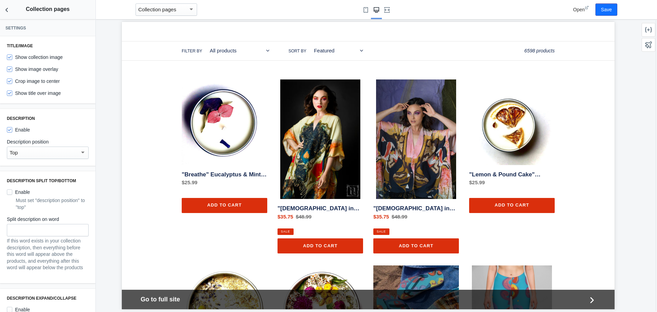
click at [41, 82] on label "Crop image to center" at bounding box center [33, 81] width 53 height 7
click at [12, 82] on input "Crop image to center" at bounding box center [9, 80] width 5 height 5
click at [10, 82] on input "Crop image to center" at bounding box center [9, 80] width 5 height 5
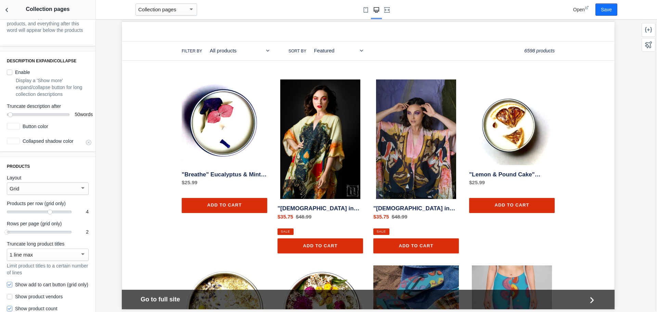
scroll to position [240, 0]
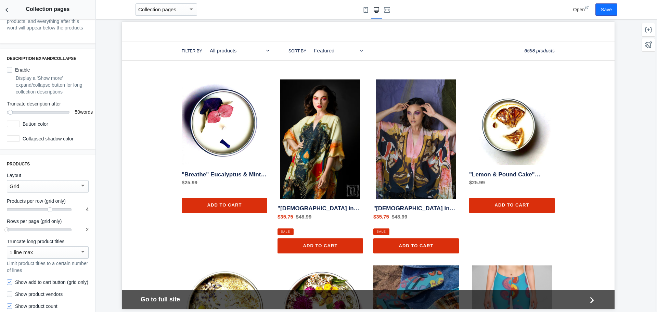
click at [39, 190] on div "Grid" at bounding box center [45, 186] width 70 height 8
click at [34, 207] on span "List" at bounding box center [45, 209] width 71 height 15
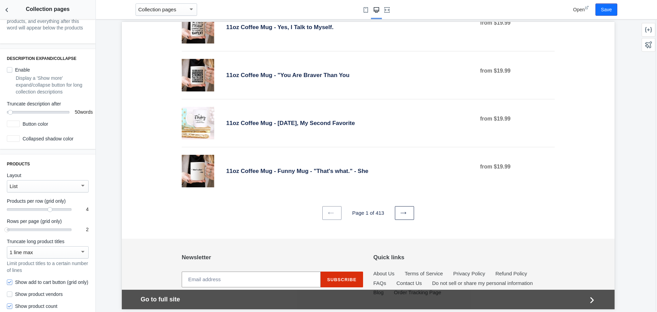
scroll to position [806, 0]
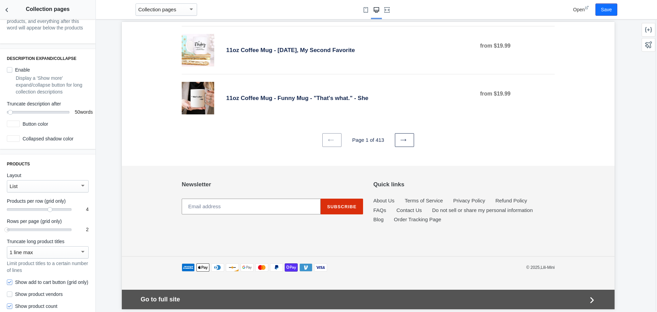
click at [22, 190] on div "List" at bounding box center [45, 186] width 70 height 8
click at [34, 178] on span "Grid" at bounding box center [45, 178] width 71 height 15
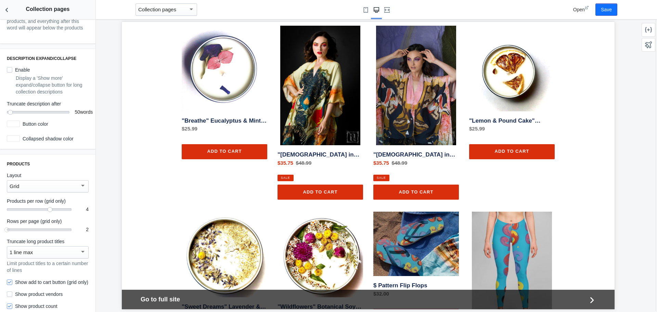
scroll to position [171, 0]
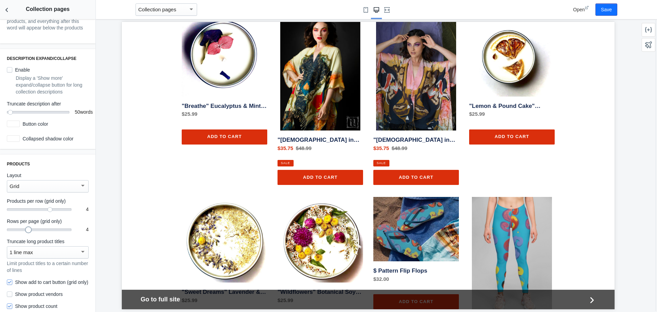
drag, startPoint x: 8, startPoint y: 237, endPoint x: 30, endPoint y: 239, distance: 21.9
click at [30, 233] on mat-slider "4" at bounding box center [39, 229] width 65 height 7
drag, startPoint x: 27, startPoint y: 240, endPoint x: 47, endPoint y: 239, distance: 19.5
click at [47, 233] on div at bounding box center [50, 229] width 7 height 7
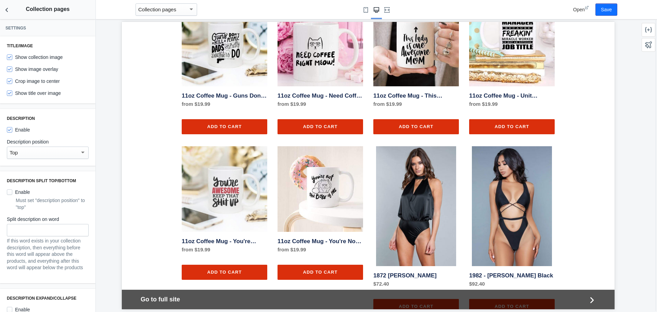
scroll to position [870, 0]
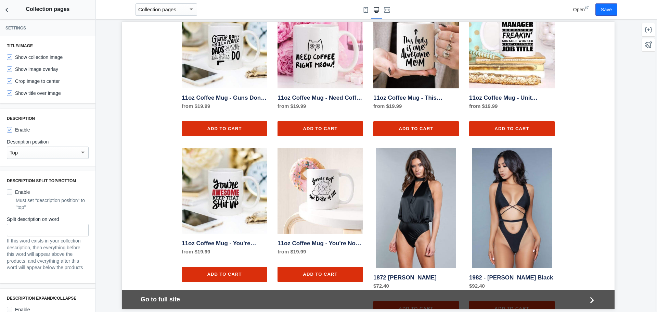
click at [36, 82] on label "Crop image to center" at bounding box center [33, 81] width 53 height 7
click at [12, 82] on input "Crop image to center" at bounding box center [9, 80] width 5 height 5
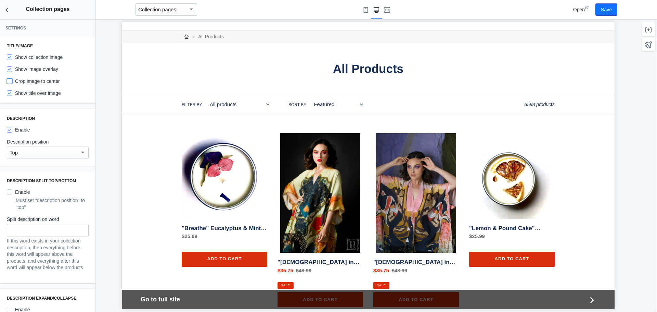
scroll to position [49, 0]
click at [51, 81] on label "Crop image to center" at bounding box center [33, 81] width 53 height 7
click at [12, 81] on input "Crop image to center" at bounding box center [9, 80] width 5 height 5
checkbox input "true"
click at [45, 70] on label "Show image overlay" at bounding box center [32, 69] width 51 height 7
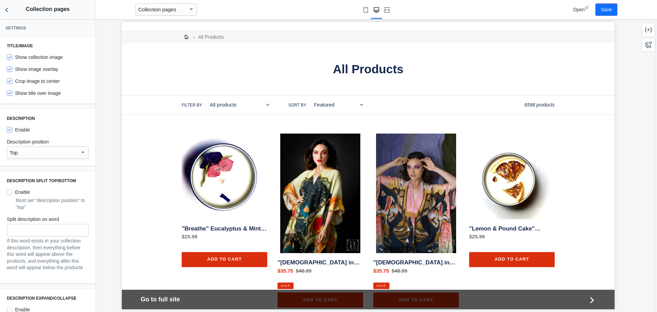
click at [12, 70] on input "Show image overlay" at bounding box center [9, 68] width 5 height 5
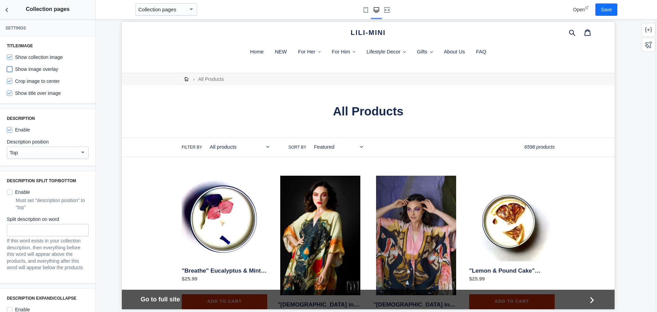
scroll to position [0, 0]
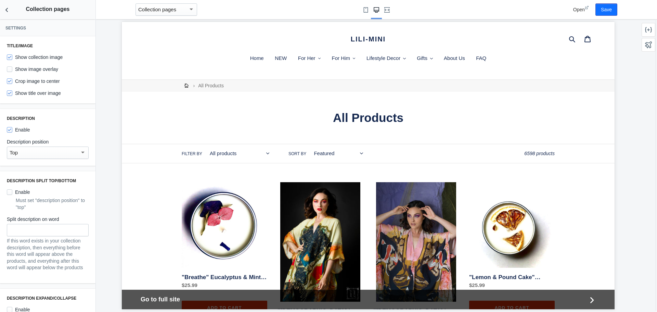
click at [35, 69] on label "Show image overlay" at bounding box center [32, 69] width 51 height 7
click at [12, 69] on input "Show image overlay" at bounding box center [9, 68] width 5 height 5
checkbox input "true"
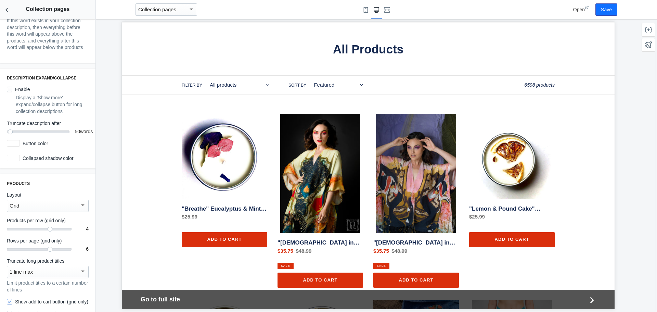
scroll to position [240, 0]
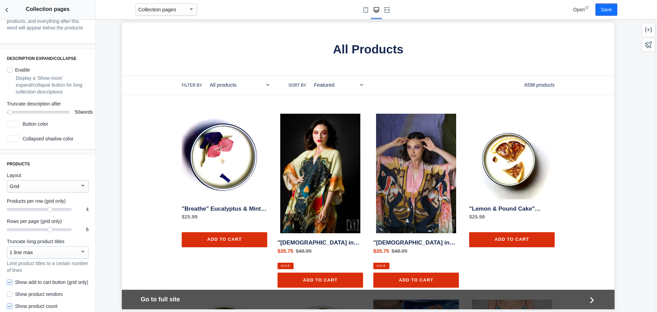
click at [52, 190] on div "Grid" at bounding box center [45, 186] width 70 height 8
click at [94, 161] on div at bounding box center [328, 156] width 657 height 312
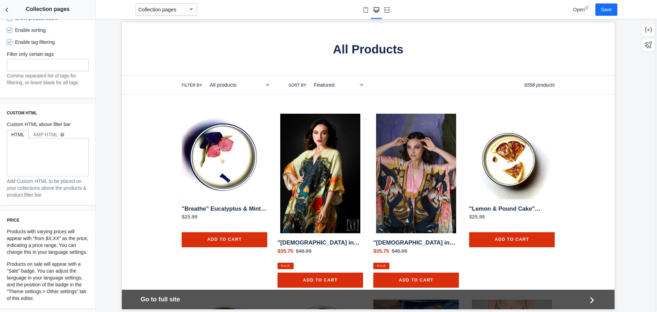
scroll to position [549, 0]
click at [49, 131] on div "AMP HTML help" at bounding box center [48, 134] width 31 height 7
click at [15, 131] on div "HTML" at bounding box center [17, 134] width 13 height 7
click at [225, 168] on link ""Breathe" Eucalyptus & Mint Blend Botanical Soy Candle" at bounding box center [225, 171] width 86 height 115
click at [649, 34] on div at bounding box center [649, 30] width 14 height 14
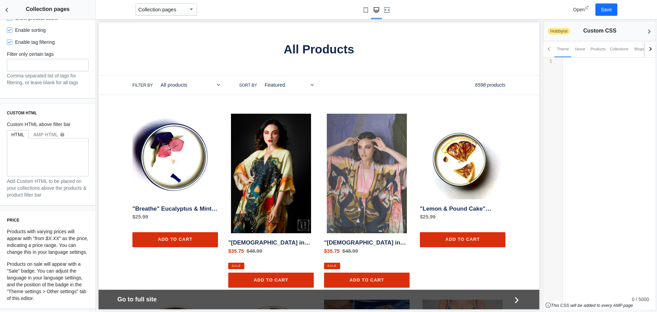
click at [381, 217] on link ""[DEMOGRAPHIC_DATA] in the Golden Chair" Kimono" at bounding box center [367, 192] width 86 height 156
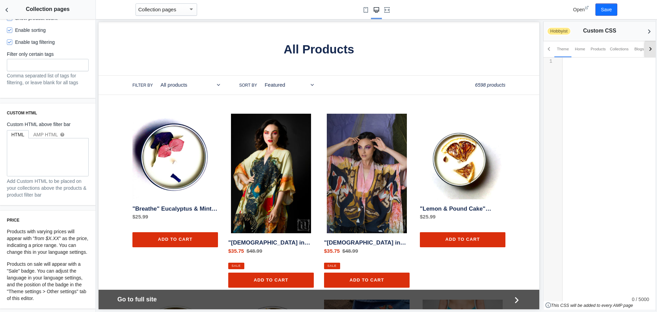
click at [650, 49] on div at bounding box center [650, 49] width 4 height 4
click at [588, 49] on div "Collections" at bounding box center [589, 49] width 19 height 7
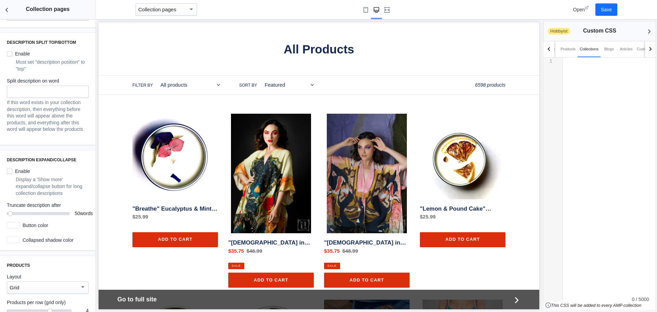
scroll to position [0, 0]
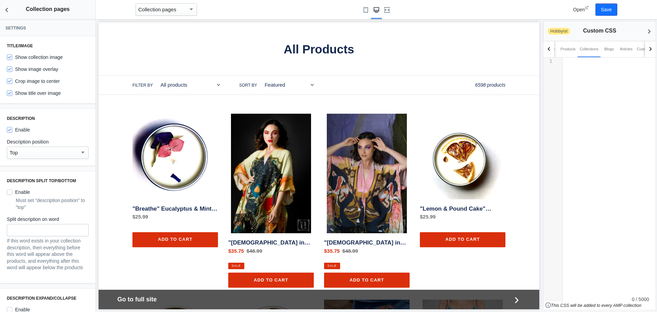
click at [178, 13] on div "Collection pages" at bounding box center [163, 9] width 50 height 8
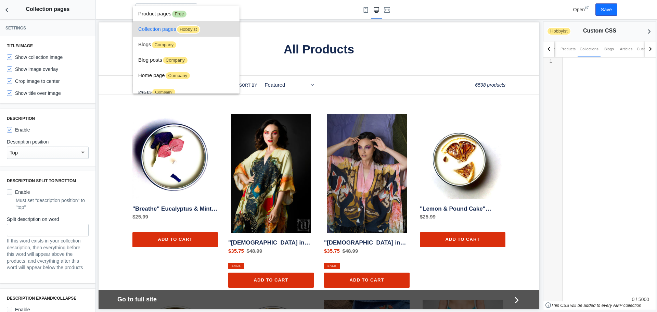
click at [314, 12] on div at bounding box center [328, 156] width 657 height 312
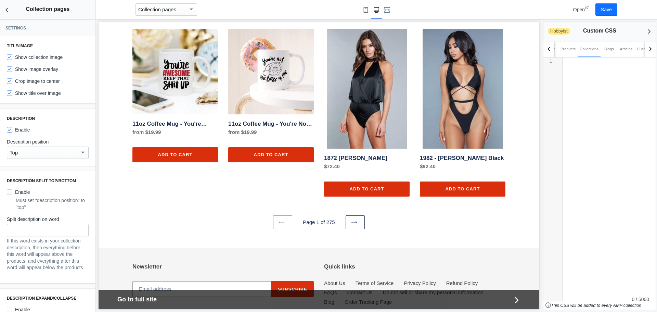
scroll to position [992, 0]
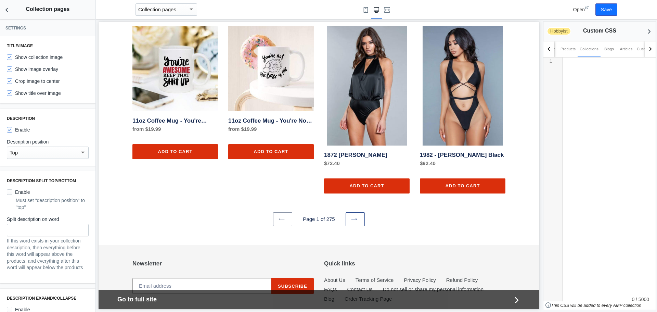
click at [353, 212] on link "Next page" at bounding box center [355, 219] width 19 height 14
click at [612, 7] on button "Save" at bounding box center [606, 9] width 22 height 12
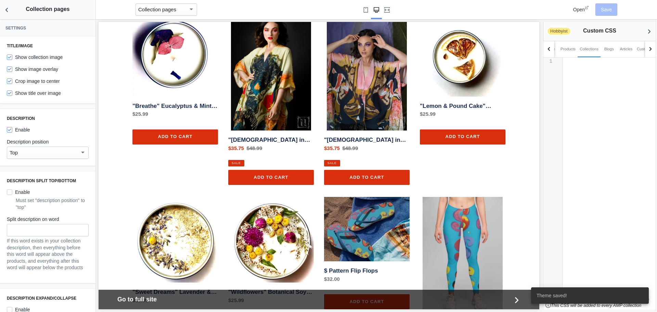
scroll to position [0, 0]
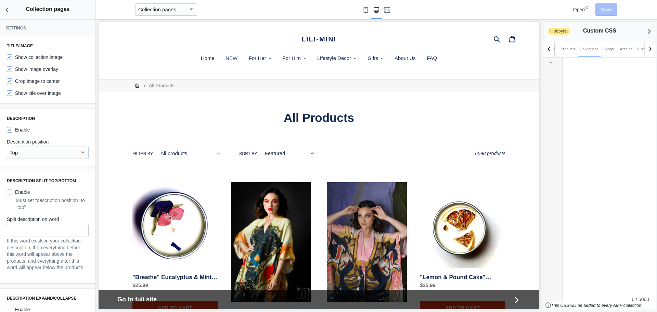
click at [230, 59] on span "NEW" at bounding box center [231, 58] width 12 height 6
click at [187, 11] on div "Collection pages" at bounding box center [163, 9] width 50 height 8
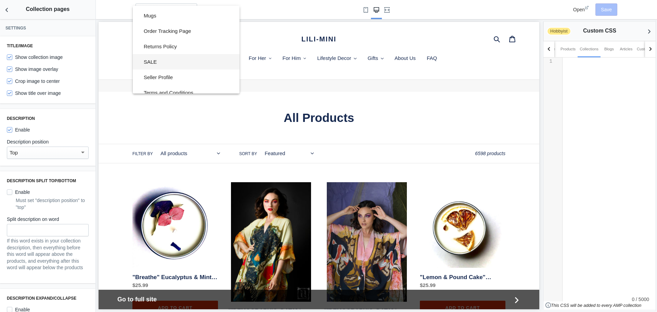
click at [190, 65] on span "SALE" at bounding box center [189, 61] width 90 height 15
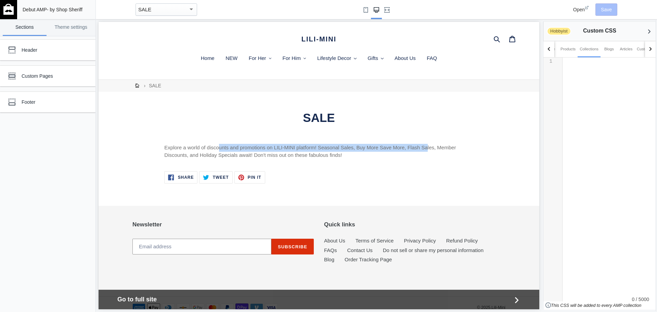
drag, startPoint x: 424, startPoint y: 148, endPoint x: 217, endPoint y: 148, distance: 206.7
click at [217, 148] on p "Explore a world of discounts and promotions on LILI-MINI platform! Seasonal Sal…" at bounding box center [318, 151] width 309 height 15
click at [200, 150] on p "Explore a world of discounts and promotions on LILI-MINI platform! Seasonal Sal…" at bounding box center [318, 151] width 309 height 15
click at [229, 59] on span "NEW" at bounding box center [231, 58] width 12 height 6
click at [164, 12] on div "SALE" at bounding box center [163, 9] width 50 height 8
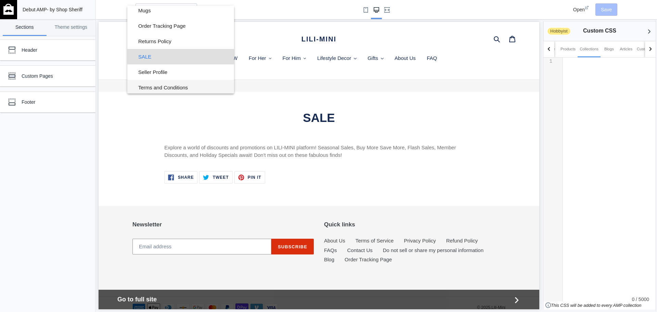
scroll to position [281, 0]
click at [167, 88] on span "Terms and Conditions" at bounding box center [183, 85] width 90 height 15
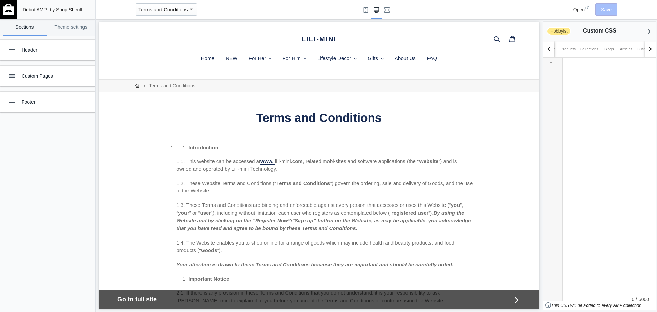
drag, startPoint x: 536, startPoint y: 258, endPoint x: 594, endPoint y: 40, distance: 225.0
click at [203, 58] on span "Home" at bounding box center [208, 58] width 14 height 6
click at [179, 12] on span "Terms and Conditions" at bounding box center [163, 10] width 50 height 6
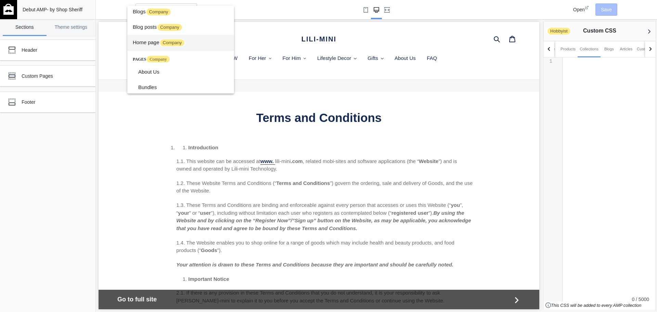
scroll to position [34, 0]
click at [137, 38] on span "Home page Company" at bounding box center [181, 40] width 96 height 15
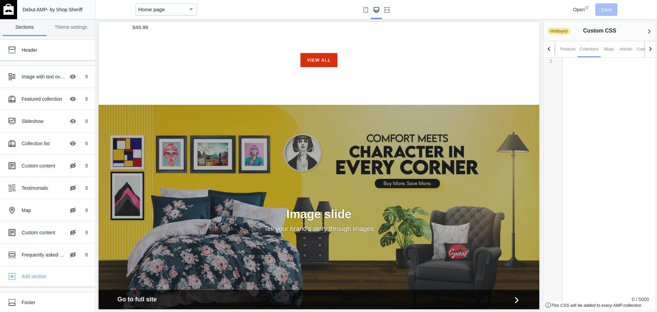
scroll to position [1259, 0]
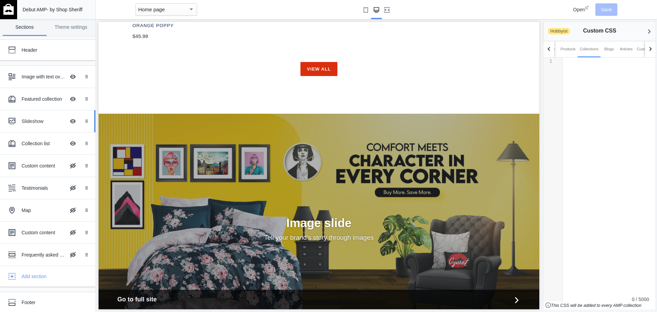
drag, startPoint x: 42, startPoint y: 119, endPoint x: 1, endPoint y: 98, distance: 45.4
click at [42, 119] on div "Slideshow" at bounding box center [44, 121] width 44 height 7
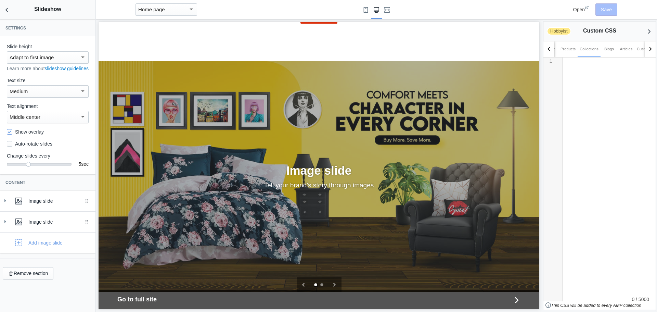
scroll to position [0, 0]
click at [7, 10] on icon "Back to sections" at bounding box center [6, 10] width 7 height 7
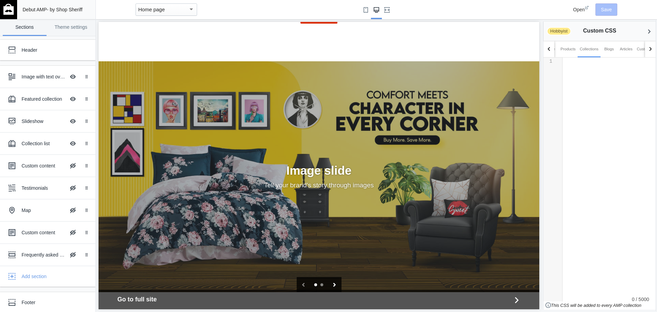
click at [333, 283] on icon "Next slide" at bounding box center [335, 285] width 4 height 4
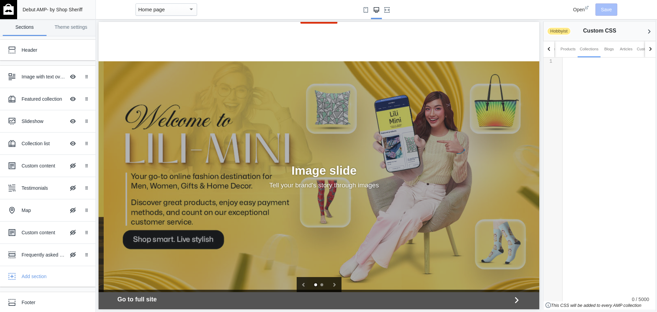
click at [334, 277] on button "Next slide" at bounding box center [334, 284] width 14 height 15
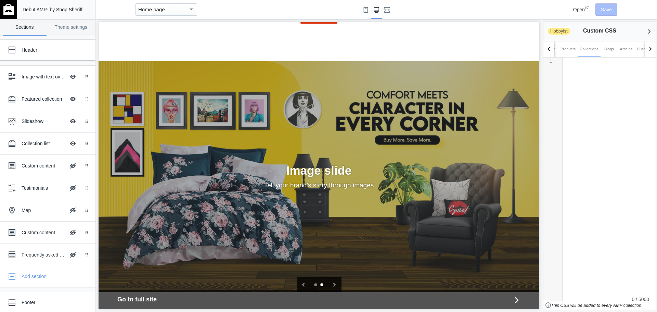
click at [334, 277] on button "Next slide" at bounding box center [334, 284] width 14 height 15
click at [333, 283] on icon "Next slide" at bounding box center [334, 285] width 2 height 4
click at [333, 283] on icon "Next slide" at bounding box center [335, 285] width 4 height 4
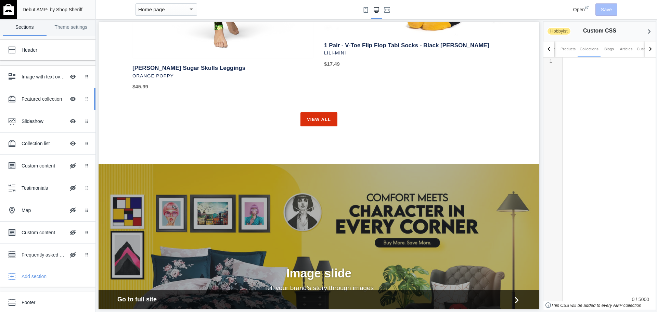
click at [33, 99] on div "Featured collection" at bounding box center [44, 98] width 44 height 7
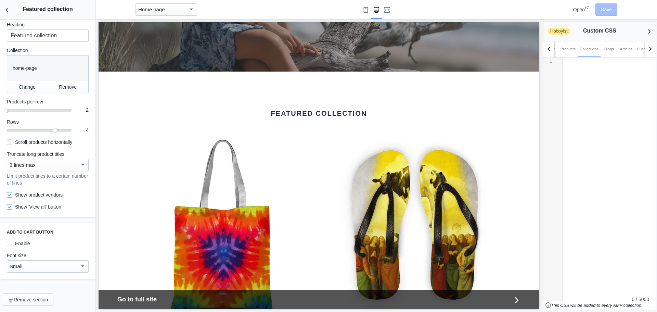
scroll to position [46, 0]
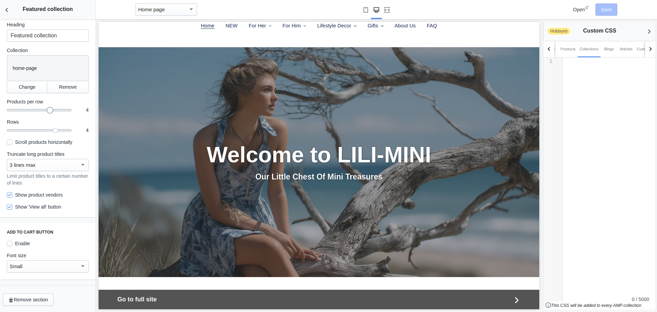
drag, startPoint x: 7, startPoint y: 111, endPoint x: 46, endPoint y: 113, distance: 38.7
click at [47, 113] on div at bounding box center [50, 110] width 7 height 7
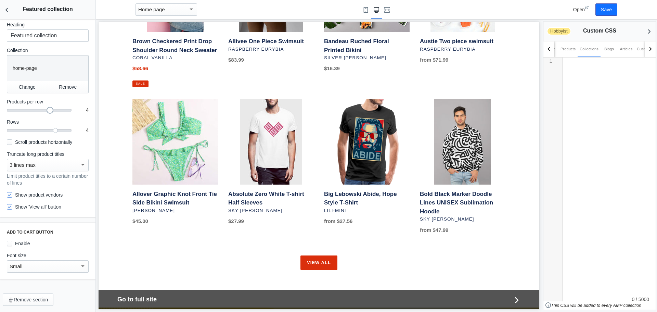
scroll to position [721, 0]
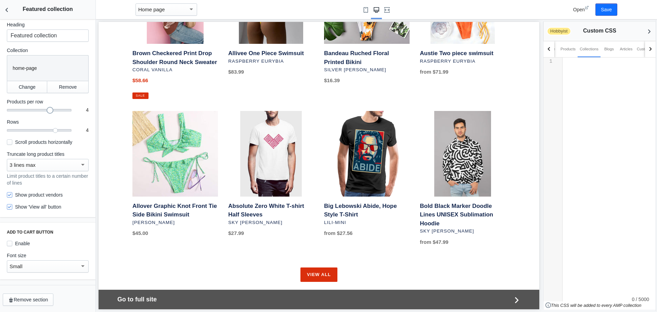
click at [80, 163] on div at bounding box center [83, 164] width 6 height 8
click at [36, 136] on span "1 line max" at bounding box center [45, 133] width 71 height 15
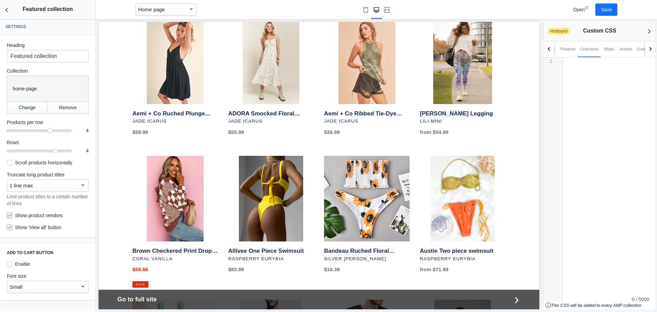
scroll to position [0, 0]
click at [608, 11] on button "Save" at bounding box center [606, 9] width 22 height 12
click at [5, 11] on icon "Back to sections" at bounding box center [6, 10] width 7 height 7
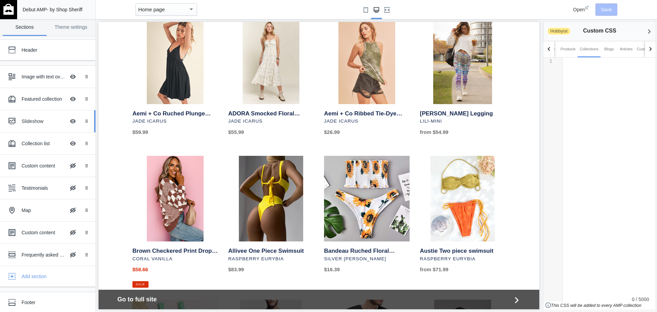
click at [41, 122] on div "Slideshow" at bounding box center [44, 121] width 44 height 7
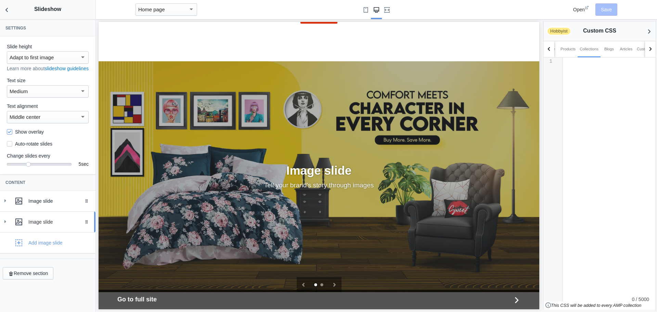
scroll to position [4, 0]
click at [56, 204] on div "Image slide" at bounding box center [59, 200] width 62 height 7
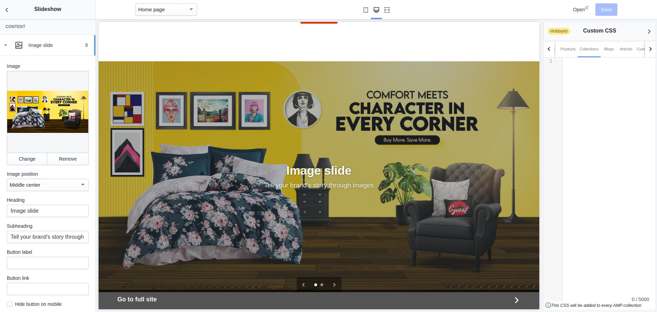
scroll to position [171, 0]
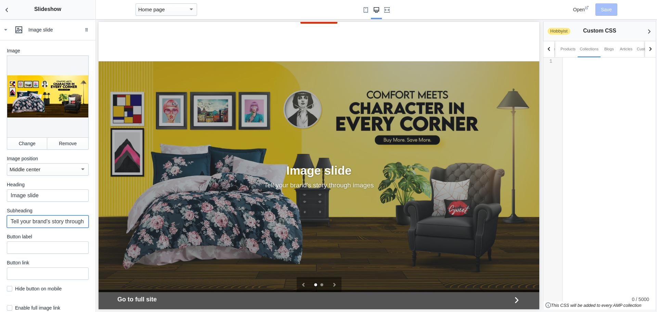
click at [52, 225] on input "Tell your brand's story through images" at bounding box center [48, 221] width 82 height 12
click at [53, 195] on input "Image slide" at bounding box center [48, 195] width 82 height 12
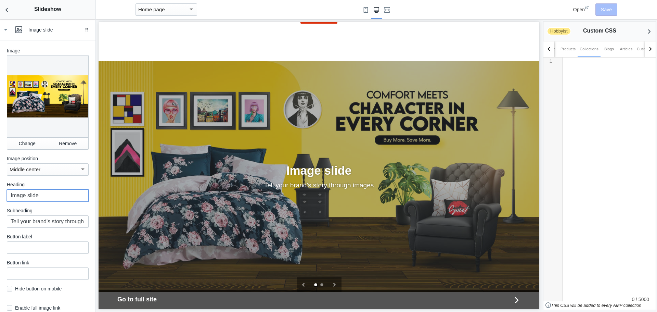
click at [53, 195] on input "Image slide" at bounding box center [48, 195] width 82 height 12
type input "Home Decor"
click at [62, 225] on input "Tell your brand's story through images" at bounding box center [48, 221] width 82 height 12
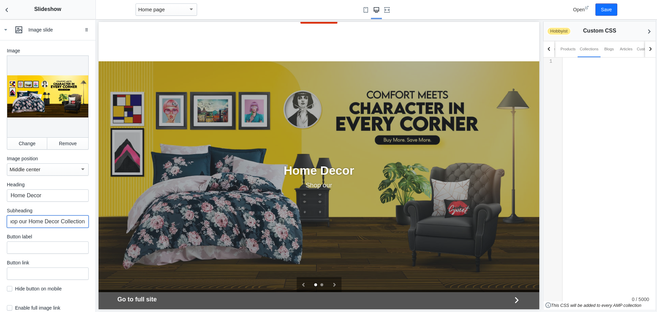
scroll to position [0, 11]
type input "Shop our Home Decor Collection"
click at [44, 251] on input "text" at bounding box center [48, 247] width 82 height 12
type input "C"
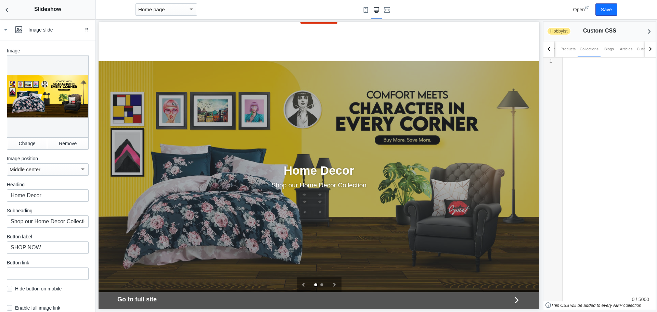
click at [51, 259] on div "Image Change Remove Image position Middle center Heading Home Decor Subheading …" at bounding box center [48, 182] width 82 height 271
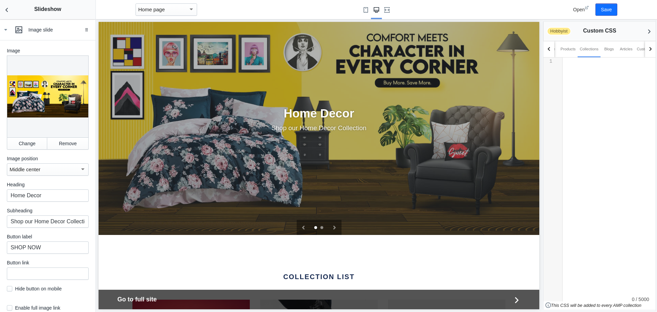
scroll to position [1004, 0]
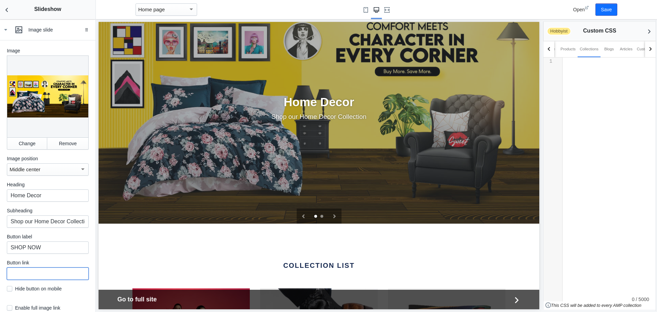
click at [39, 275] on input "text" at bounding box center [48, 273] width 82 height 12
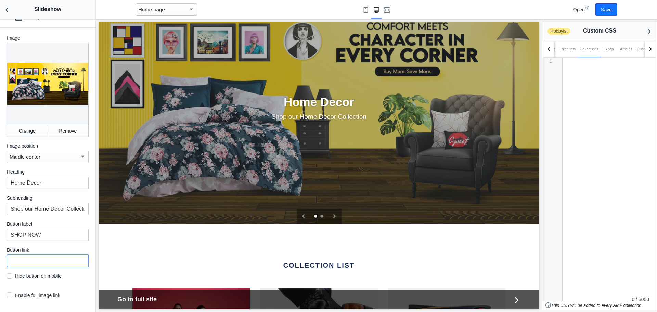
scroll to position [170, 0]
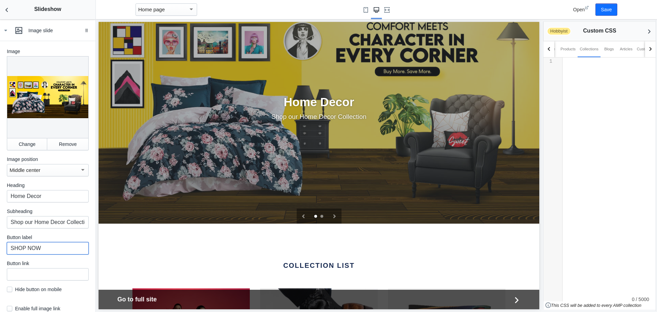
drag, startPoint x: 58, startPoint y: 250, endPoint x: 0, endPoint y: 249, distance: 58.2
click at [0, 249] on div "Image Change Remove Image position Middle center Heading Home Decor Subheading …" at bounding box center [47, 189] width 95 height 297
type input "Shop Collection"
click at [40, 279] on input "text" at bounding box center [48, 274] width 82 height 12
paste input "https://www.lili-mini.com/collections/wall-clocks"
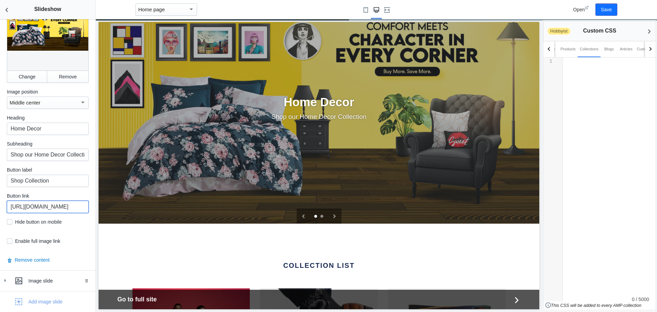
scroll to position [273, 0]
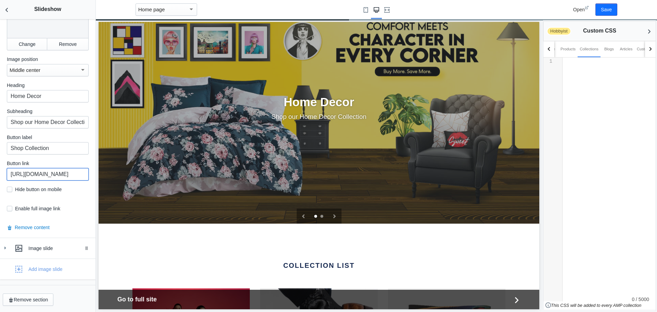
type input "https://www.lili-mini.com/collections/wall-clocks"
click at [61, 160] on label "Button link" at bounding box center [48, 163] width 82 height 7
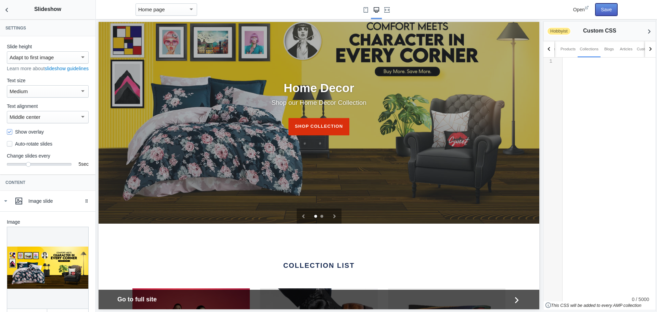
click at [611, 9] on button "Save" at bounding box center [606, 9] width 22 height 12
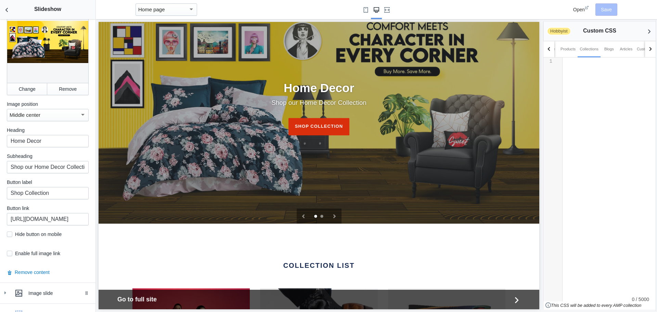
scroll to position [273, 0]
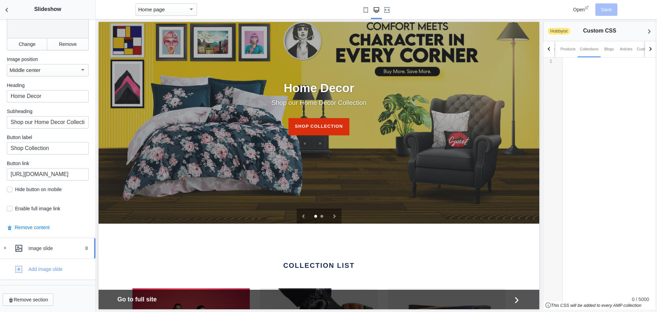
click at [58, 247] on div "Image slide" at bounding box center [59, 248] width 62 height 7
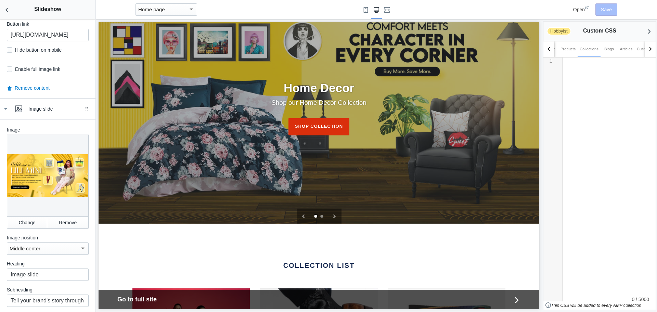
scroll to position [444, 0]
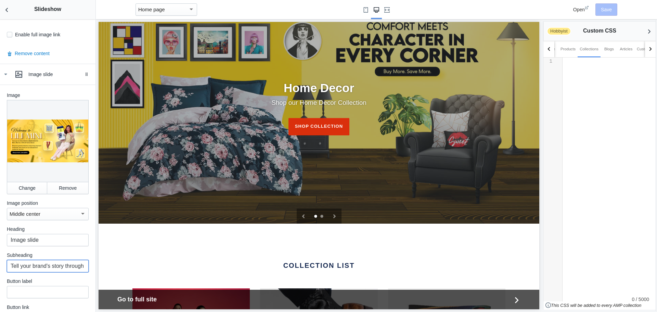
click at [43, 266] on input "Tell your brand's story through images" at bounding box center [48, 266] width 82 height 12
click at [47, 137] on div at bounding box center [48, 141] width 82 height 82
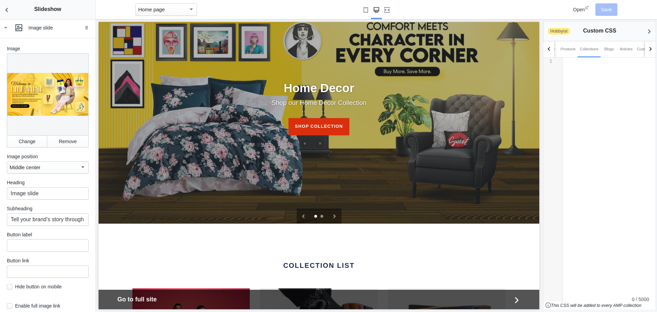
scroll to position [547, 0]
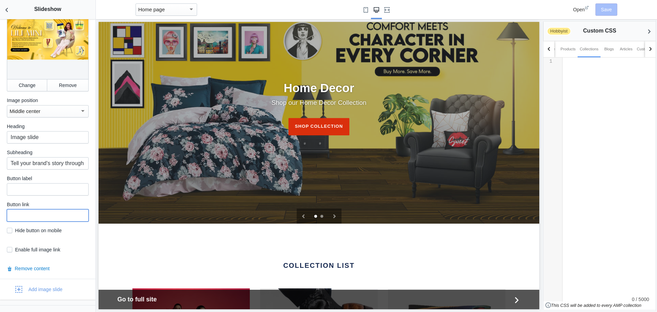
click at [41, 212] on input "text" at bounding box center [48, 215] width 82 height 12
paste input "https://www.lili-mini.com/collections/beachwear"
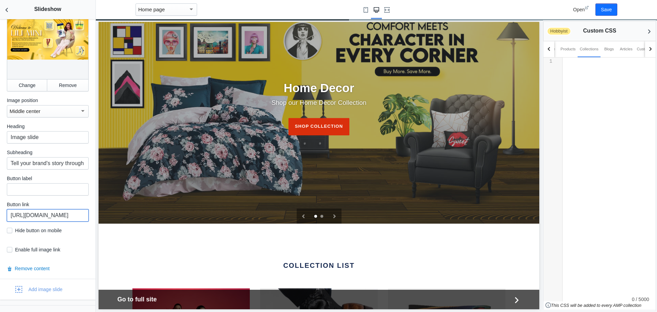
type input "https://www.lili-mini.com/collections/beachwear"
click at [47, 189] on input "text" at bounding box center [48, 189] width 82 height 12
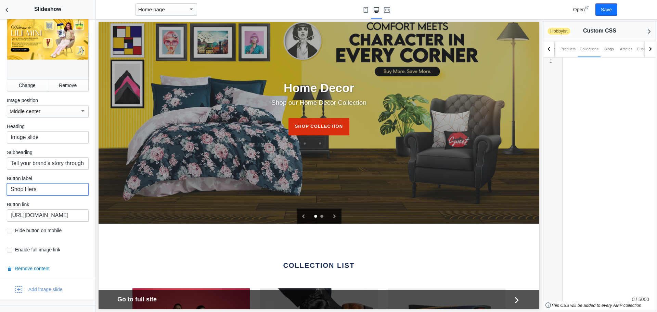
type input "Shop Hers"
click at [328, 208] on button "Next slide" at bounding box center [334, 215] width 14 height 15
click at [65, 190] on input "Shop Hers" at bounding box center [48, 189] width 82 height 12
click at [51, 158] on input "Tell your brand's story through images" at bounding box center [48, 163] width 82 height 12
click at [54, 161] on input "Tell your brand's story through images" at bounding box center [48, 163] width 82 height 12
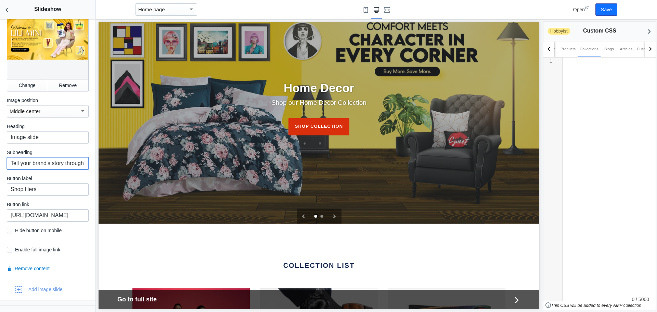
click at [54, 161] on input "Tell your brand's story through images" at bounding box center [48, 163] width 82 height 12
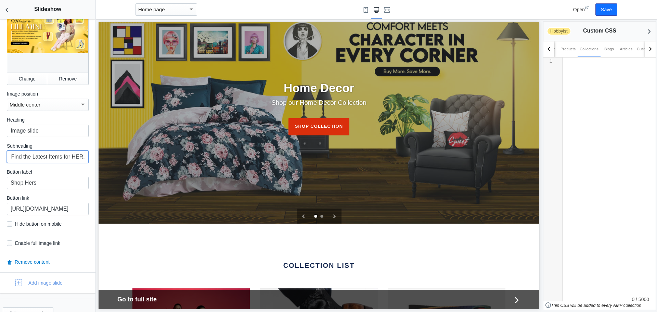
scroll to position [565, 0]
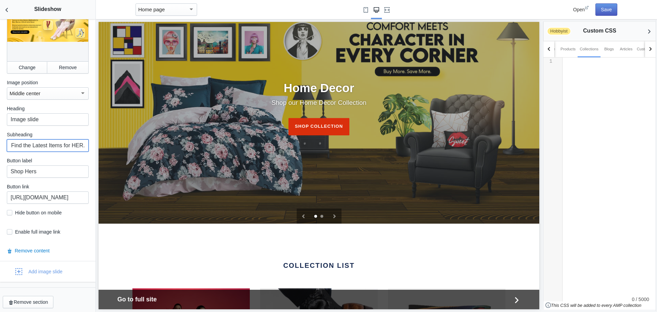
type input "From Beachwear to Leggings Find the Latest Items for HER."
click at [608, 8] on button "Save" at bounding box center [606, 9] width 22 height 12
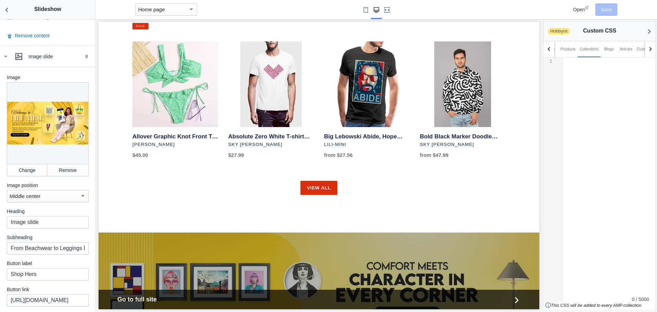
scroll to position [1004, 0]
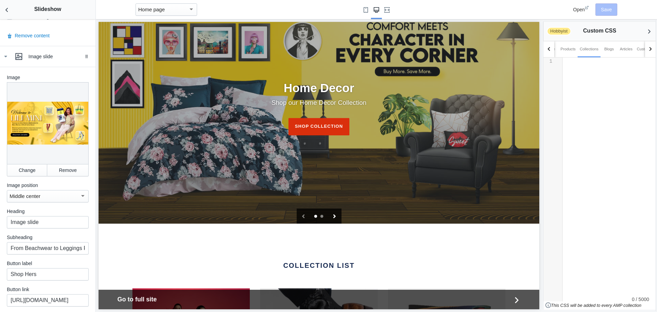
click at [334, 214] on icon "Next slide" at bounding box center [335, 216] width 4 height 4
click at [332, 208] on button "Next slide" at bounding box center [334, 215] width 14 height 15
click at [301, 214] on icon "Previous slide" at bounding box center [303, 216] width 4 height 4
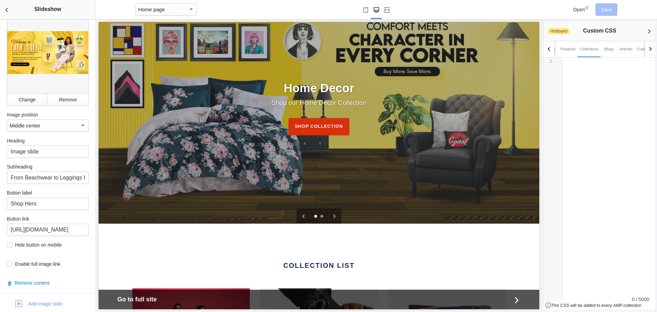
scroll to position [565, 0]
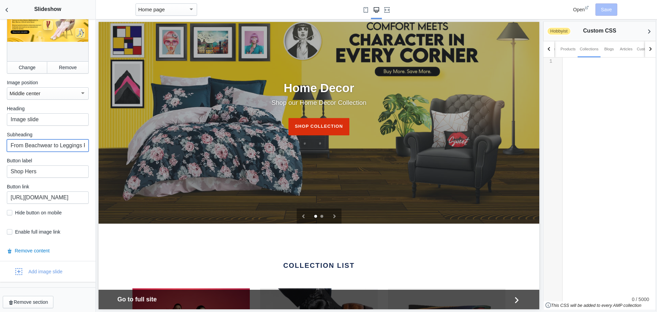
click at [32, 147] on input "From Beachwear to Leggings Find the Latest Items for HER." at bounding box center [48, 145] width 82 height 12
click at [63, 173] on input "Shop Hers" at bounding box center [48, 171] width 82 height 12
type input "Shop Our Collection"
click at [39, 145] on input "From Beachwear to Leggings Find the Latest Items for HER." at bounding box center [48, 145] width 82 height 12
click at [53, 142] on input "From Beachwear to Leggings Find the Latest Items for HER." at bounding box center [48, 145] width 82 height 12
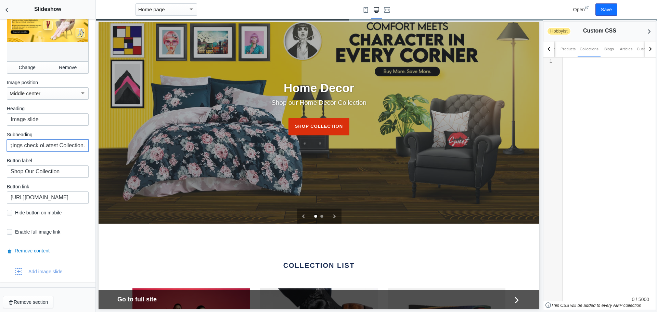
scroll to position [0, 62]
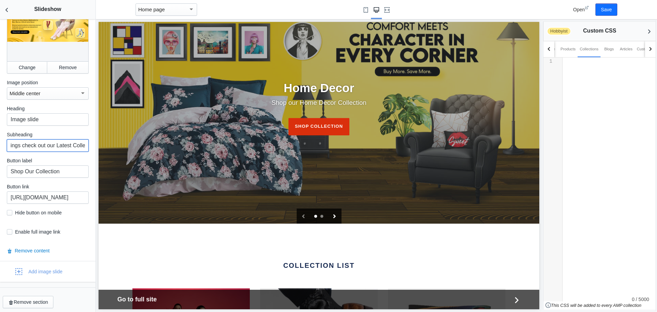
type input "From Beachwear to Leggings check out our Latest Collection."
click at [333, 214] on icon "Next slide" at bounding box center [335, 216] width 4 height 4
click at [605, 11] on button "Save" at bounding box center [606, 9] width 22 height 12
click at [5, 9] on icon "Back to sections" at bounding box center [6, 10] width 7 height 7
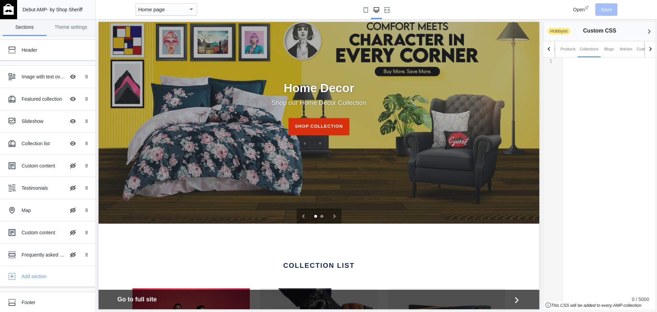
click at [168, 10] on div "Home page" at bounding box center [163, 9] width 50 height 8
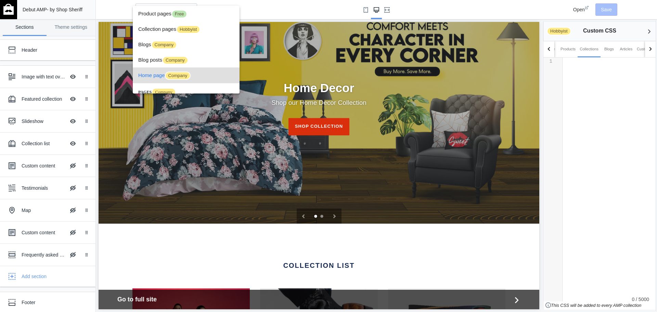
scroll to position [26, 0]
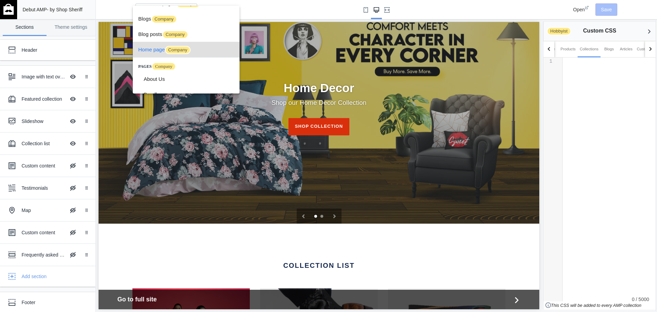
click at [146, 50] on span "Home page Company" at bounding box center [186, 49] width 96 height 15
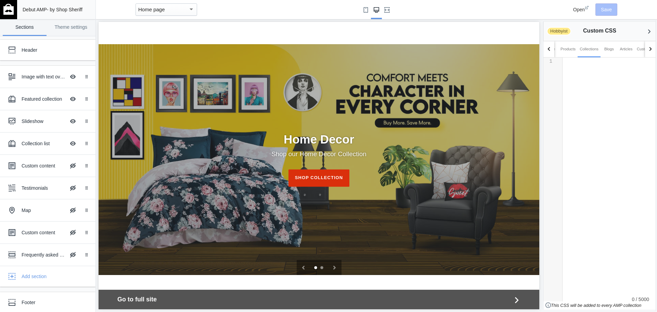
scroll to position [958, 0]
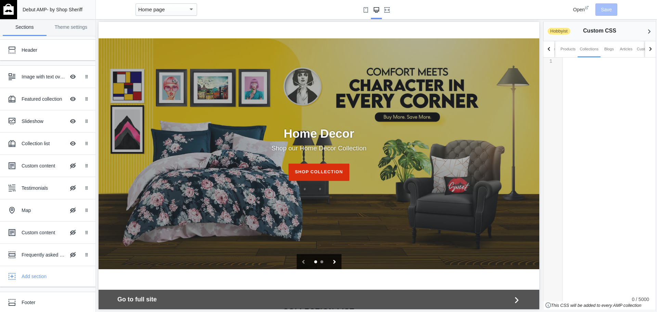
click at [333, 260] on icon "Next slide" at bounding box center [335, 262] width 4 height 4
drag, startPoint x: 354, startPoint y: 183, endPoint x: 213, endPoint y: 183, distance: 141.0
click at [213, 38] on div "slideshow" at bounding box center [319, 38] width 441 height 0
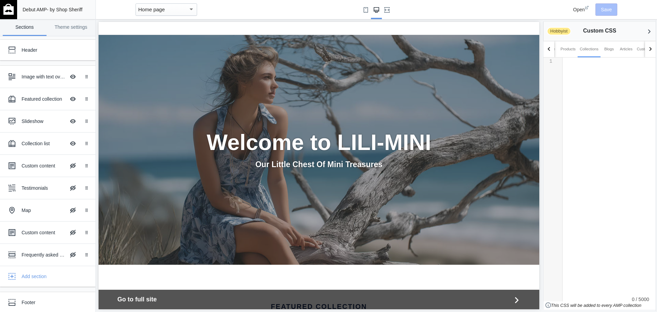
scroll to position [68, 0]
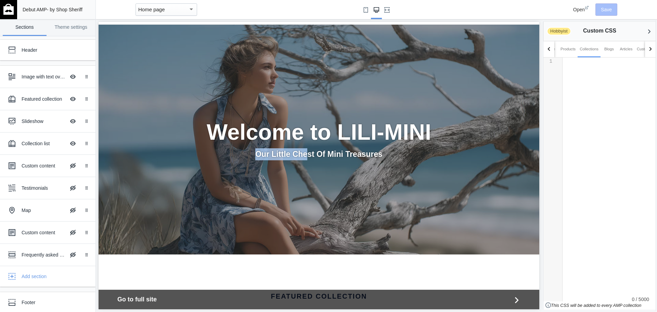
drag, startPoint x: 262, startPoint y: 155, endPoint x: 325, endPoint y: 156, distance: 63.3
click at [304, 156] on p "Our Little Chest Of Mini Treasures" at bounding box center [319, 154] width 280 height 12
click at [325, 156] on p "Our Little Chest Of Mini Treasures" at bounding box center [319, 154] width 280 height 12
drag, startPoint x: 372, startPoint y: 156, endPoint x: 405, endPoint y: 156, distance: 32.8
click at [405, 156] on p "Our Little Chest Of Mini Treasures" at bounding box center [319, 154] width 280 height 12
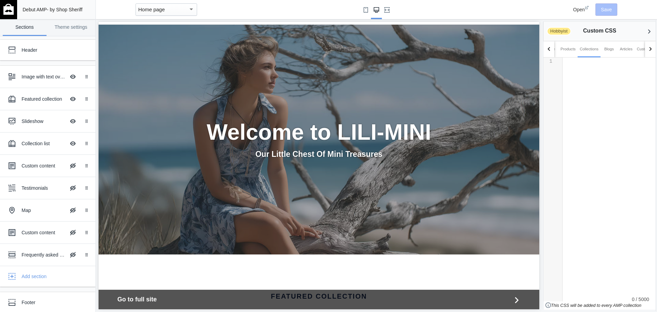
click at [249, 151] on p "Our Little Chest Of Mini Treasures" at bounding box center [319, 154] width 280 height 12
drag, startPoint x: 352, startPoint y: 151, endPoint x: 251, endPoint y: 148, distance: 100.6
click at [395, 154] on p "Our Little Chest Of Mini Treasures" at bounding box center [319, 154] width 280 height 12
click at [247, 147] on div "Welcome to LILI-MINI Our Little Chest Of Mini Treasures" at bounding box center [319, 139] width 411 height 41
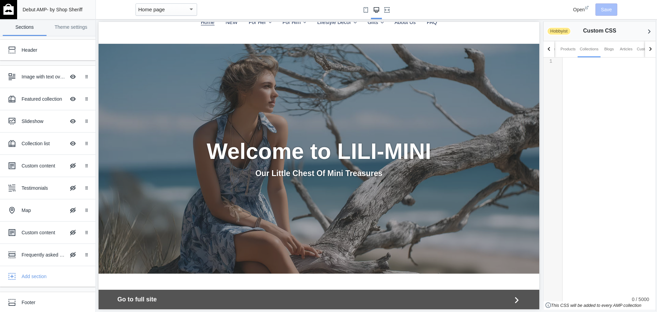
scroll to position [0, 0]
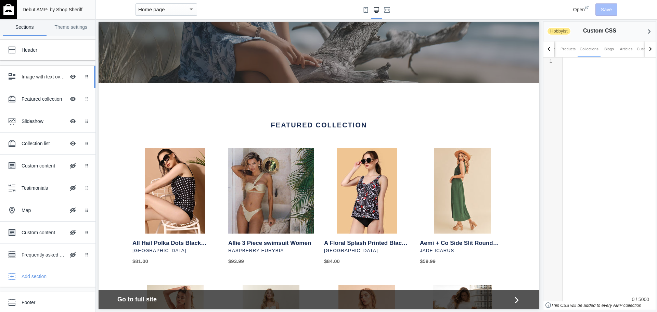
click at [38, 78] on div "Image with text overlay" at bounding box center [44, 76] width 44 height 7
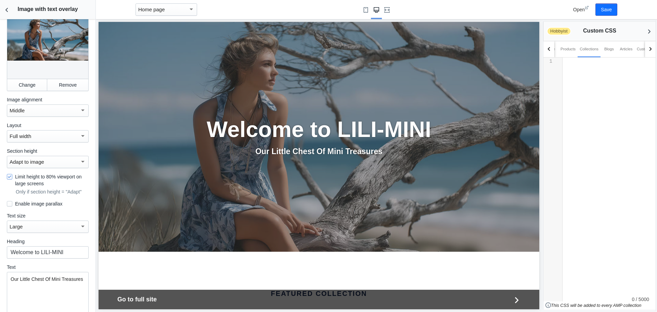
scroll to position [103, 0]
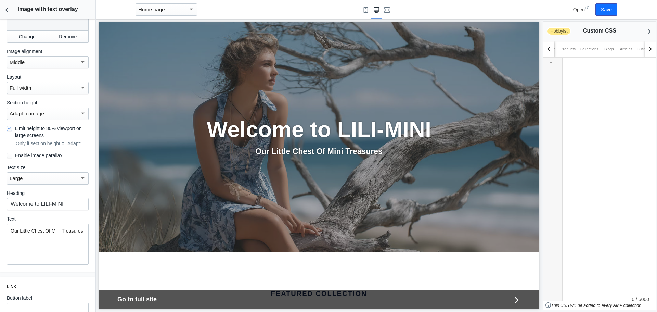
click at [50, 241] on div "Our Little Chest Of Mini Treasures" at bounding box center [48, 243] width 82 height 41
drag, startPoint x: 59, startPoint y: 238, endPoint x: 32, endPoint y: 229, distance: 28.0
click at [32, 229] on div "Our Little Chest Of Mini Treasures" at bounding box center [48, 243] width 82 height 41
click at [606, 9] on button "Save" at bounding box center [606, 9] width 22 height 12
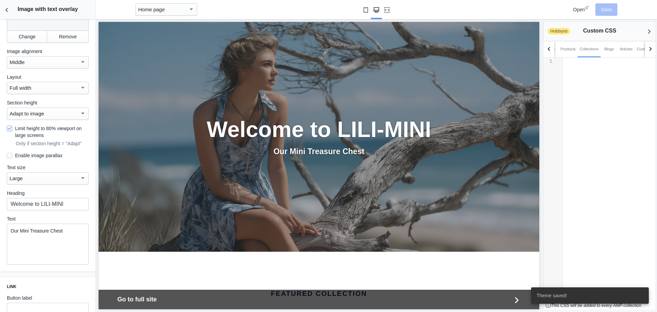
click at [365, 11] on use "Small screen" at bounding box center [366, 9] width 4 height 5
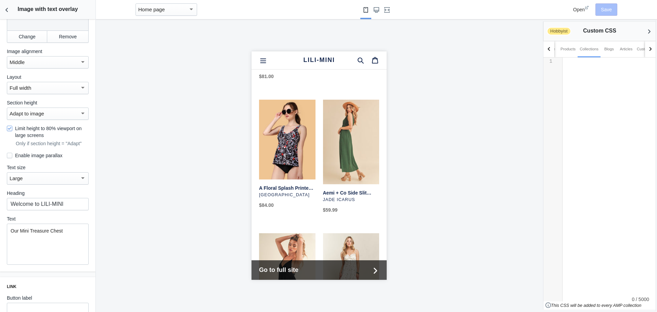
scroll to position [0, 0]
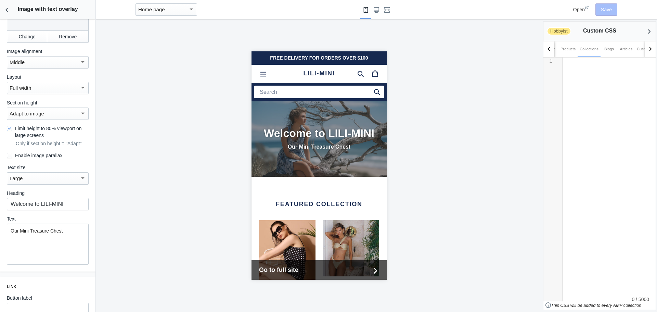
drag, startPoint x: 384, startPoint y: 201, endPoint x: 645, endPoint y: 99, distance: 280.4
click at [374, 12] on icon "Large screen" at bounding box center [376, 9] width 5 height 5
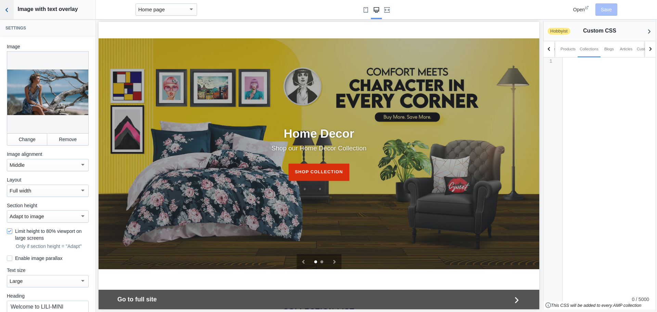
click at [5, 7] on icon "Back to sections" at bounding box center [6, 10] width 7 height 7
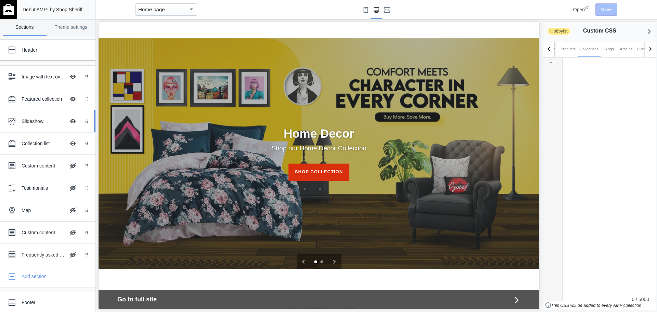
click at [50, 121] on div "Slideshow" at bounding box center [44, 121] width 44 height 7
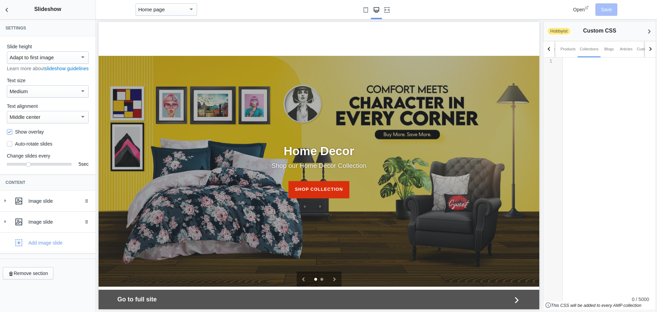
scroll to position [935, 0]
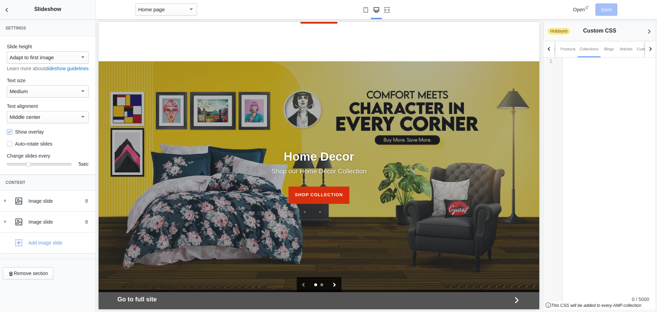
click at [333, 283] on icon "Next slide" at bounding box center [335, 285] width 4 height 4
drag, startPoint x: 331, startPoint y: 214, endPoint x: 308, endPoint y: 214, distance: 22.6
click at [308, 61] on div "slideshow" at bounding box center [319, 61] width 441 height 0
click at [61, 204] on div "Image slide" at bounding box center [59, 200] width 62 height 7
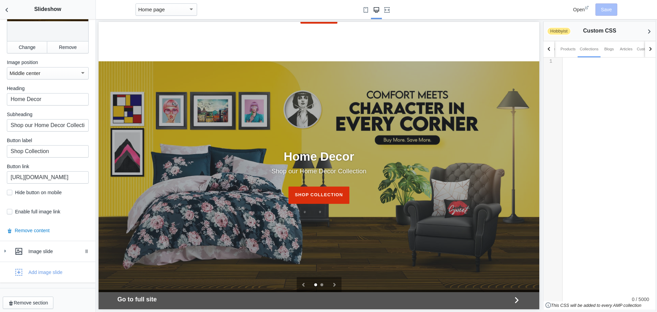
scroll to position [273, 0]
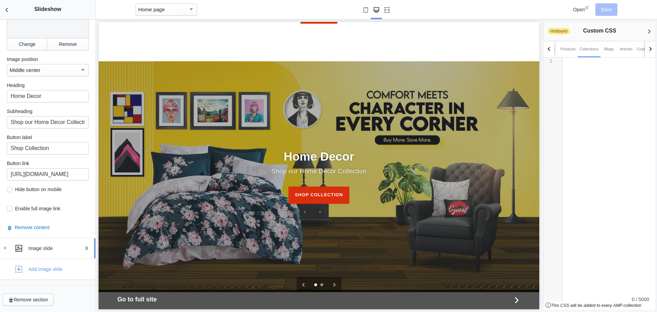
click at [62, 242] on div "Image slide" at bounding box center [47, 248] width 85 height 14
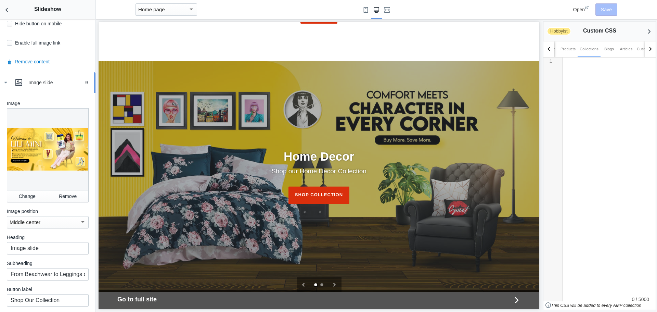
scroll to position [444, 0]
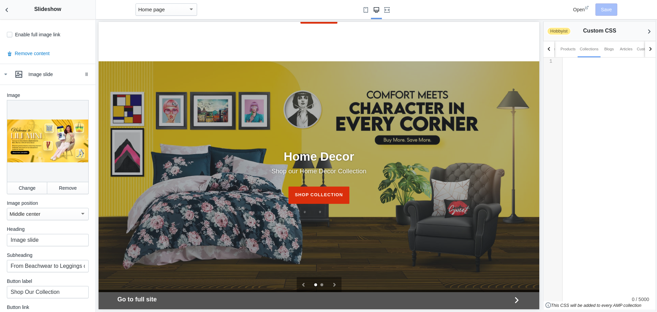
click at [56, 141] on div at bounding box center [48, 141] width 82 height 82
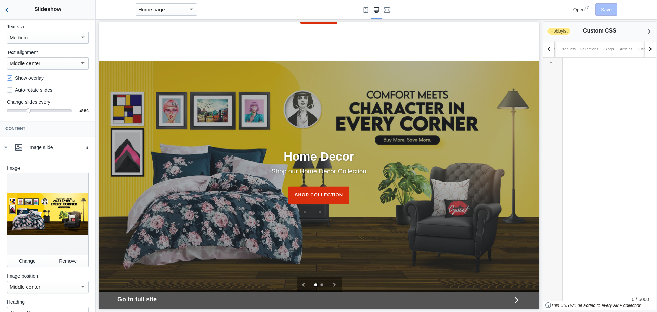
scroll to position [51, 0]
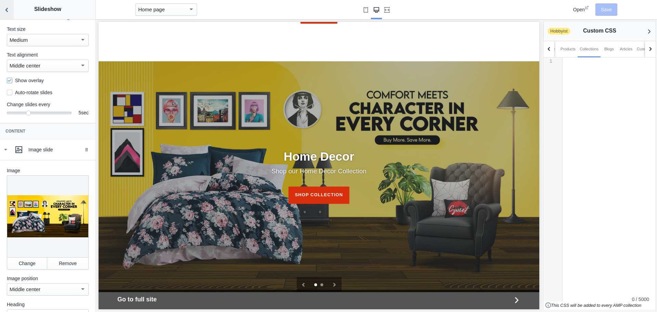
click at [8, 11] on icon "Back to sections" at bounding box center [6, 10] width 7 height 7
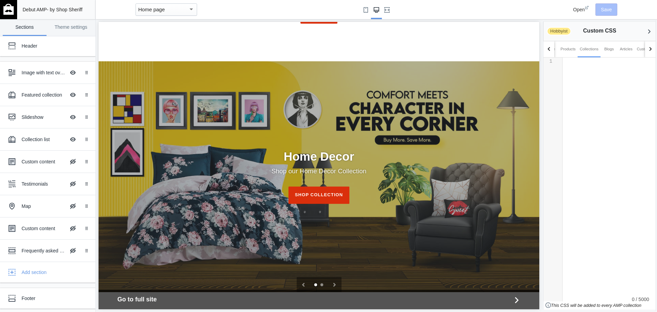
scroll to position [0, 0]
click at [40, 140] on div "Collection list" at bounding box center [44, 139] width 44 height 7
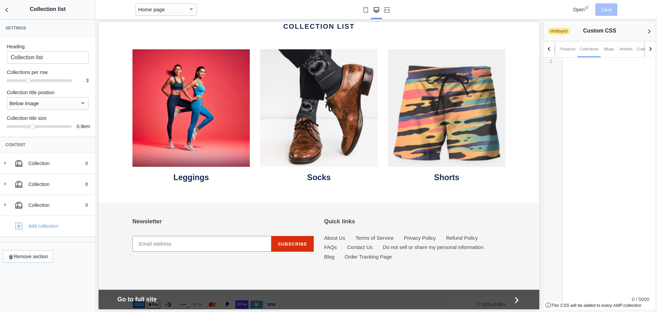
scroll to position [1259, 0]
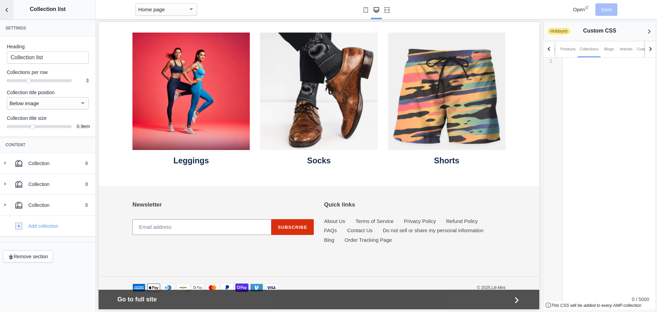
click at [8, 9] on icon "Back to sections" at bounding box center [6, 10] width 7 height 7
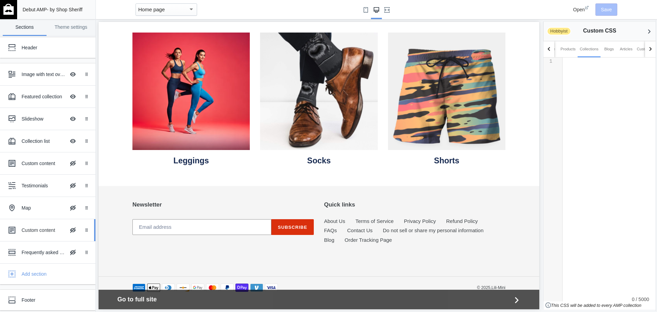
scroll to position [4, 0]
click at [49, 293] on div "Footer" at bounding box center [42, 298] width 75 height 14
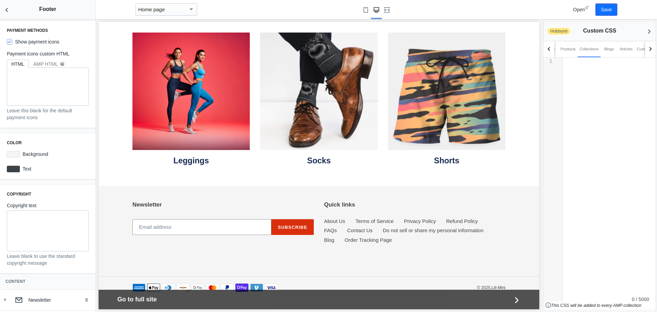
scroll to position [59, 0]
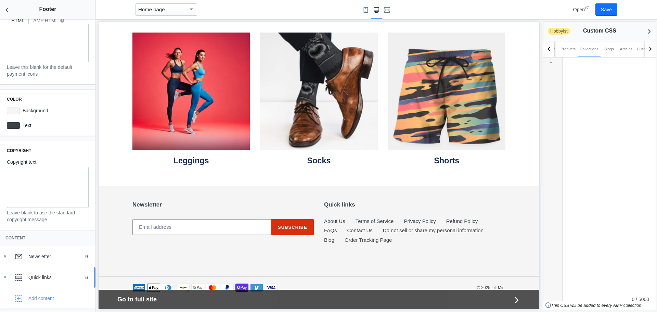
click at [61, 279] on div "Quick links" at bounding box center [59, 277] width 62 height 7
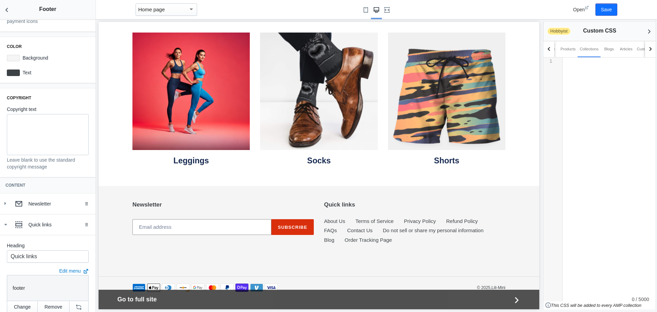
scroll to position [0, 0]
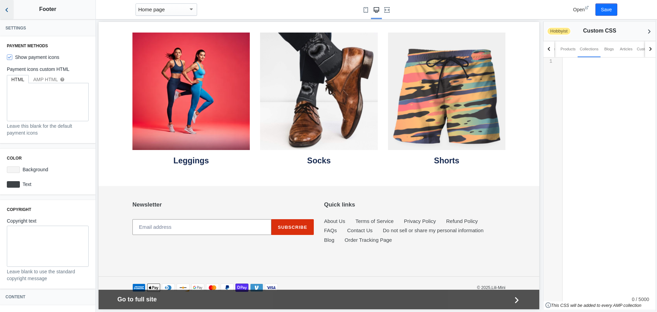
click at [6, 6] on button "Back to sections" at bounding box center [7, 9] width 14 height 19
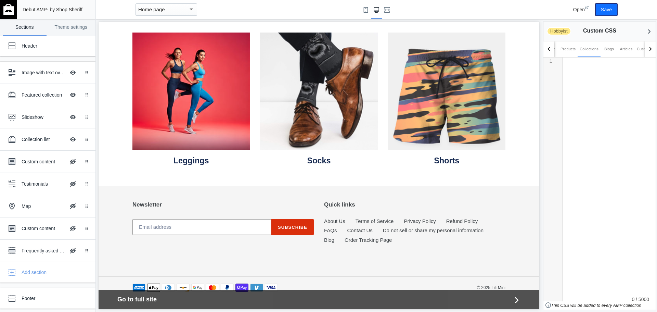
click at [610, 8] on button "Save" at bounding box center [606, 9] width 22 height 12
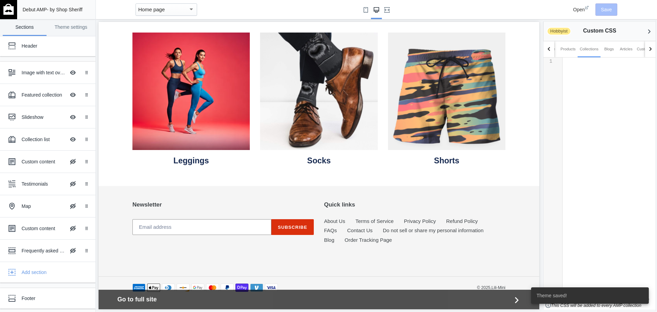
click at [10, 8] on img at bounding box center [8, 9] width 10 height 11
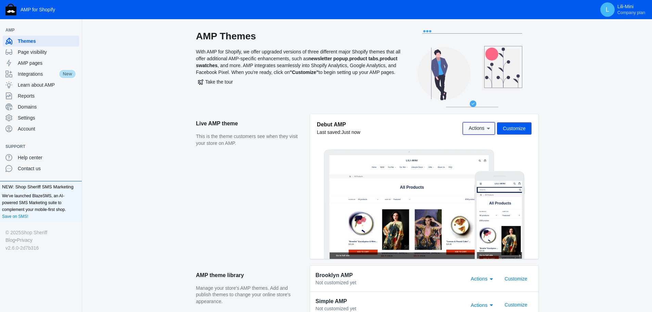
click at [485, 129] on icon at bounding box center [488, 128] width 7 height 7
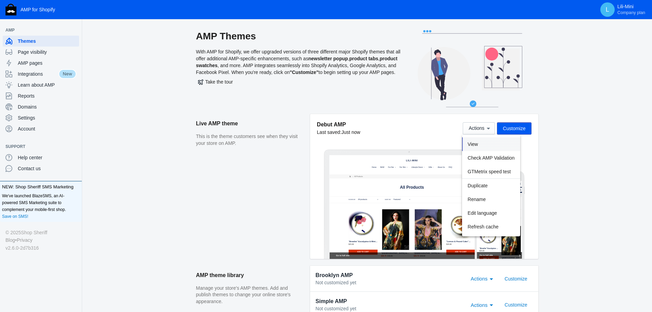
click at [487, 142] on button "View" at bounding box center [491, 144] width 58 height 14
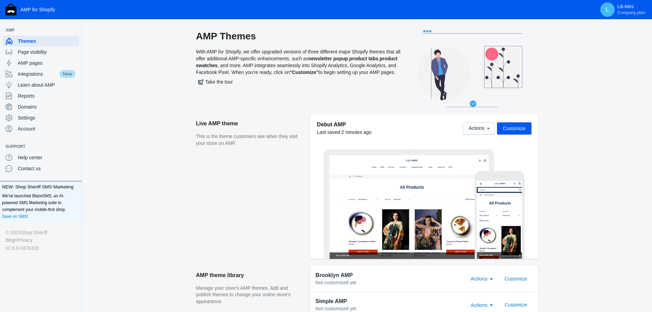
click at [522, 130] on span "Customize" at bounding box center [514, 128] width 23 height 5
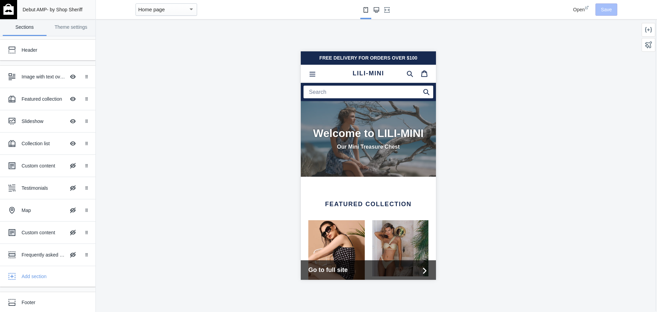
click at [378, 12] on icon "Large screen" at bounding box center [376, 9] width 5 height 5
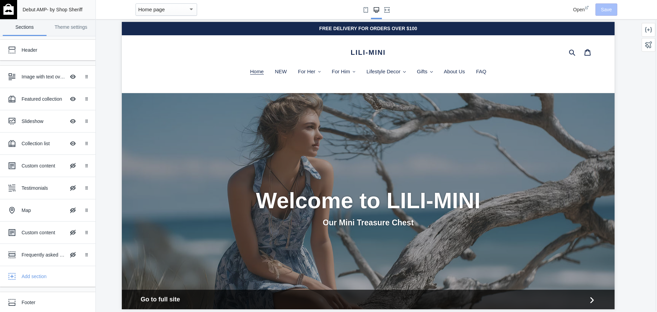
click at [154, 13] on div "Home page" at bounding box center [163, 9] width 50 height 8
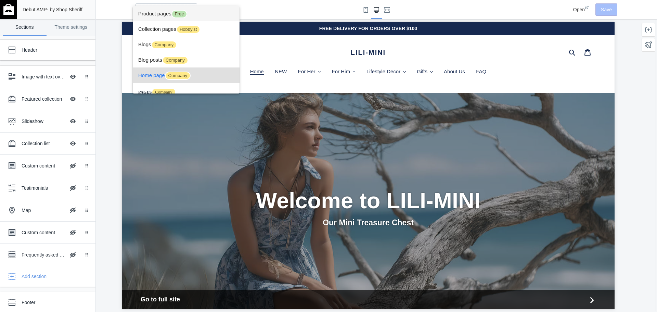
click at [158, 17] on span "Product pages Free" at bounding box center [186, 13] width 96 height 15
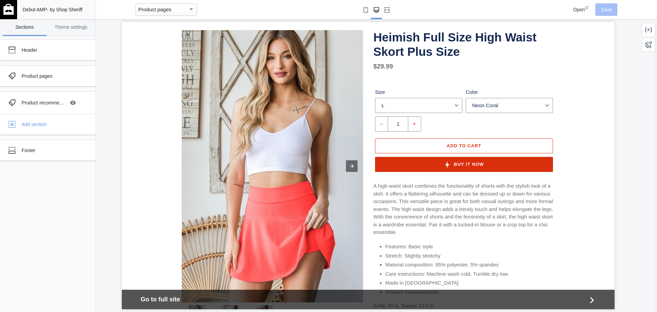
scroll to position [68, 0]
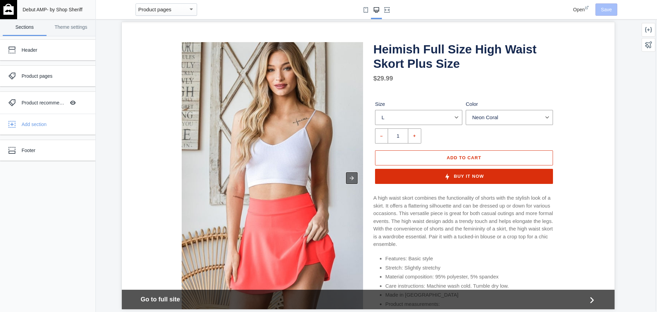
click at [350, 175] on div at bounding box center [352, 178] width 12 height 12
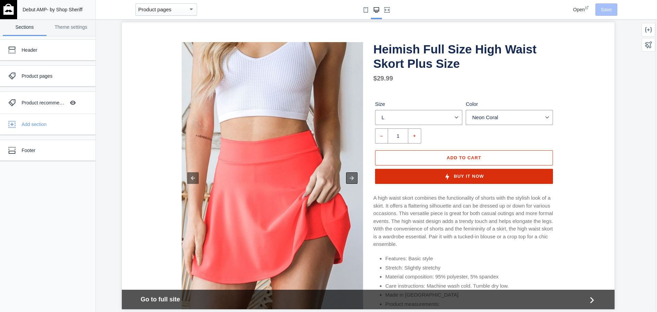
click at [350, 179] on div at bounding box center [352, 178] width 12 height 12
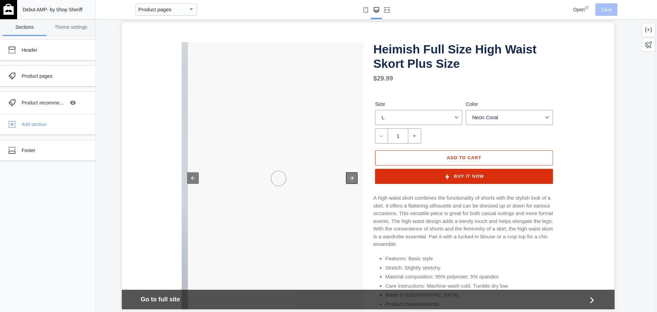
scroll to position [0, 363]
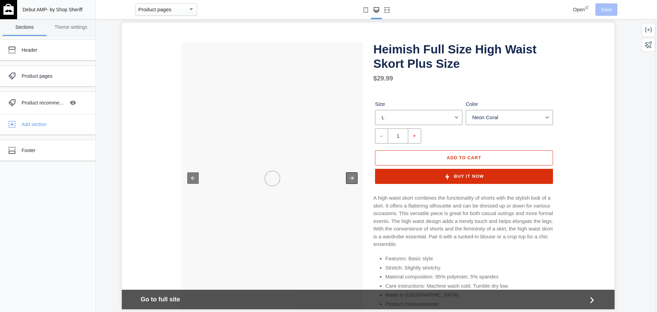
click at [350, 179] on div at bounding box center [352, 178] width 12 height 12
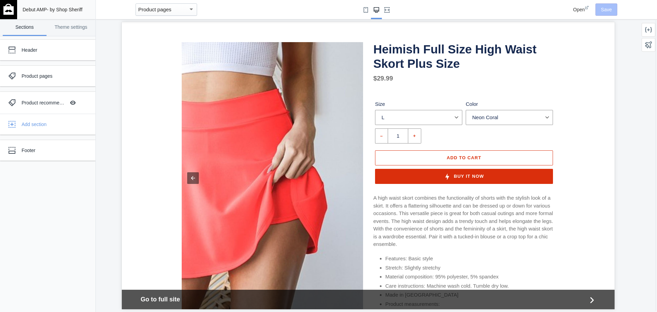
click at [350, 179] on img "Product image 3" at bounding box center [272, 178] width 181 height 272
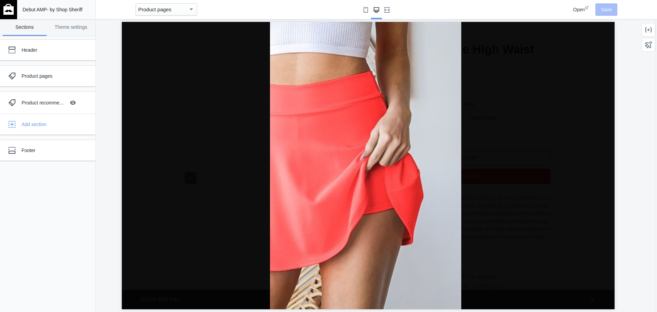
click at [478, 131] on div at bounding box center [368, 165] width 493 height 287
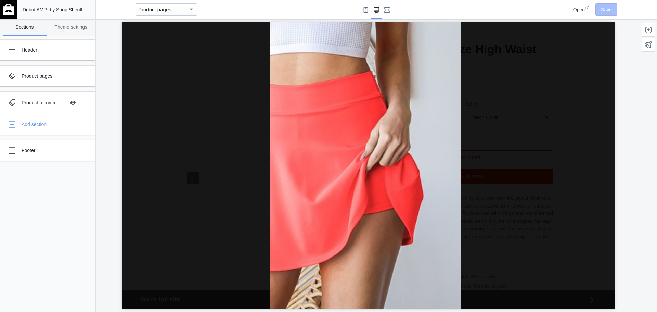
scroll to position [74, 0]
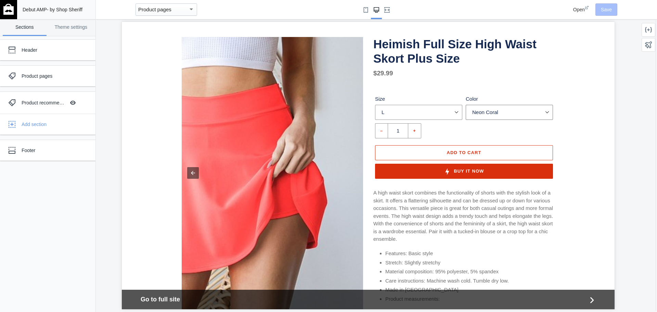
click at [496, 113] on select "Neon Coral" at bounding box center [509, 112] width 87 height 15
click at [567, 86] on div "Close the lightbox Heimish Full Size High Waist Skort Plus Size Regular price $…" at bounding box center [368, 226] width 411 height 379
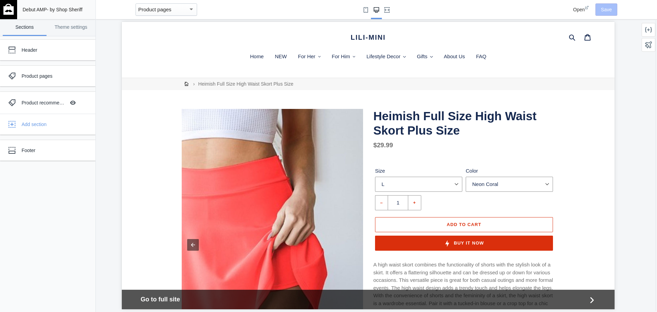
scroll to position [0, 0]
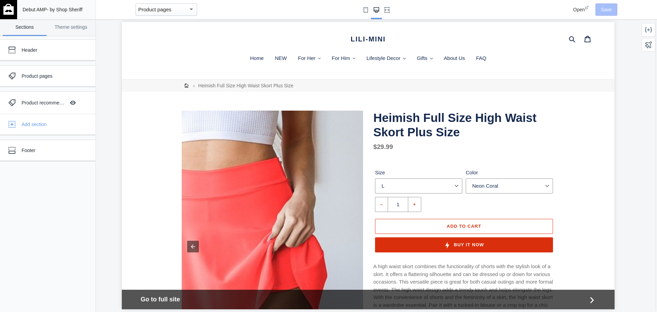
click at [578, 11] on span "Open" at bounding box center [579, 9] width 12 height 5
click at [9, 13] on img at bounding box center [8, 9] width 10 height 11
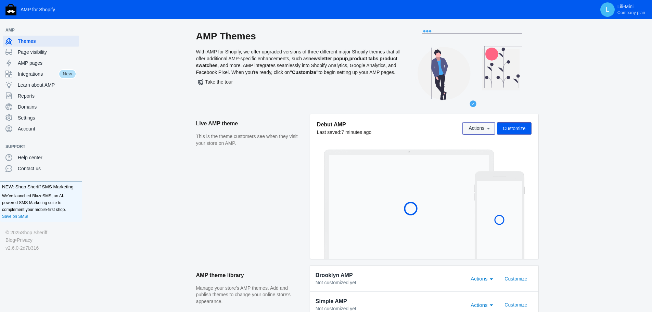
click at [487, 129] on icon at bounding box center [488, 128] width 7 height 7
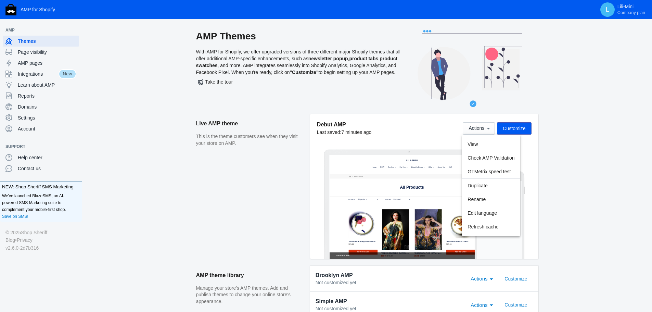
click at [580, 153] on div at bounding box center [326, 156] width 652 height 312
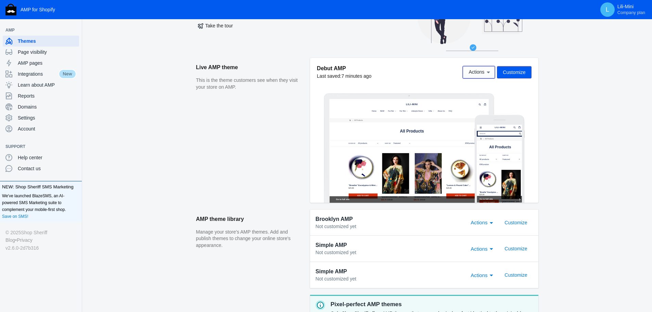
scroll to position [68, 0]
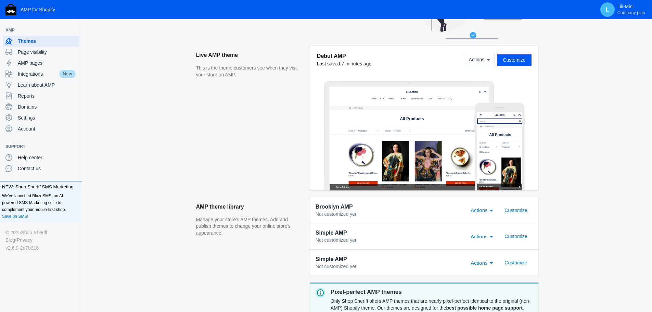
click at [494, 210] on div "Actions" at bounding box center [491, 210] width 6 height 8
click at [596, 183] on div at bounding box center [326, 156] width 652 height 312
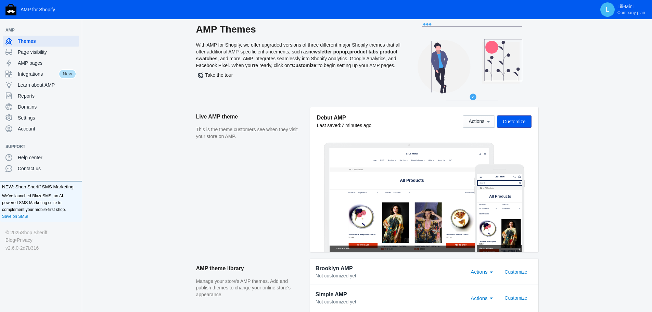
scroll to position [0, 0]
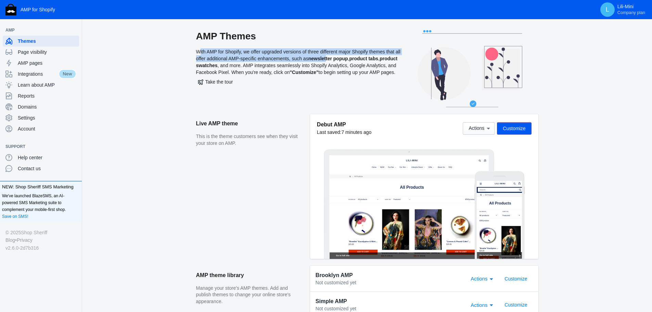
drag, startPoint x: 195, startPoint y: 51, endPoint x: 331, endPoint y: 58, distance: 136.3
click at [331, 58] on div "AMP Themes With AMP for Shopify, we offer upgraded versions of three different …" at bounding box center [367, 72] width 548 height 84
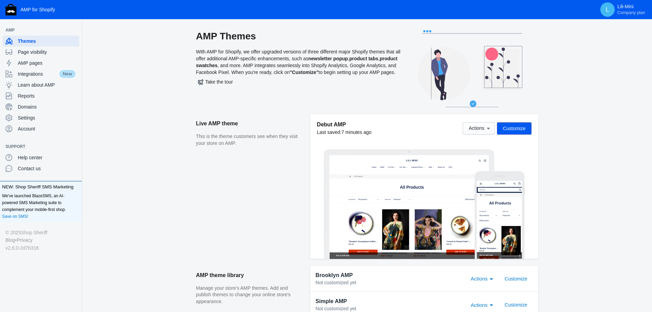
click at [284, 77] on div "AMP Themes With AMP for Shopify, we offer upgraded versions of three different …" at bounding box center [298, 72] width 205 height 84
click at [51, 51] on span "Page visibility" at bounding box center [47, 52] width 59 height 7
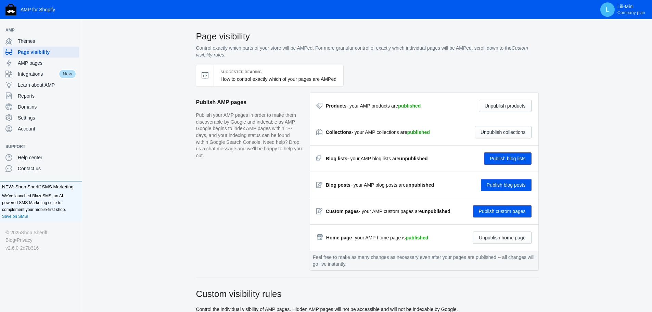
click at [516, 212] on button "Publish custom pages" at bounding box center [502, 211] width 59 height 12
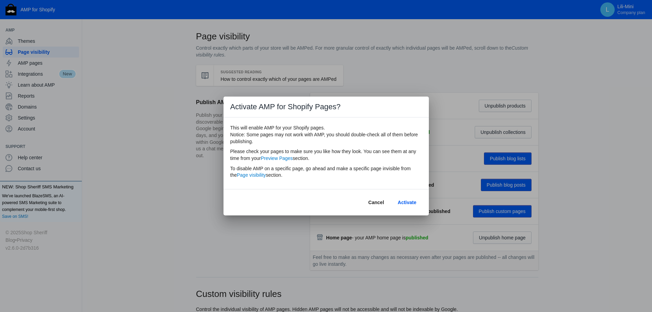
click at [377, 201] on span "Cancel" at bounding box center [376, 201] width 16 height 5
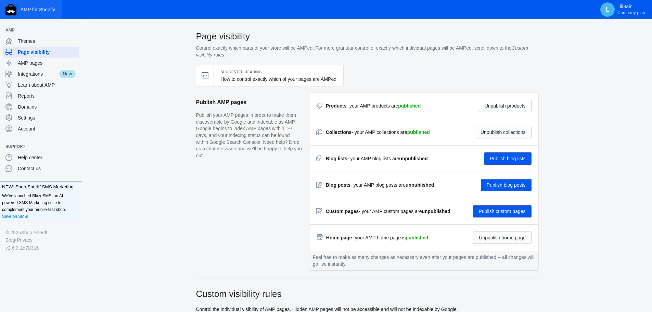
click at [24, 6] on button "AMP for Shopify" at bounding box center [31, 9] width 62 height 19
click at [56, 94] on span "Reports" at bounding box center [47, 95] width 59 height 7
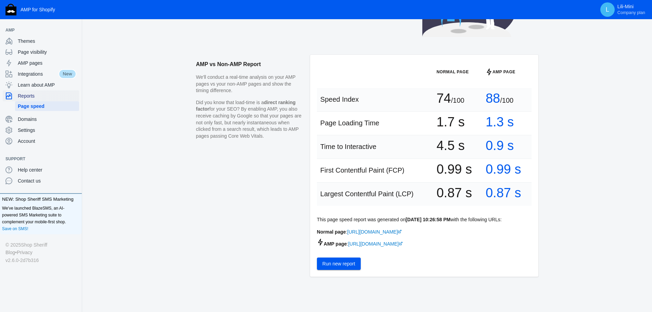
scroll to position [73, 0]
